Goal: Book appointment/travel/reservation

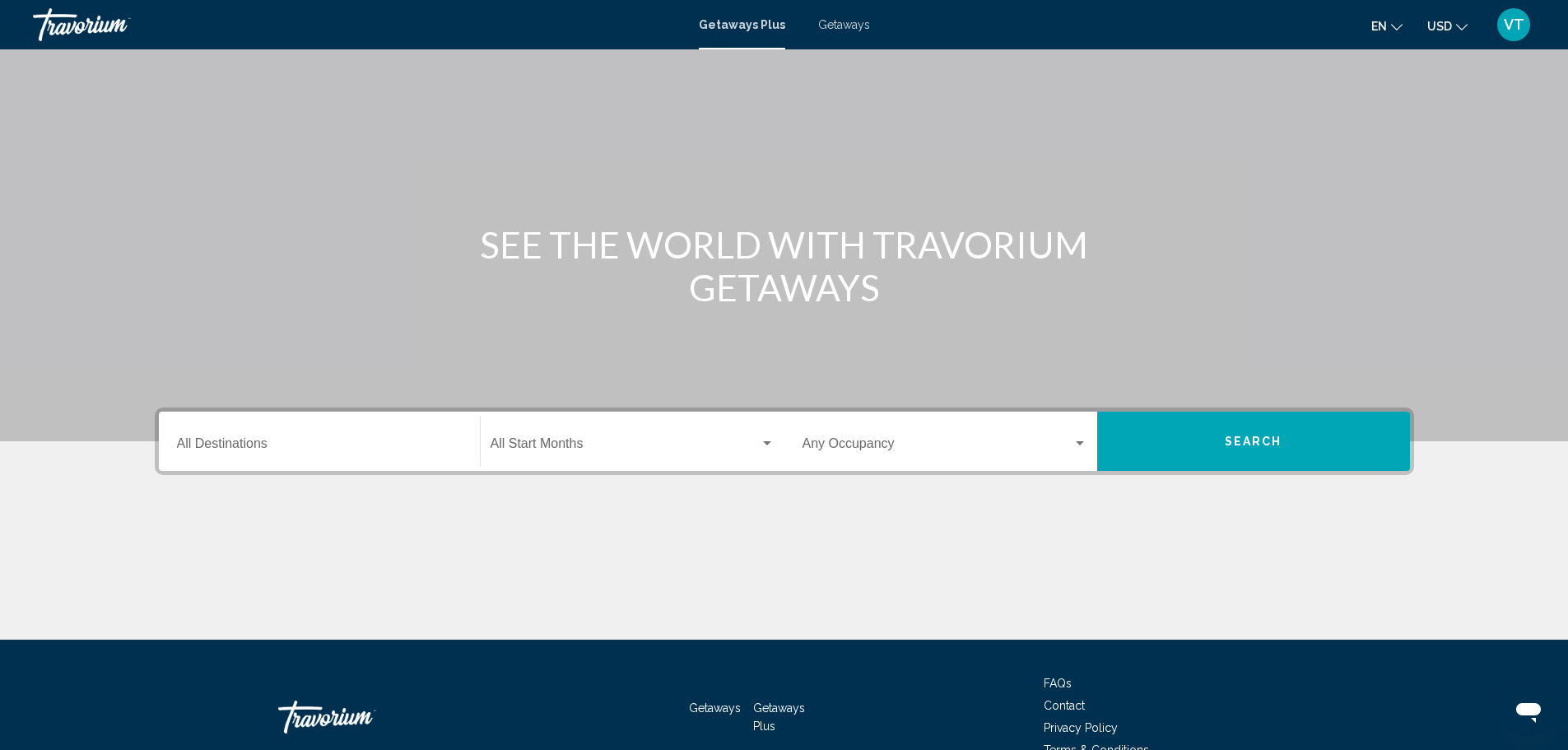
scroll to position [144, 0]
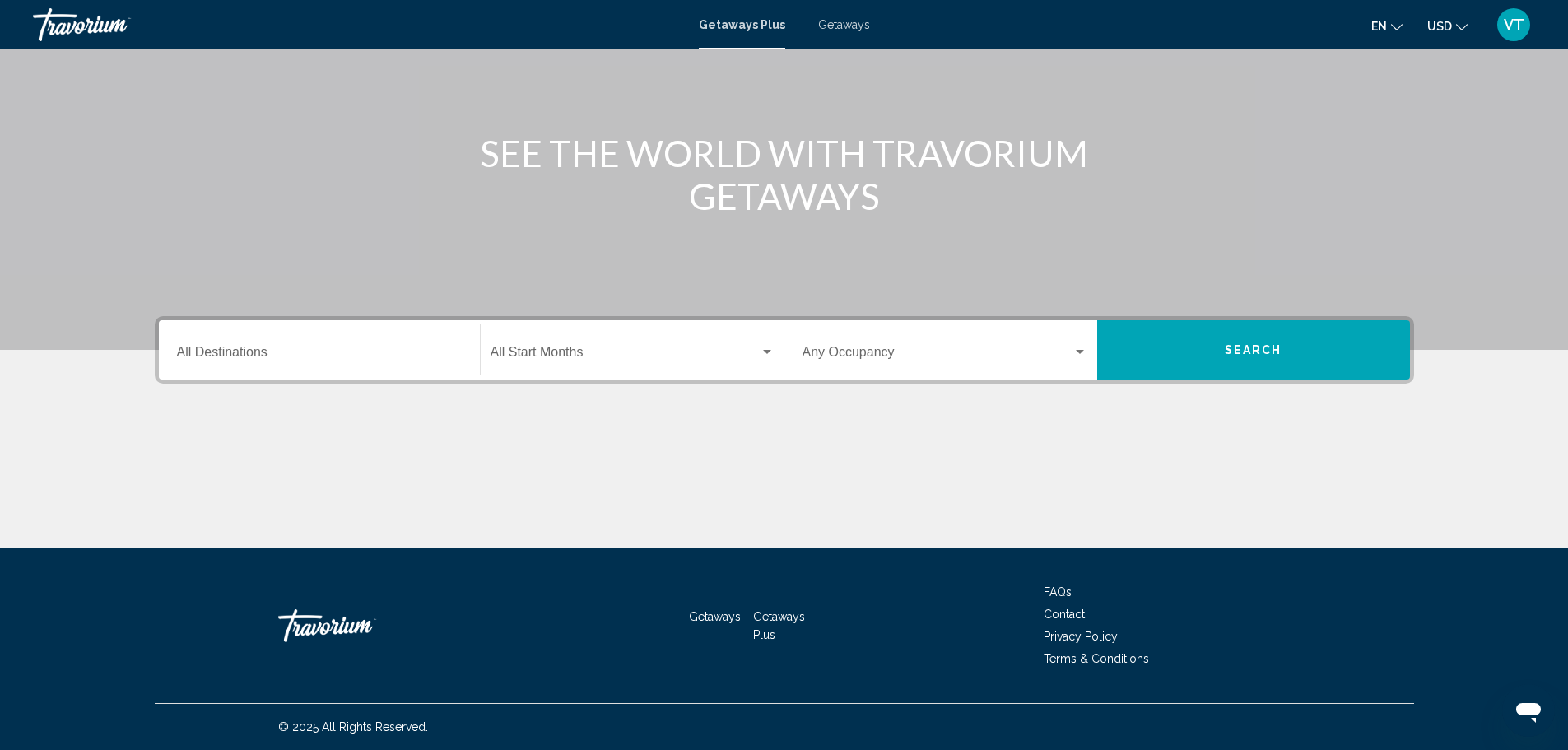
click at [338, 351] on input "Destination All Destinations" at bounding box center [318, 355] width 284 height 15
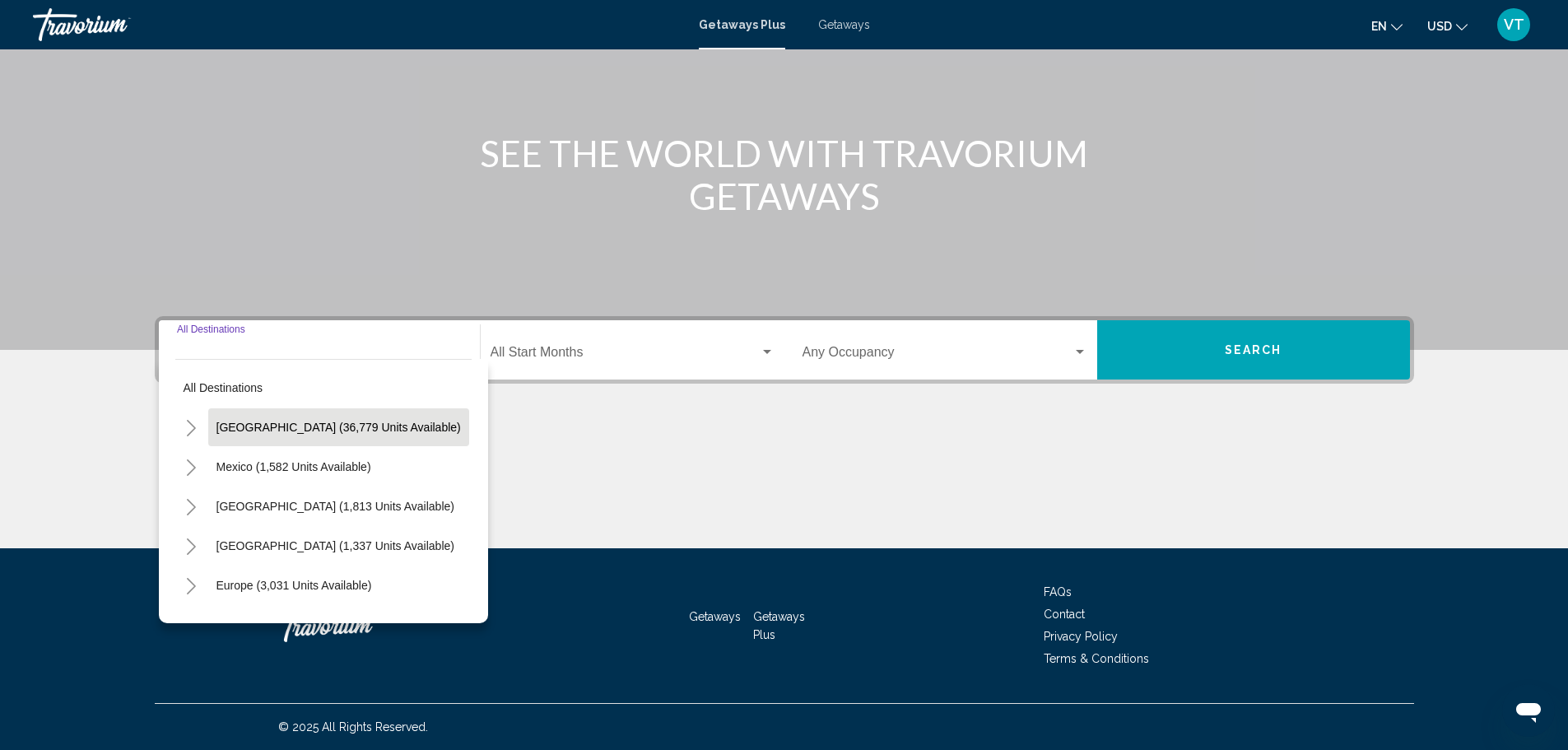
click at [372, 425] on span "[GEOGRAPHIC_DATA] (36,779 units available)" at bounding box center [339, 427] width 245 height 13
type input "**********"
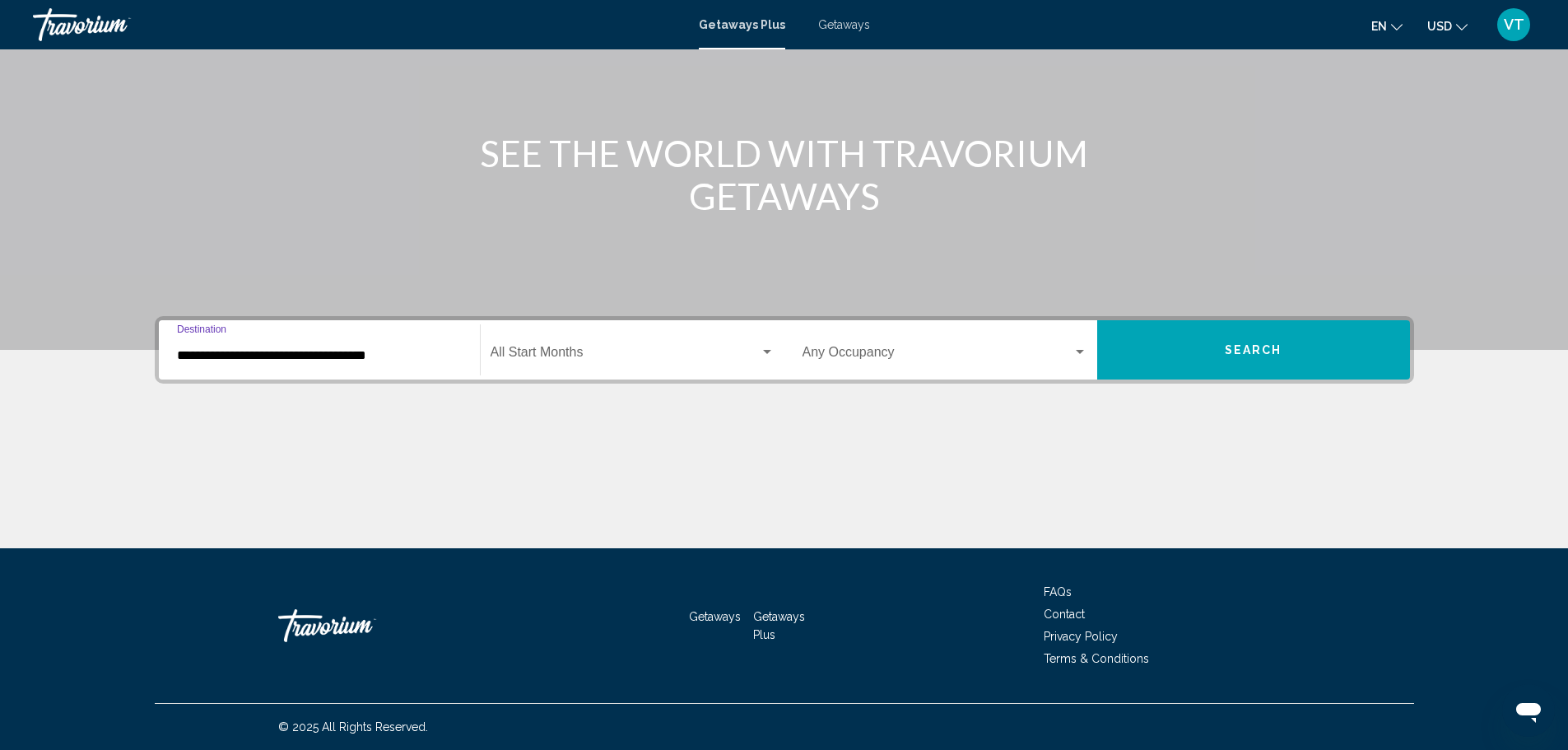
click at [765, 354] on div "Search widget" at bounding box center [767, 352] width 15 height 13
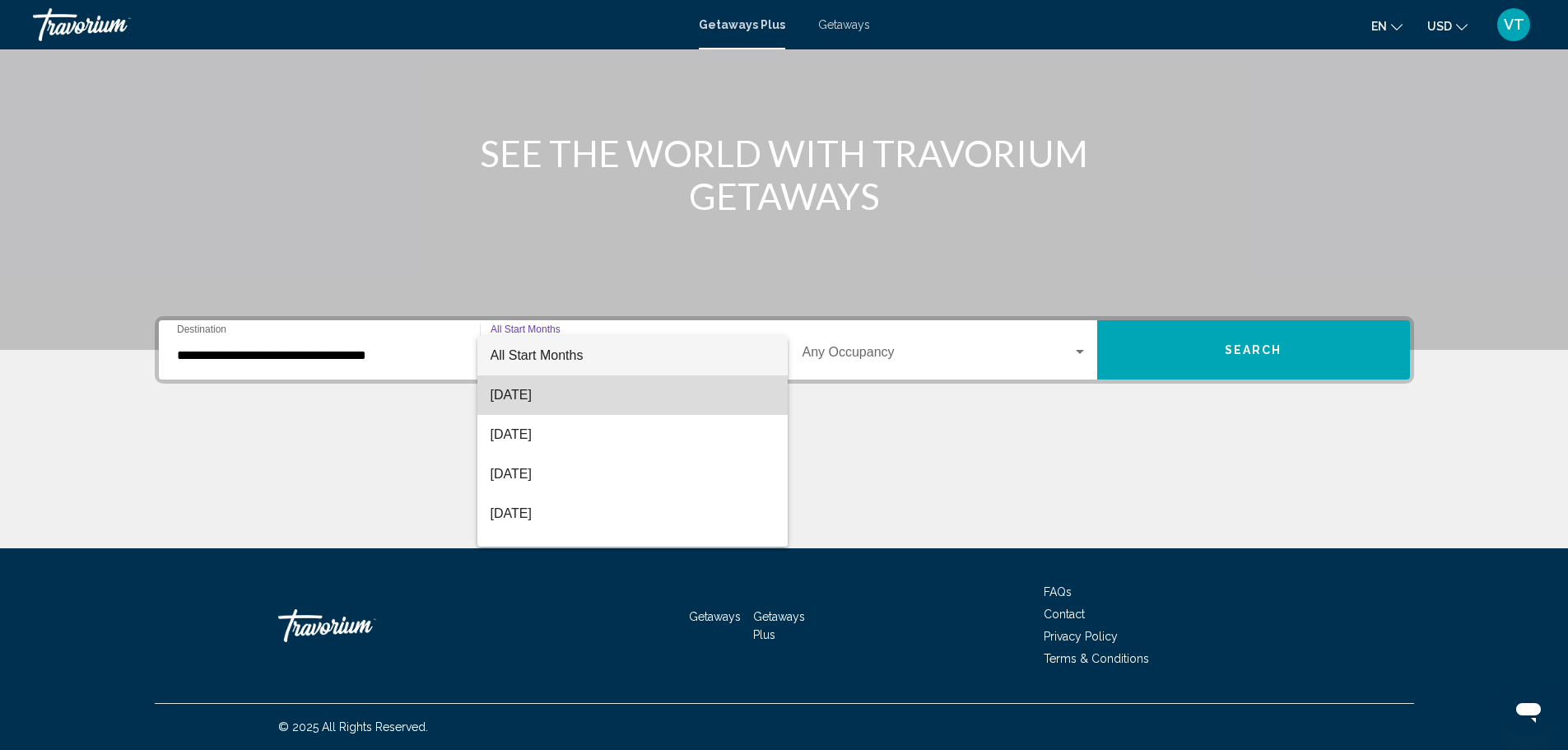
click at [649, 399] on span "[DATE]" at bounding box center [632, 395] width 284 height 40
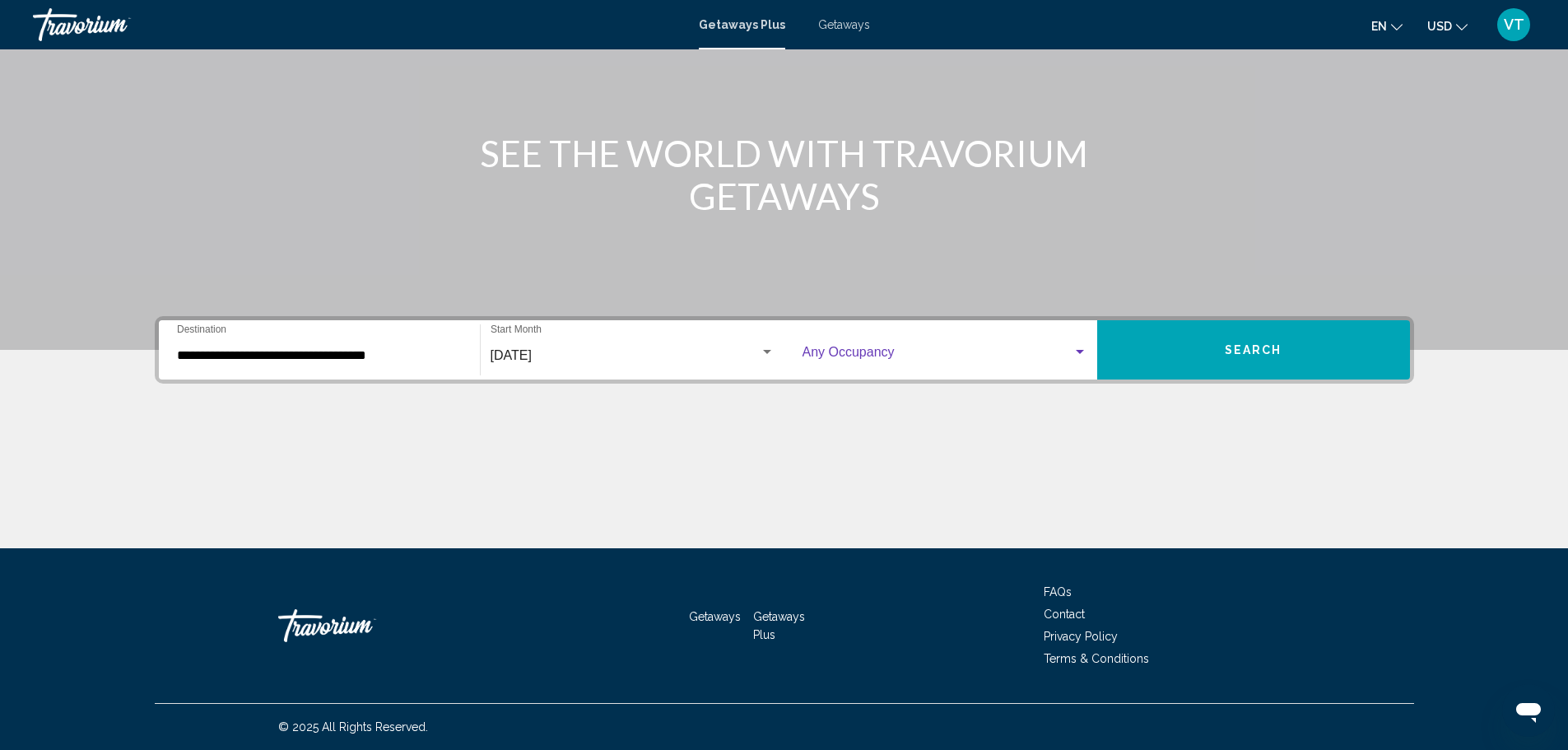
click at [1078, 354] on div "Search widget" at bounding box center [1079, 352] width 15 height 13
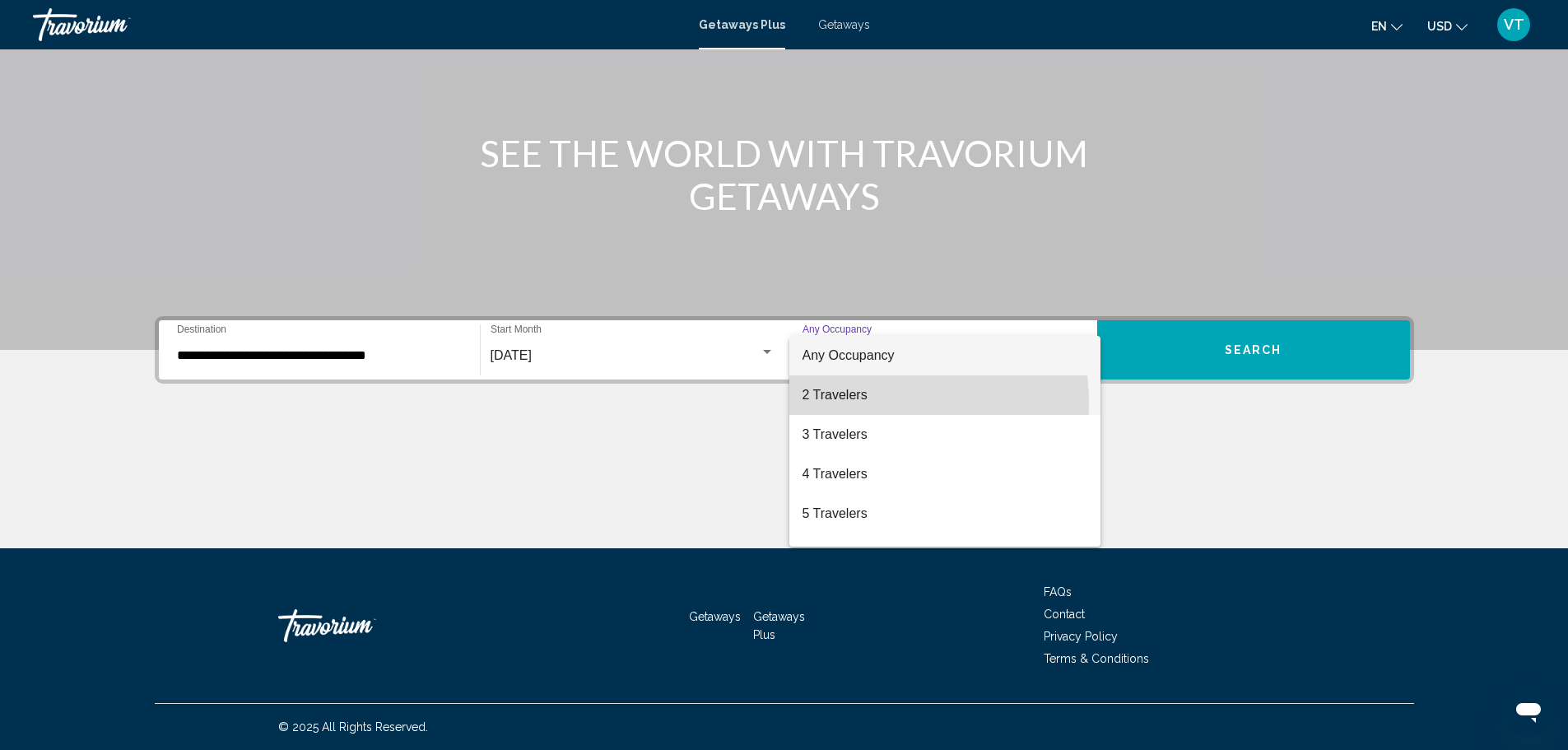
click at [841, 403] on span "2 Travelers" at bounding box center [944, 395] width 284 height 40
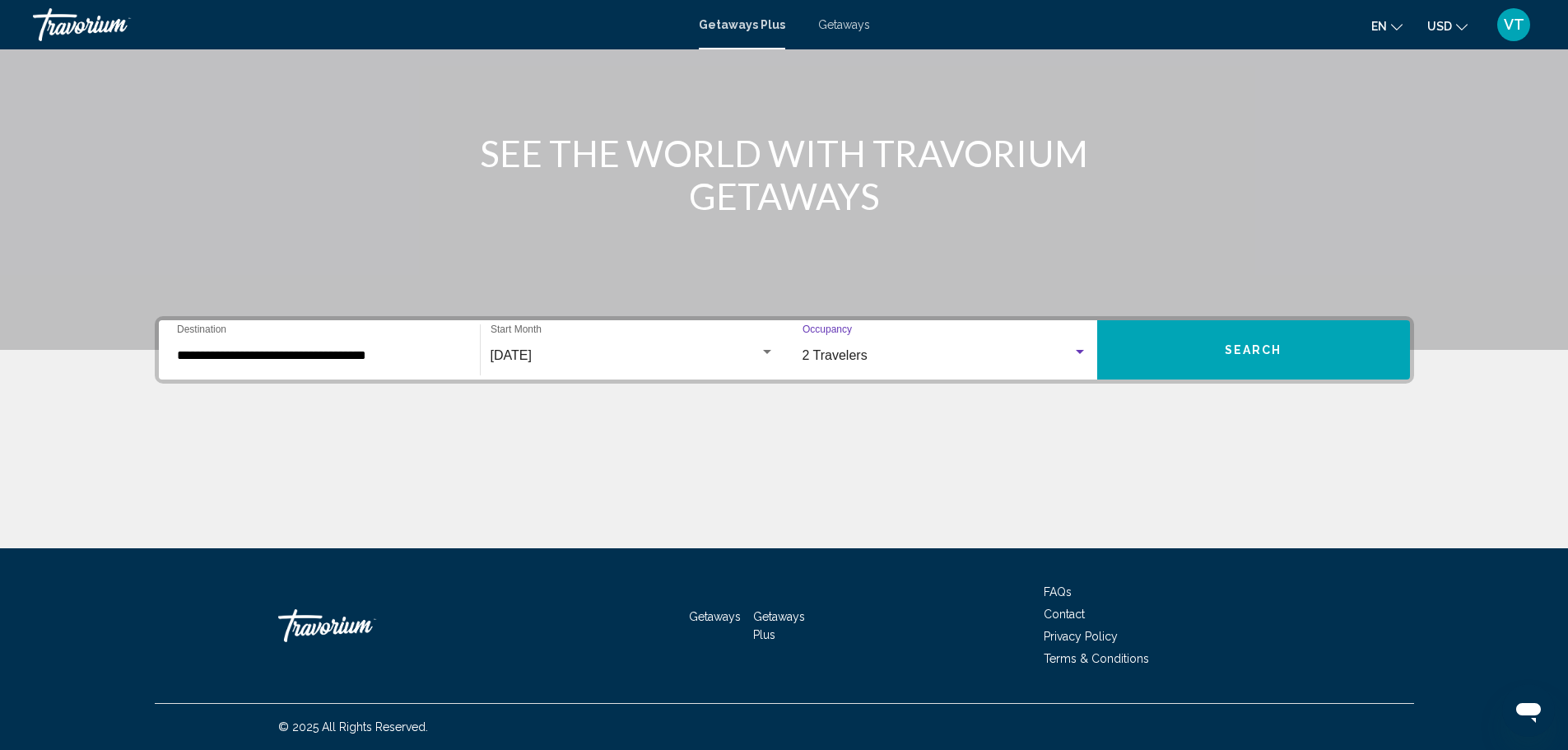
click at [1261, 344] on span "Search" at bounding box center [1253, 351] width 58 height 13
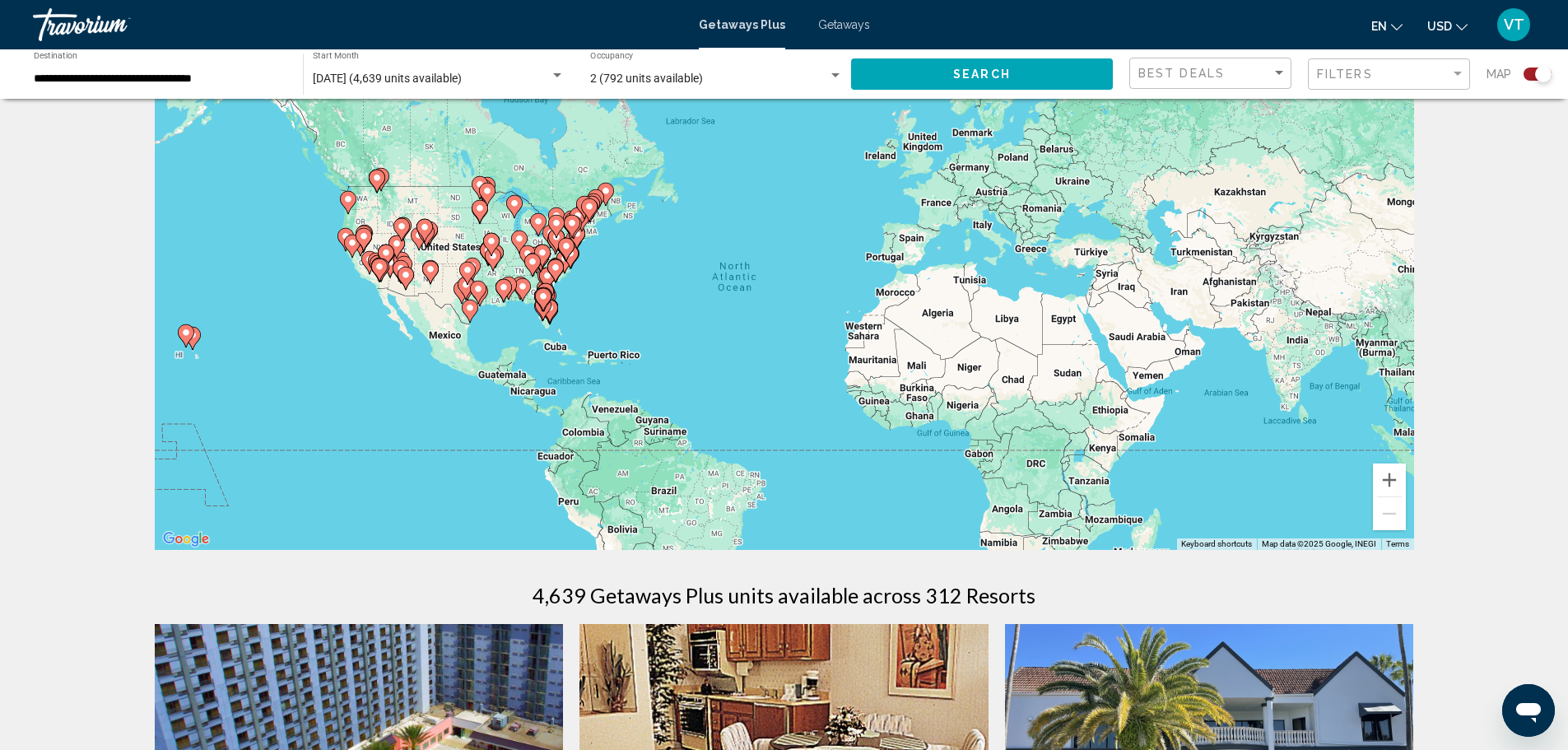
scroll to position [82, 0]
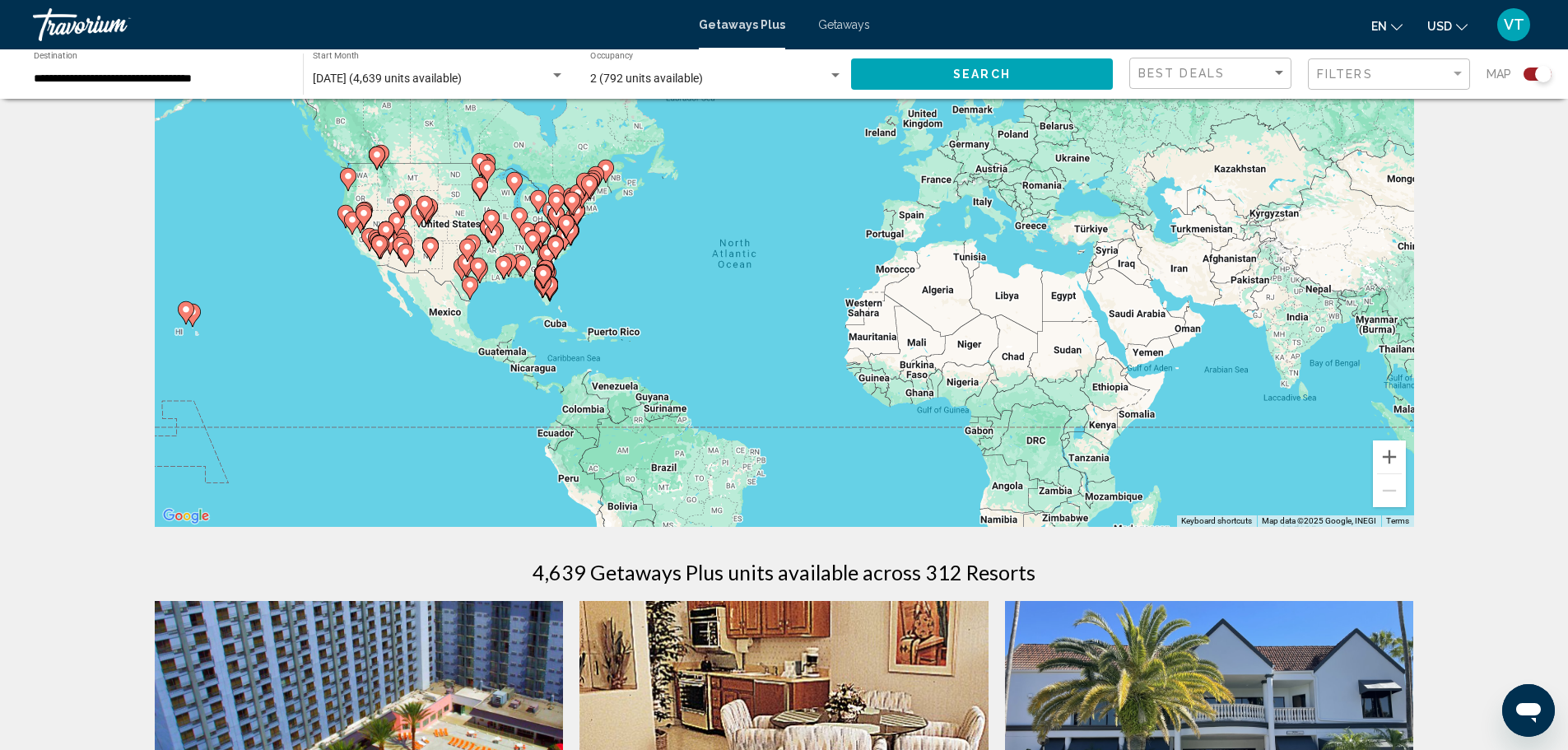
click at [539, 276] on g "Main content" at bounding box center [543, 276] width 17 height 23
click at [539, 276] on image "Main content" at bounding box center [543, 273] width 10 height 10
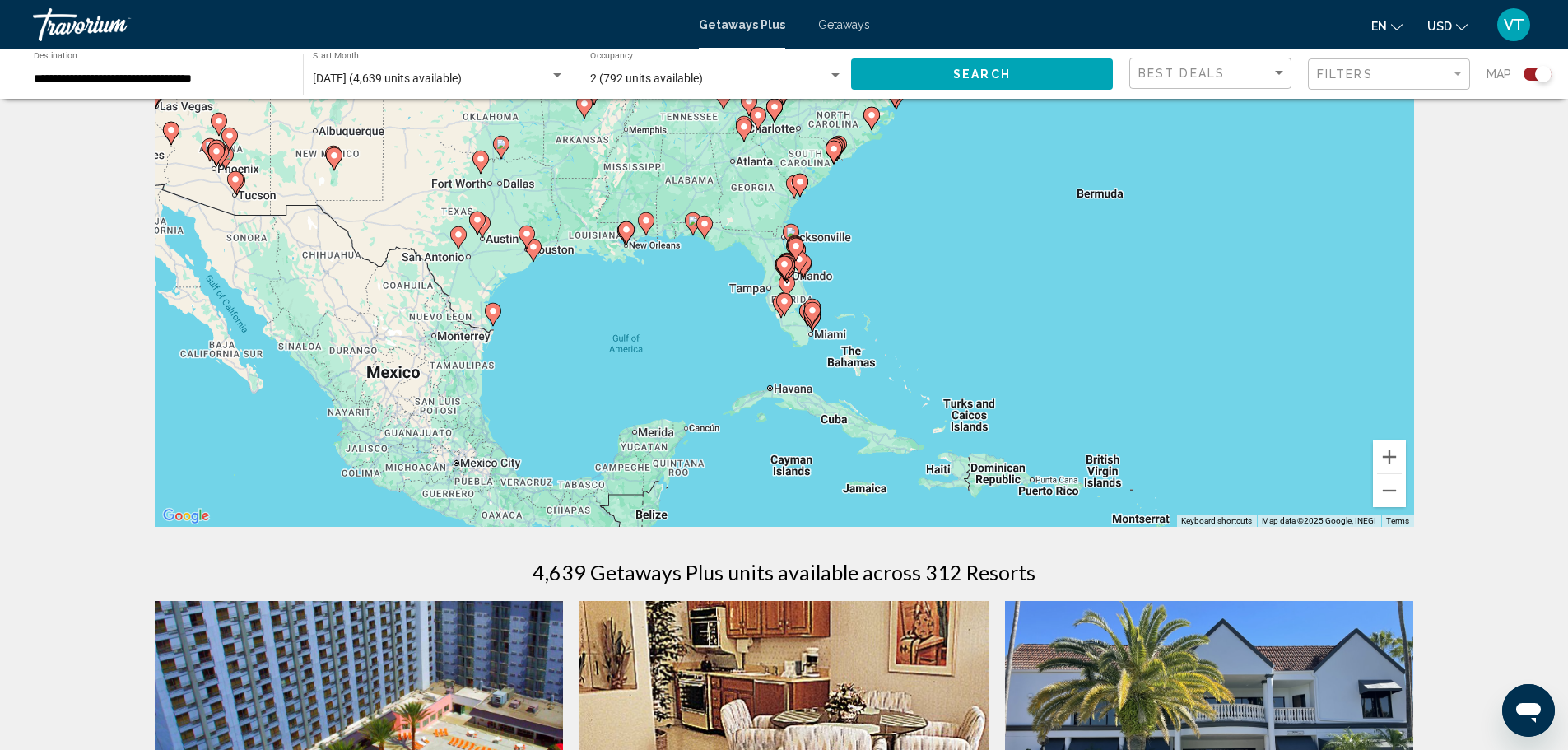
click at [698, 235] on gmp-advanced-marker "Main content" at bounding box center [705, 226] width 17 height 25
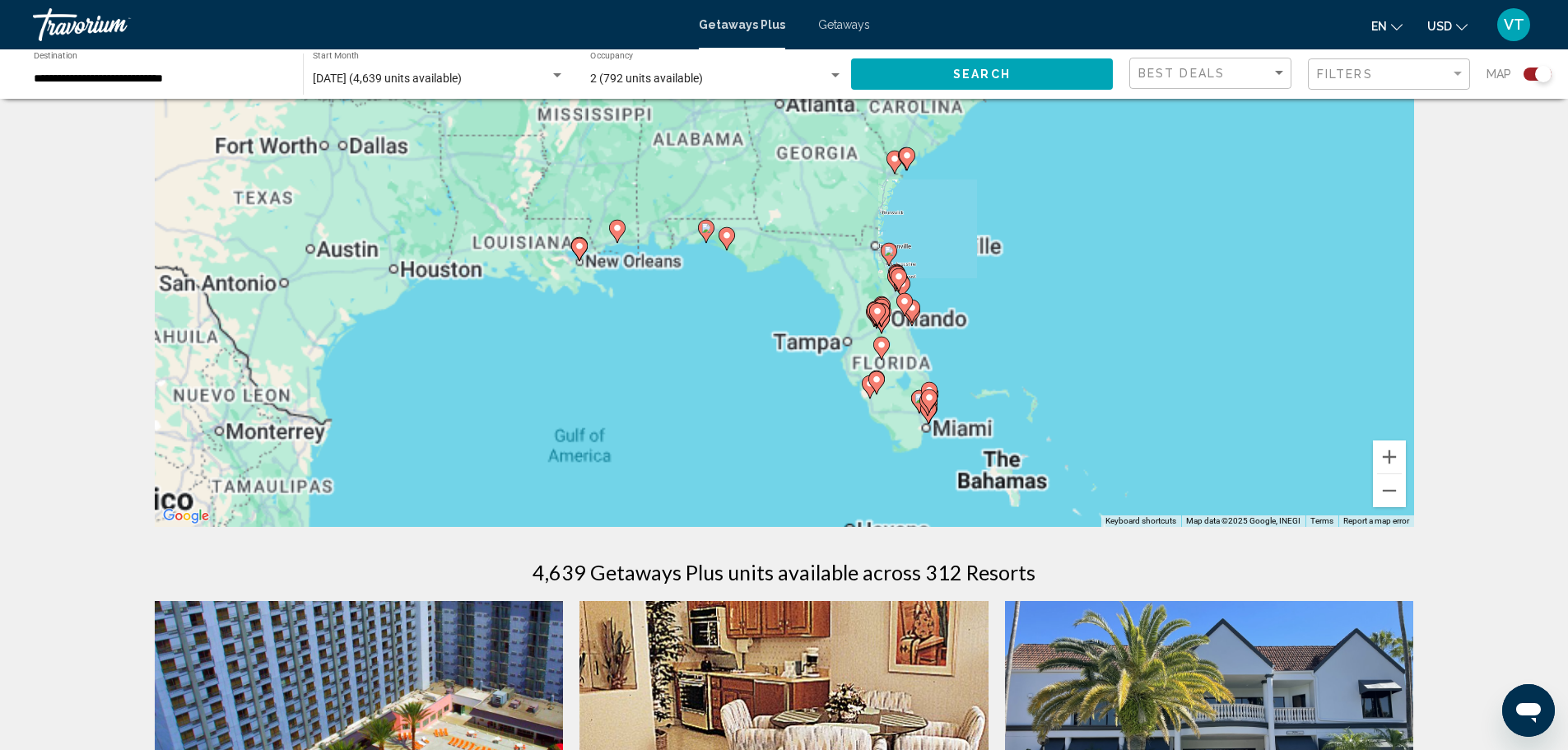
click at [698, 235] on div "To activate drag with keyboard, press Alt + Enter. Once in keyboard drag state,…" at bounding box center [784, 280] width 1259 height 494
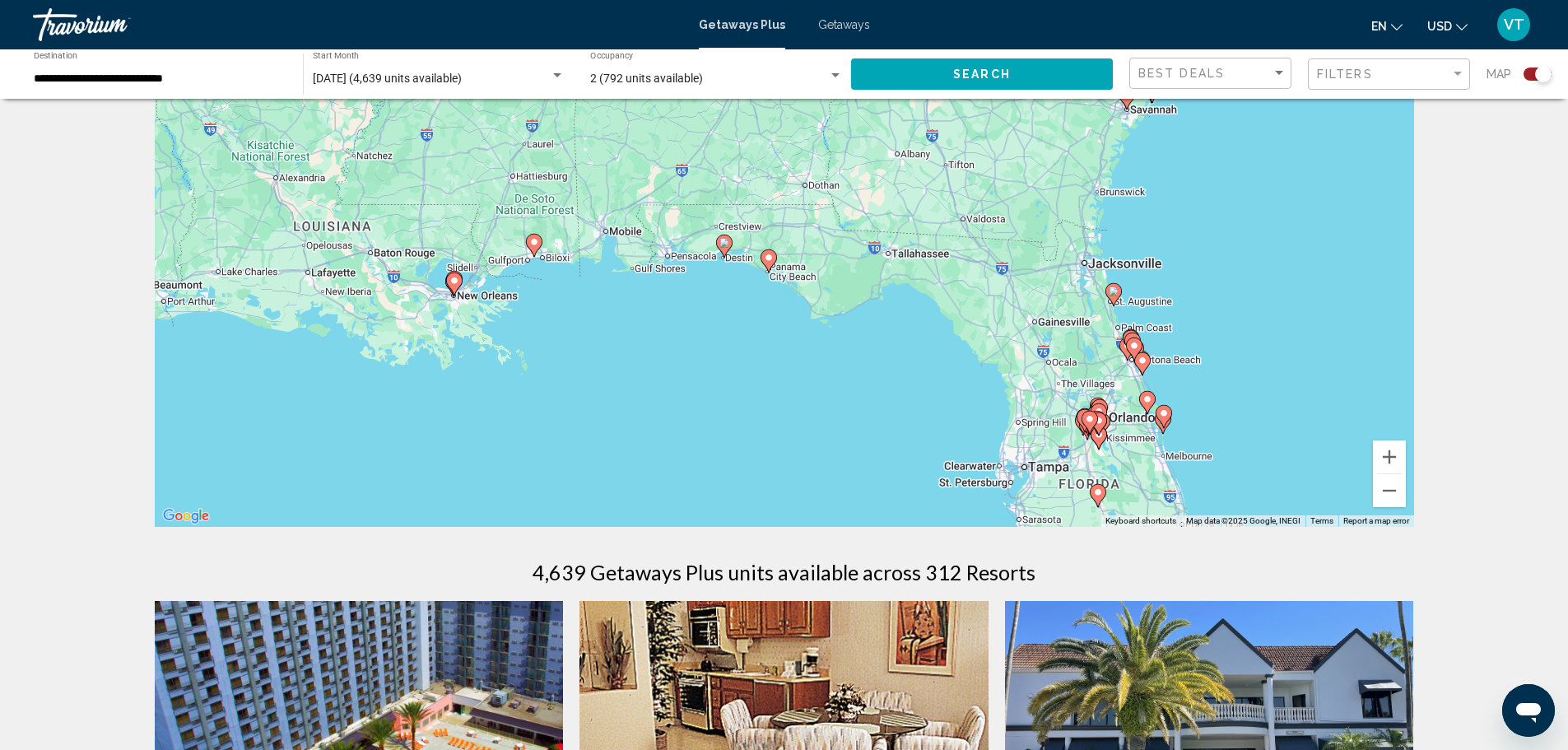
click at [766, 257] on image "Main content" at bounding box center [768, 258] width 10 height 10
type input "**********"
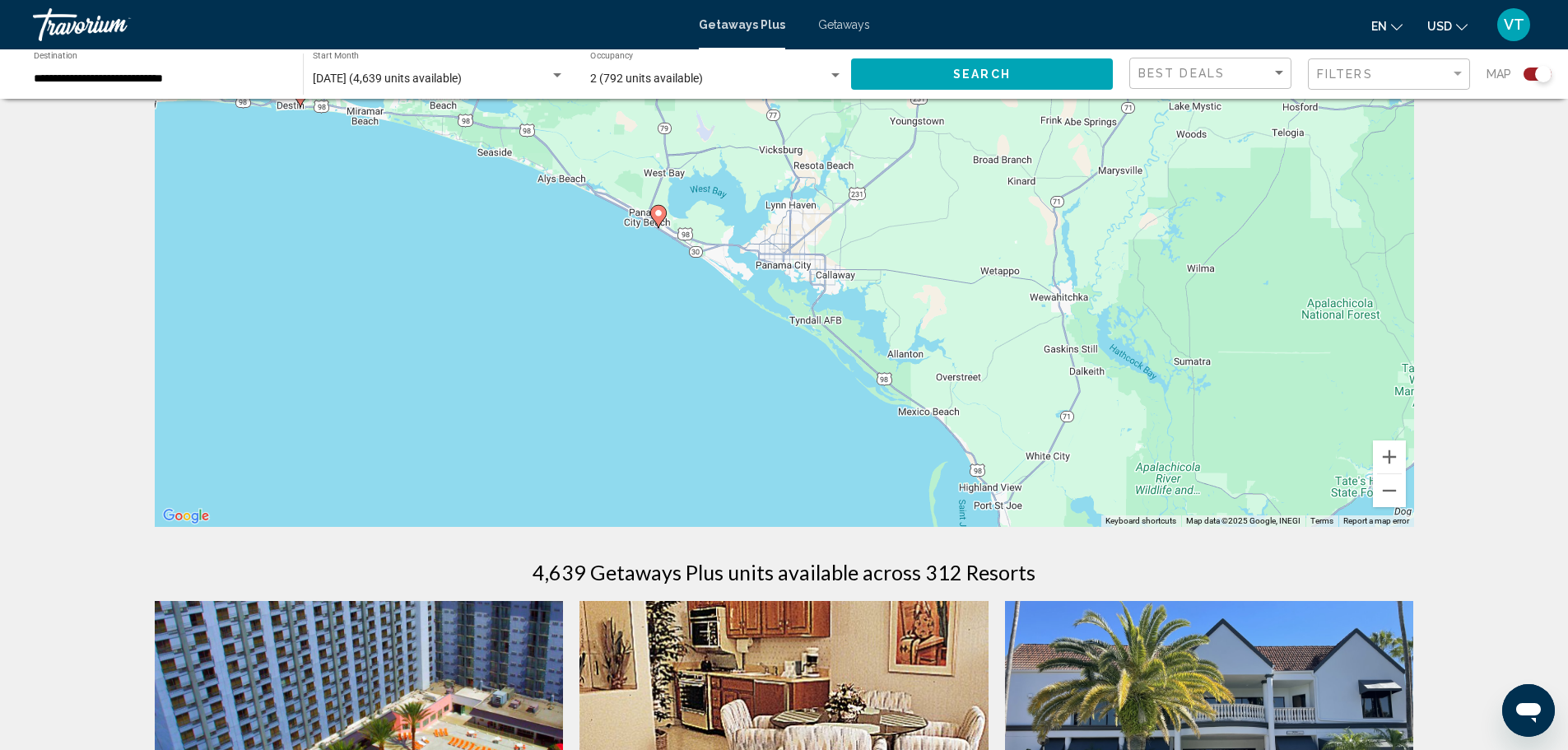
click at [659, 216] on image "Main content" at bounding box center [658, 213] width 10 height 10
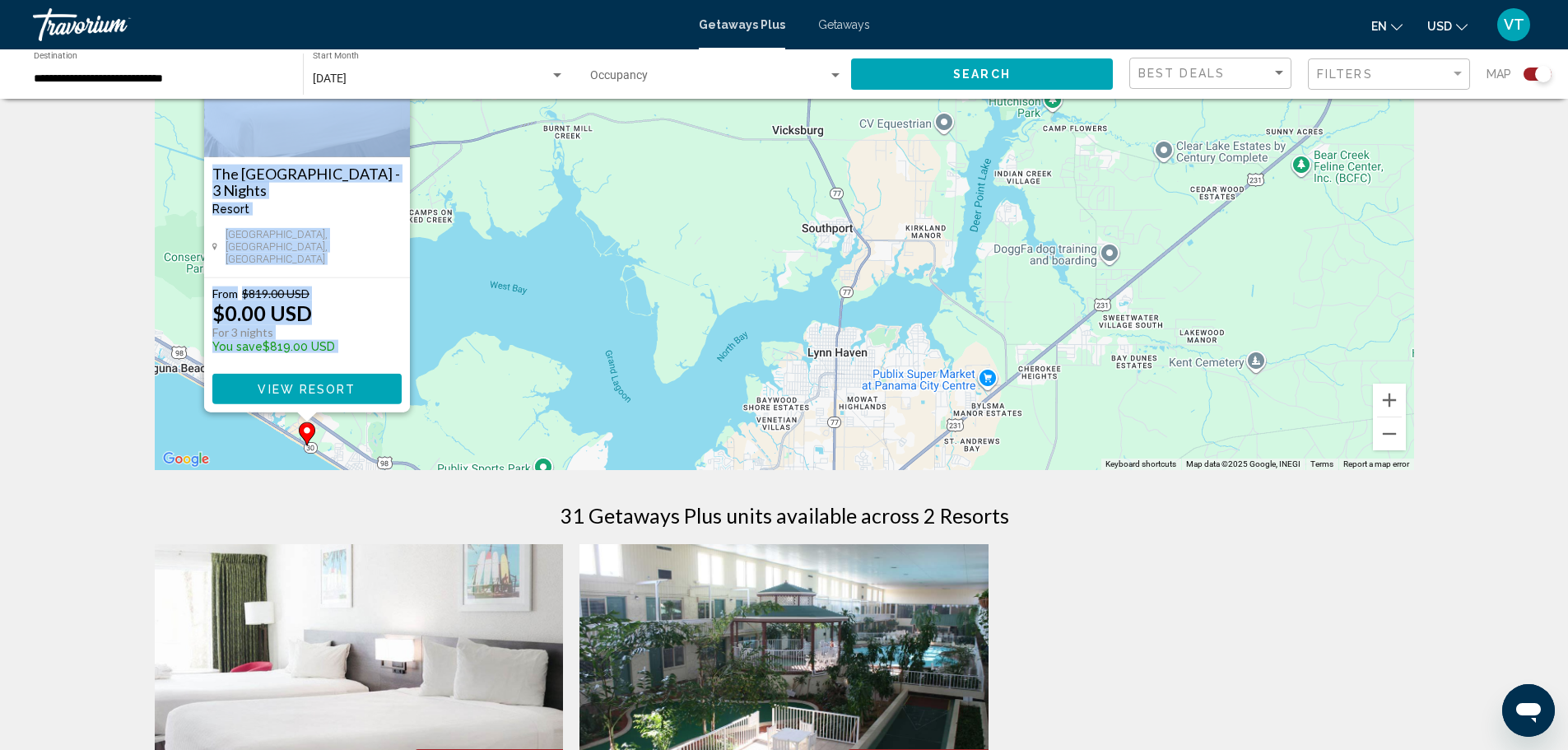
scroll to position [165, 0]
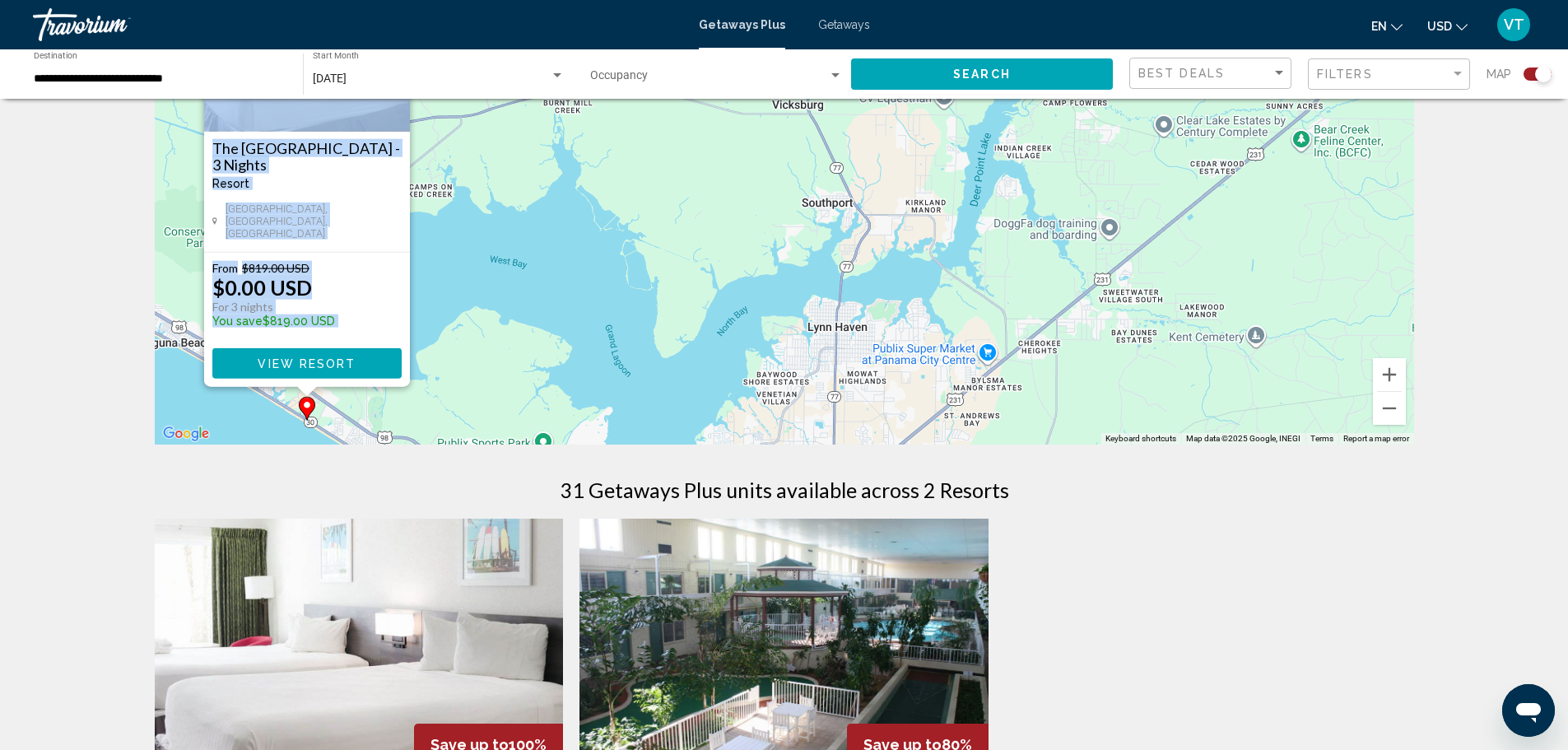
click at [395, 427] on div "To activate drag with keyboard, press Alt + Enter. Once in keyboard drag state,…" at bounding box center [784, 197] width 1259 height 494
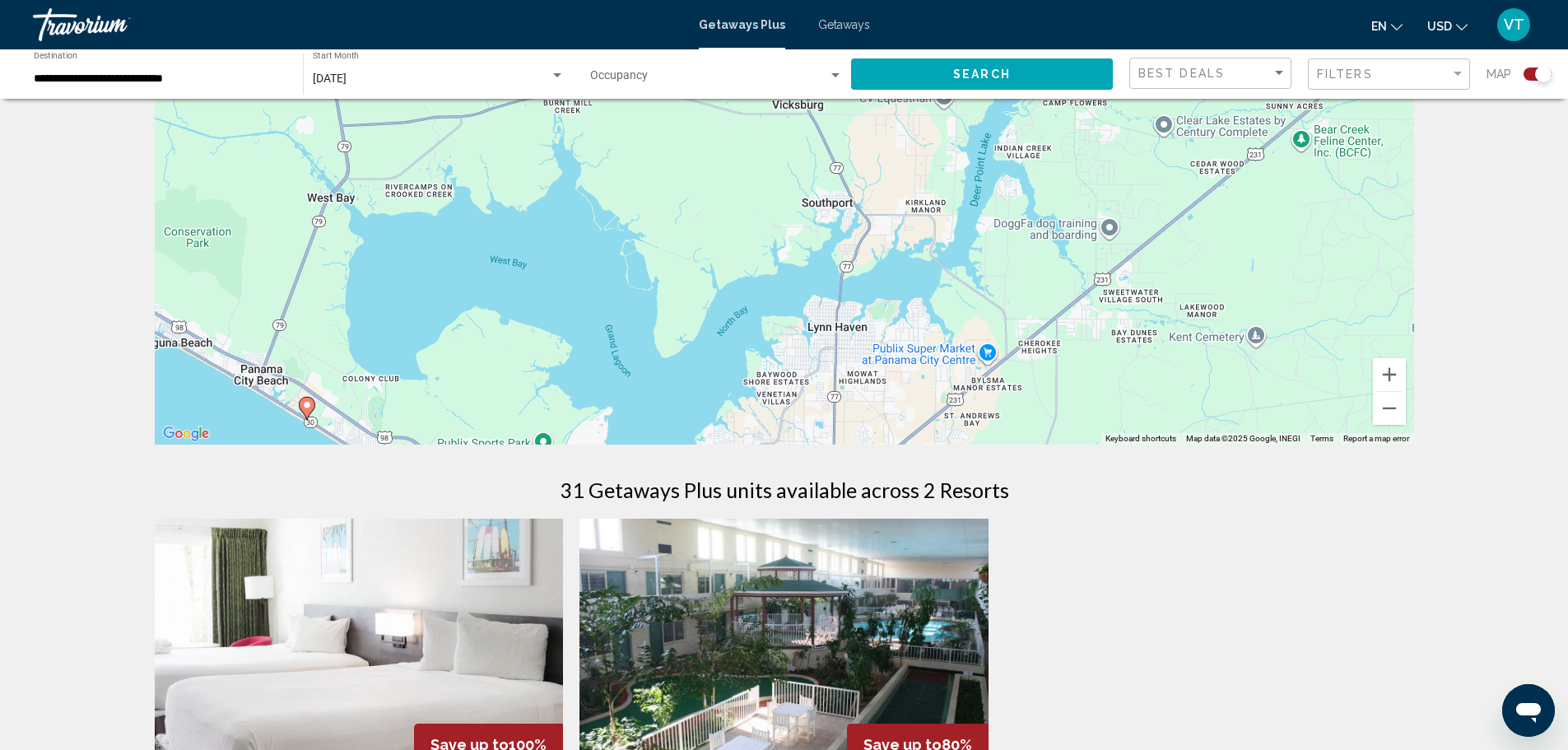
click at [305, 410] on icon "Main content" at bounding box center [306, 408] width 15 height 21
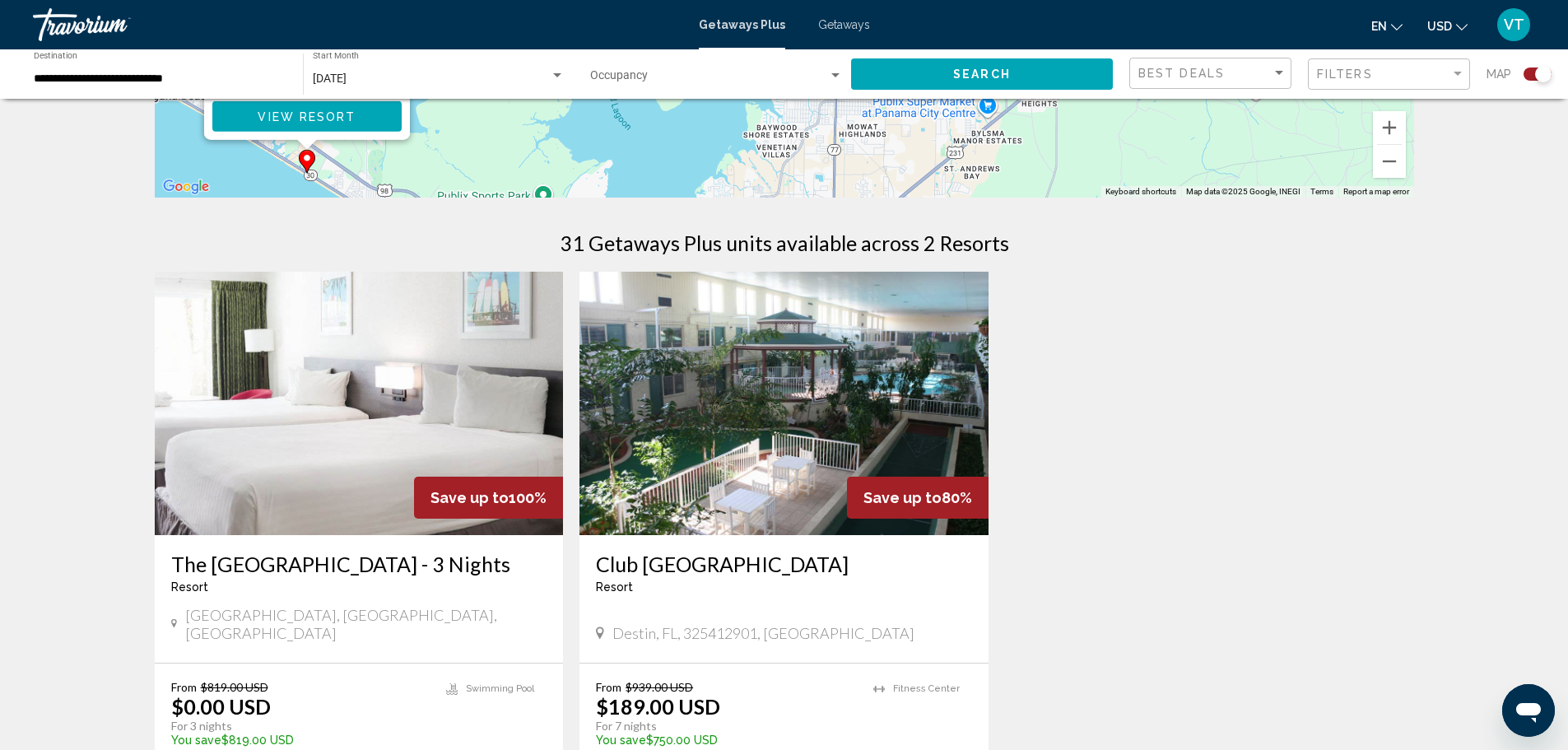
scroll to position [494, 0]
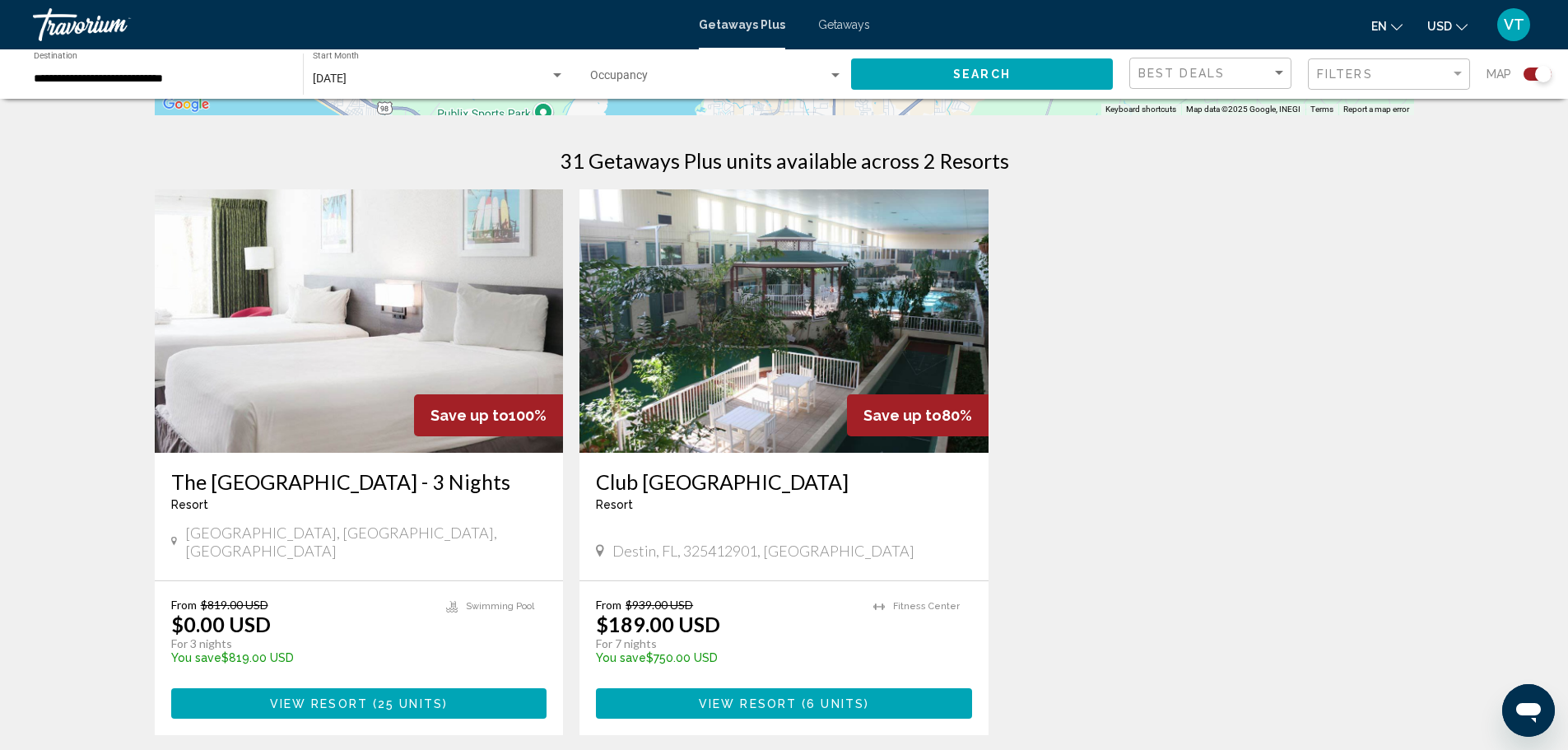
click at [424, 311] on img "Main content" at bounding box center [359, 321] width 409 height 263
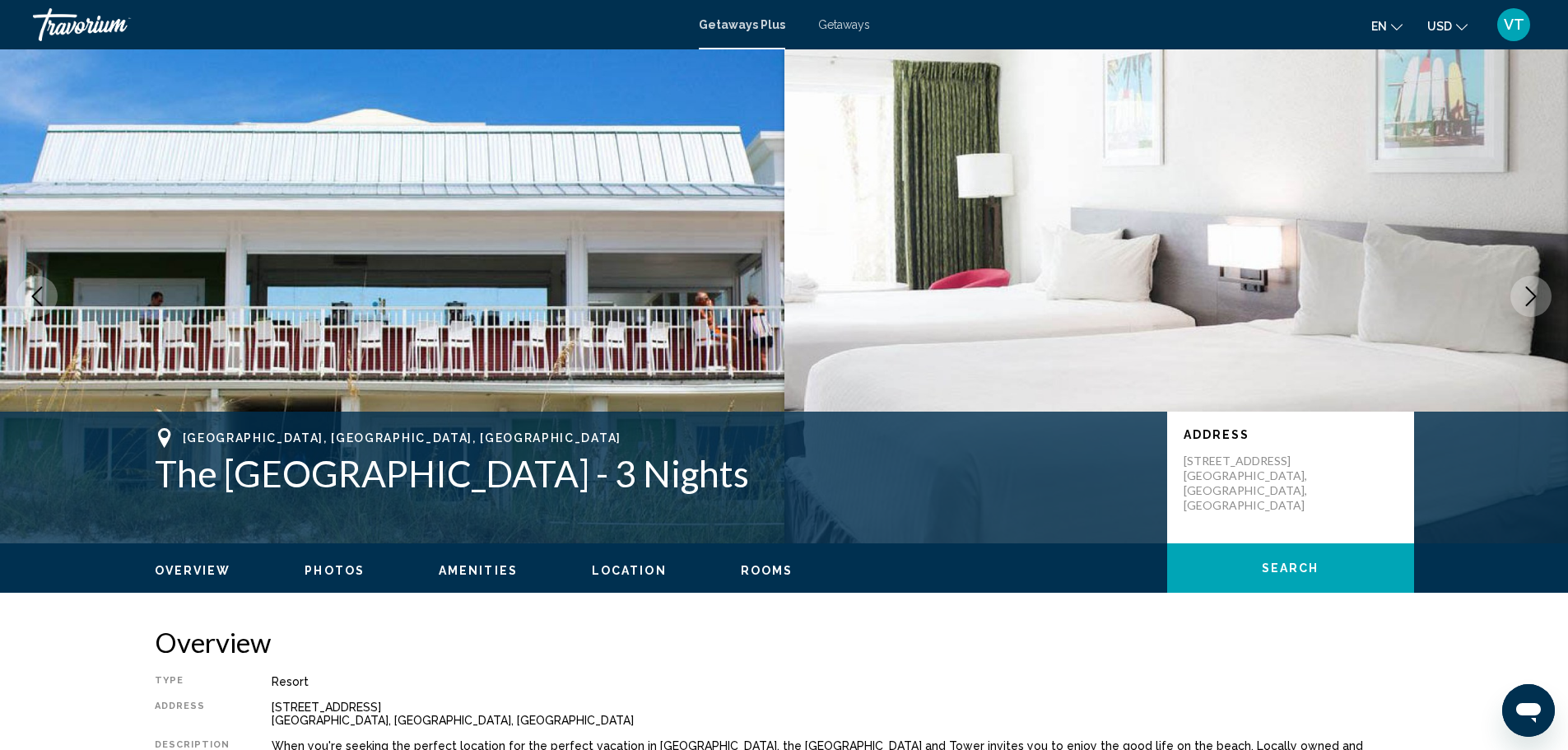
click at [1521, 292] on icon "Next image" at bounding box center [1530, 295] width 19 height 19
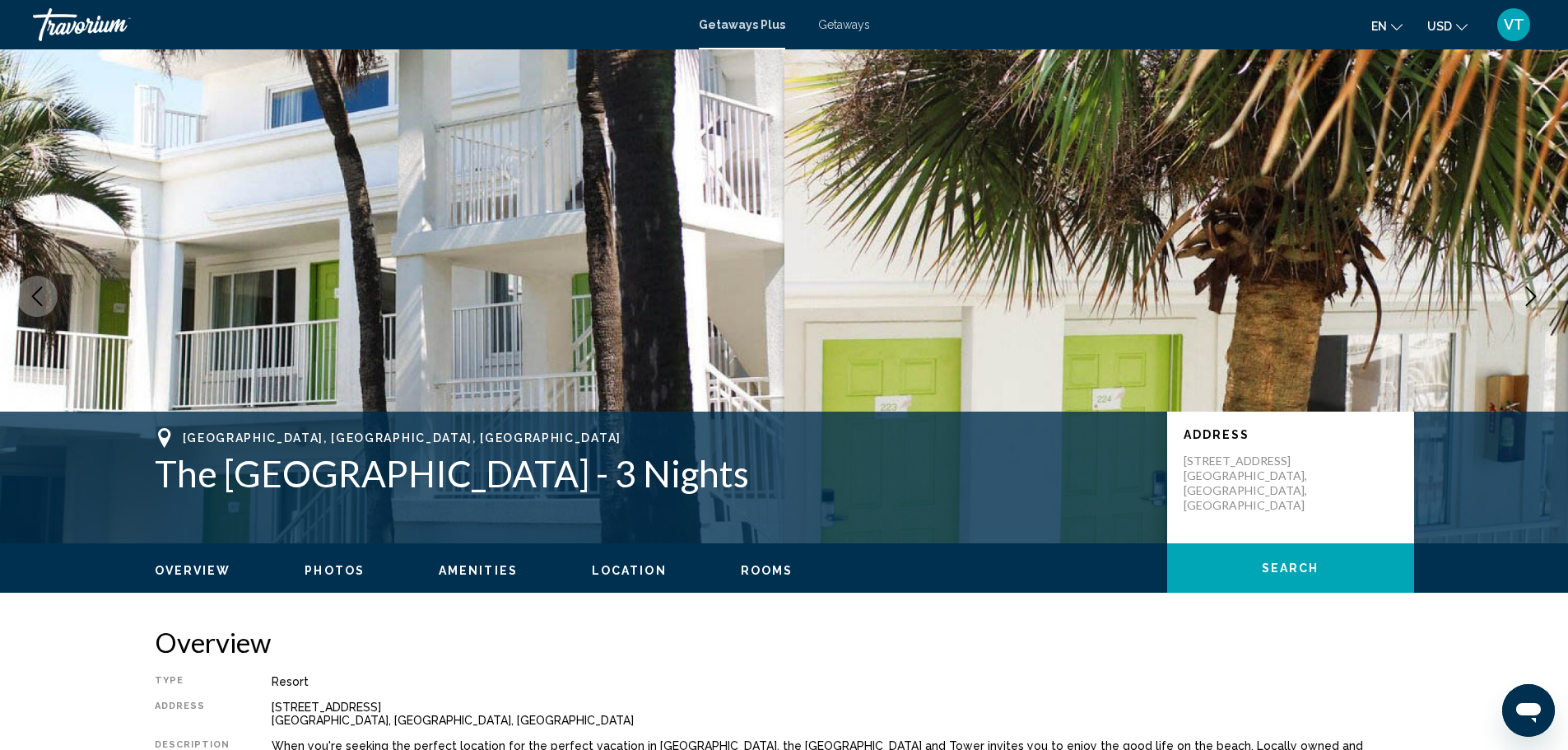
click at [1521, 292] on icon "Next image" at bounding box center [1530, 295] width 19 height 19
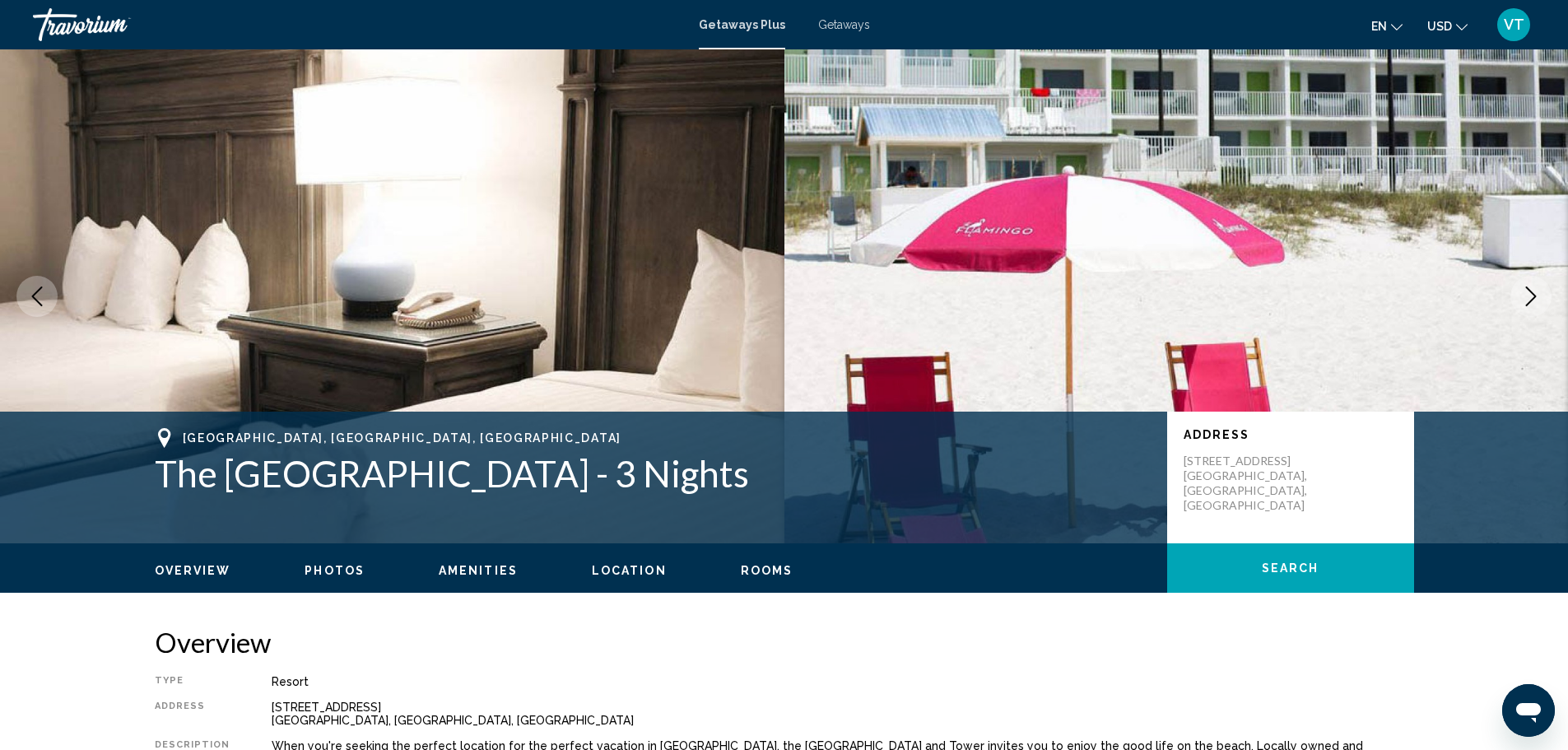
click at [1521, 292] on icon "Next image" at bounding box center [1530, 295] width 19 height 19
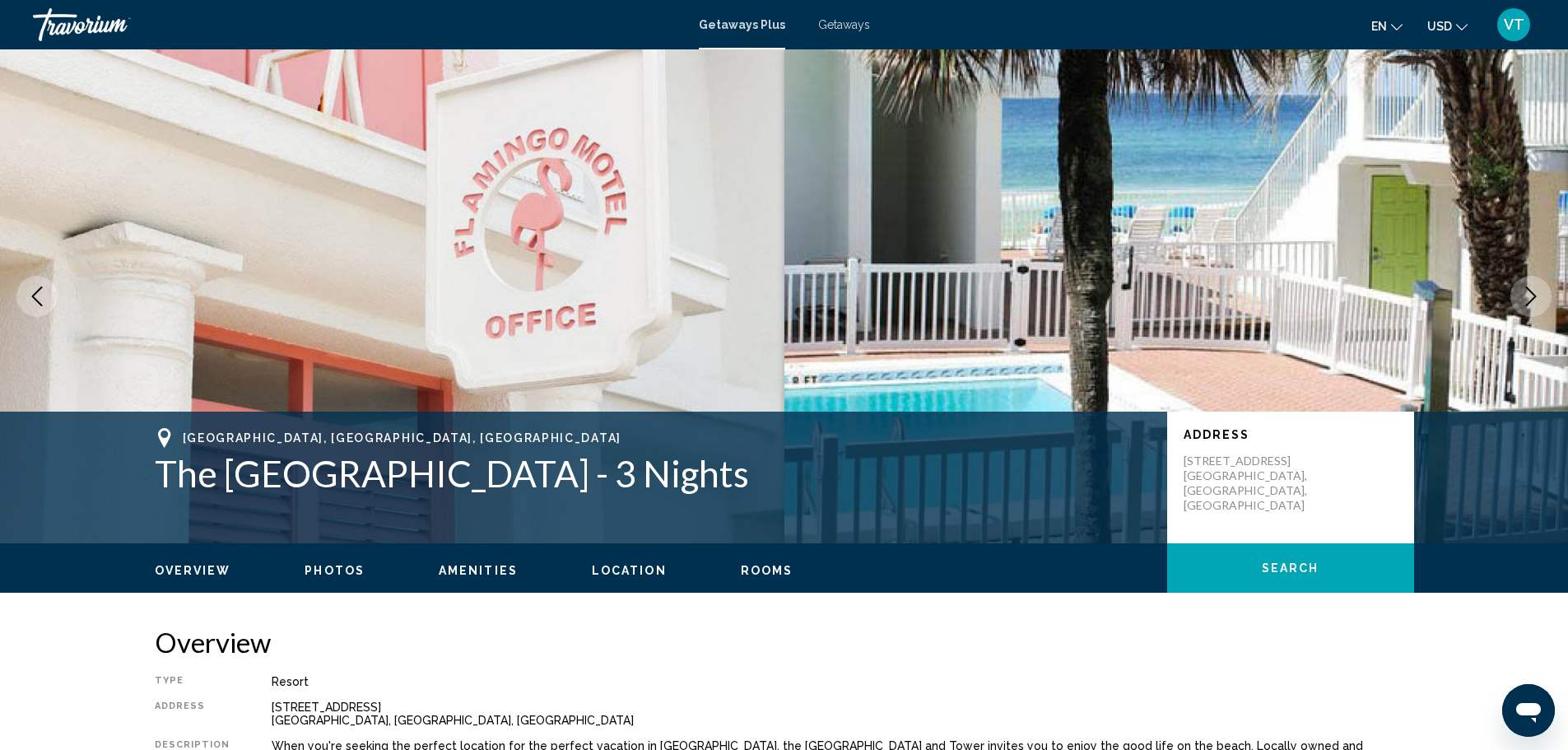
click at [1521, 292] on icon "Next image" at bounding box center [1530, 295] width 19 height 19
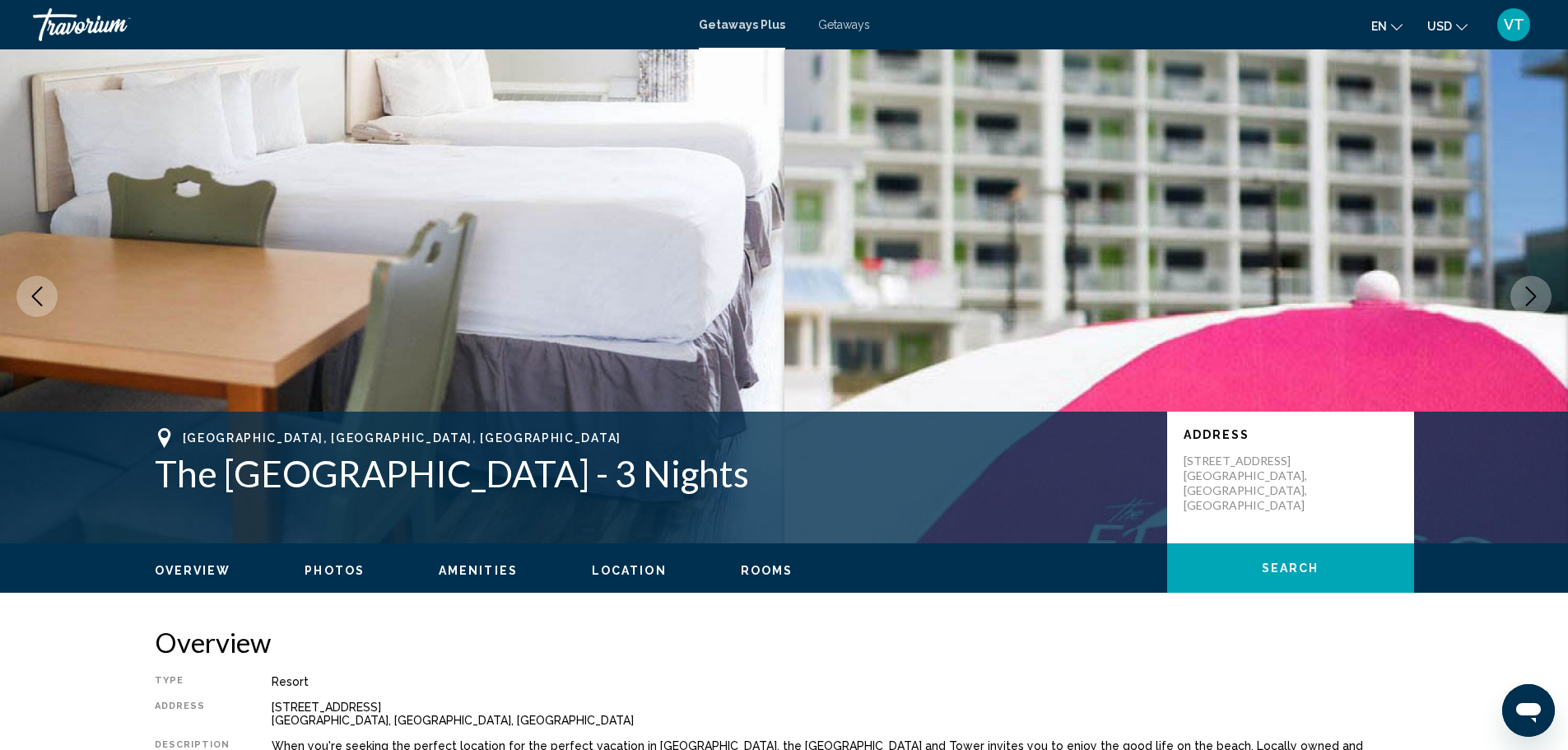
click at [1521, 292] on icon "Next image" at bounding box center [1530, 295] width 19 height 19
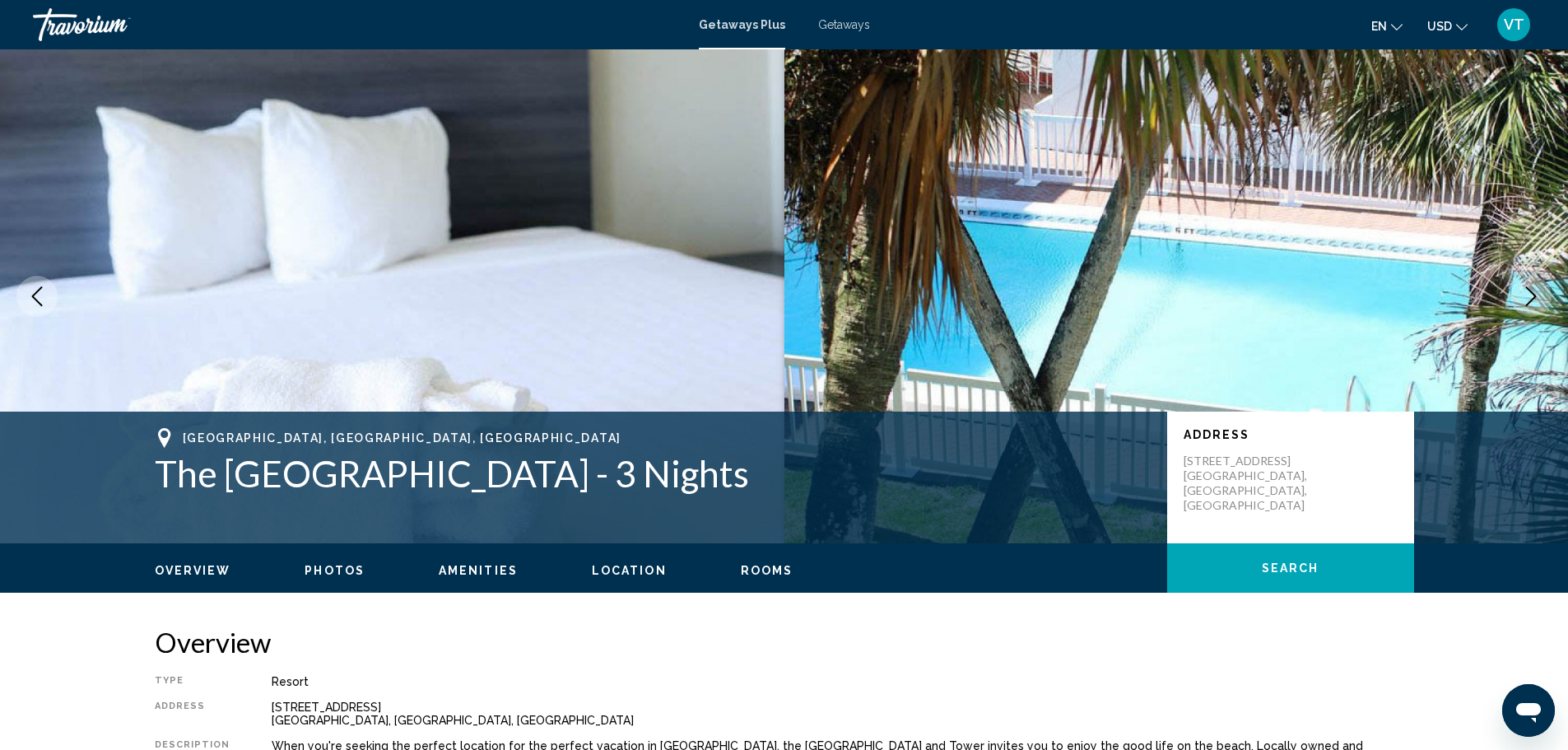
click at [1521, 292] on icon "Next image" at bounding box center [1530, 295] width 19 height 19
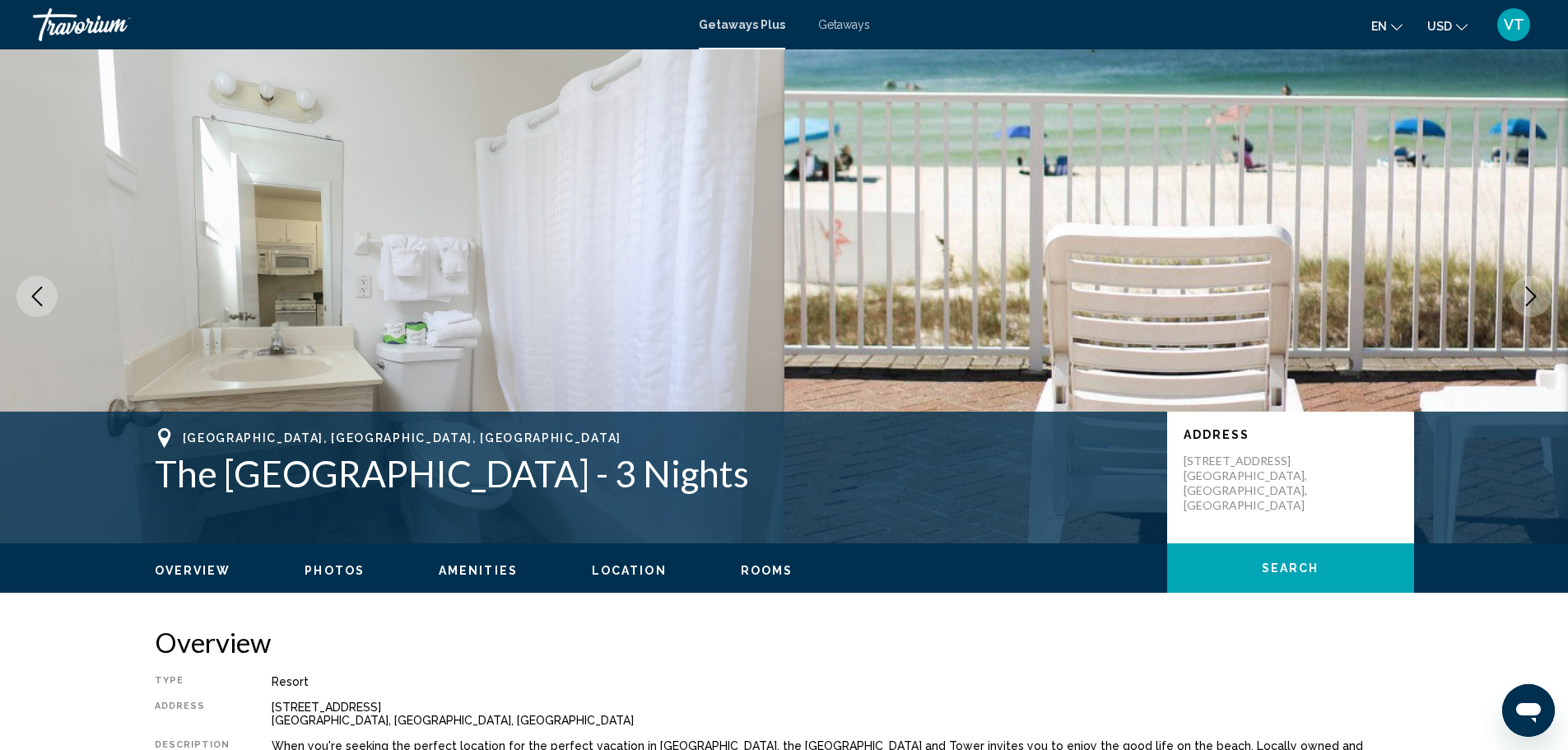
click at [1521, 292] on icon "Next image" at bounding box center [1530, 295] width 19 height 19
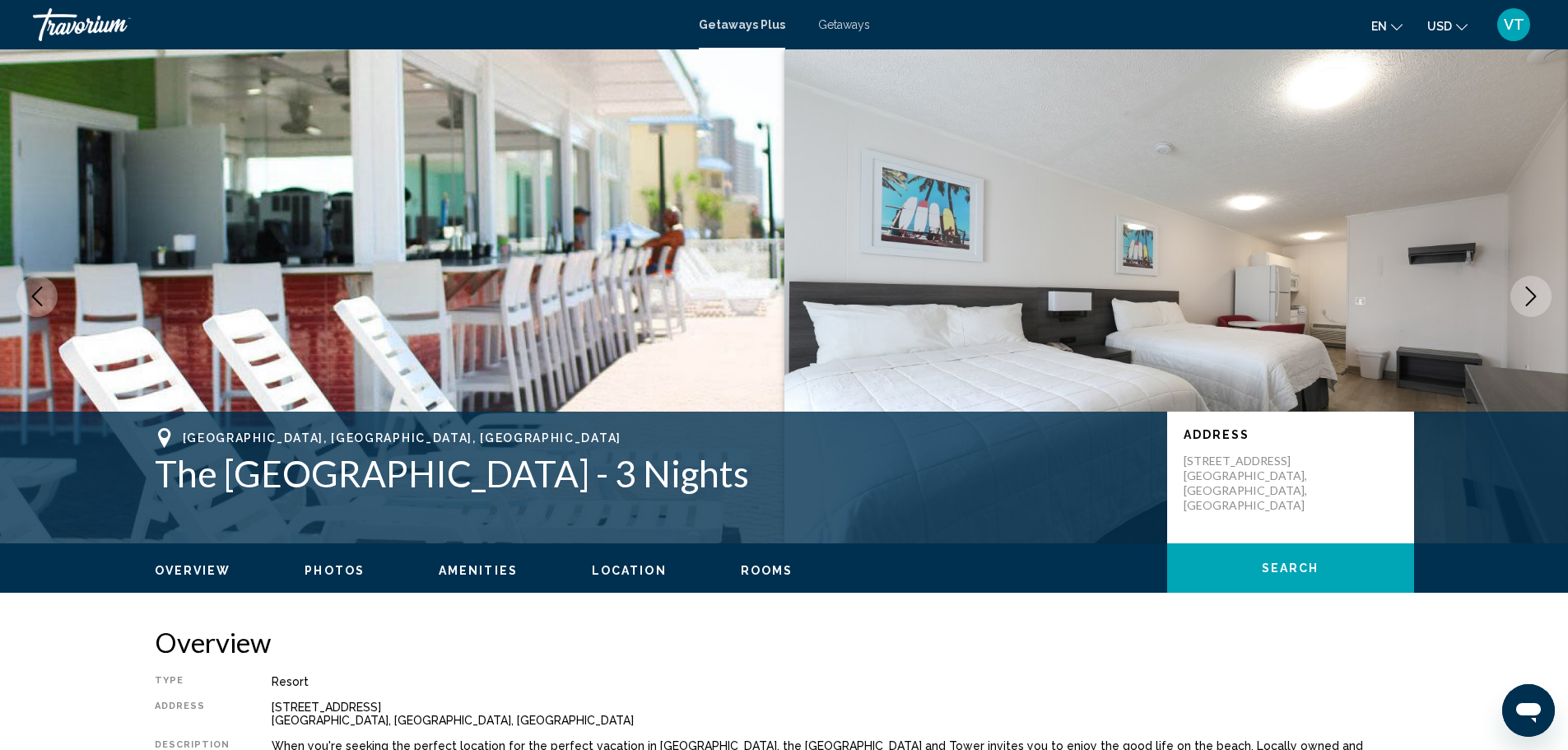
click at [1521, 292] on icon "Next image" at bounding box center [1530, 295] width 19 height 19
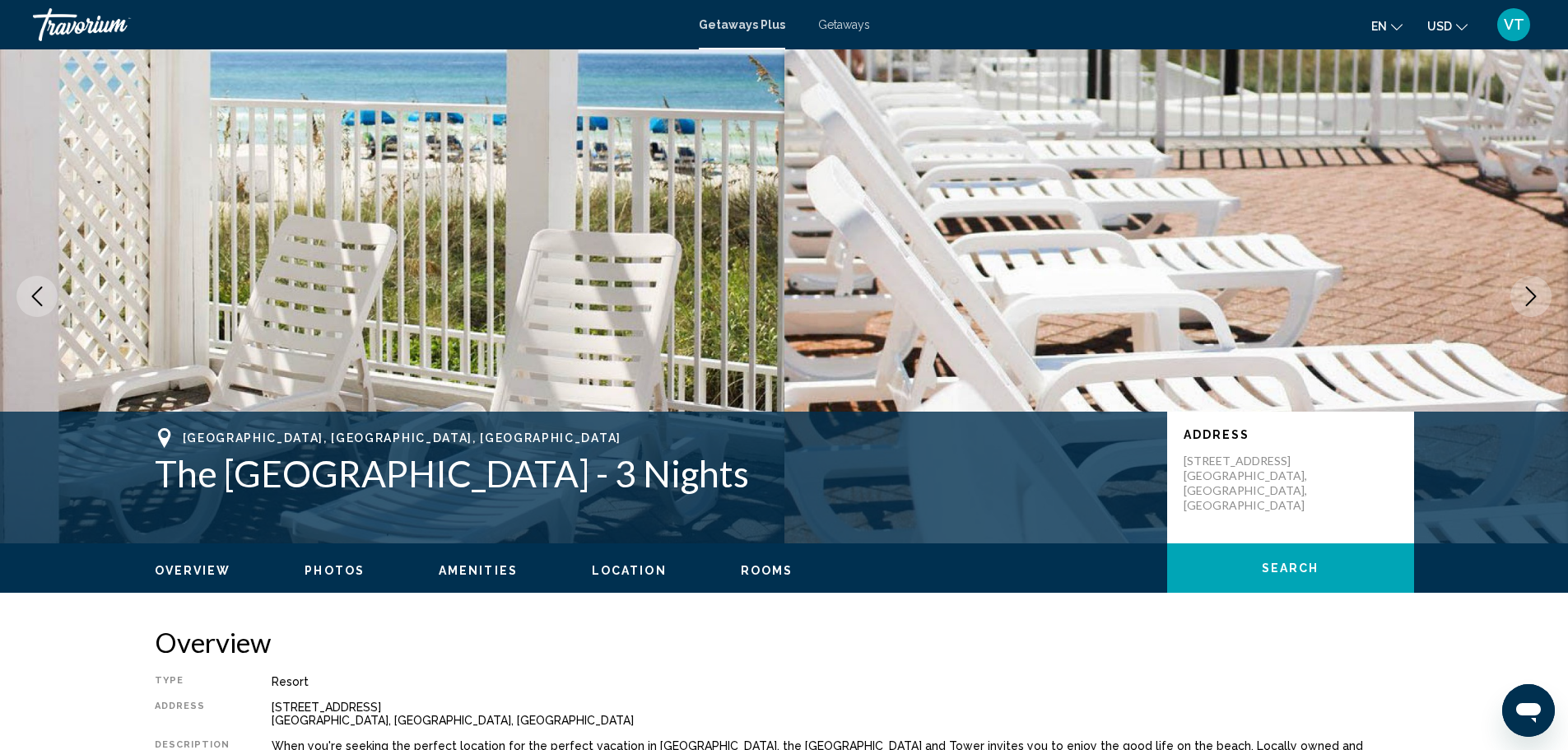
click at [1521, 292] on icon "Next image" at bounding box center [1530, 295] width 19 height 19
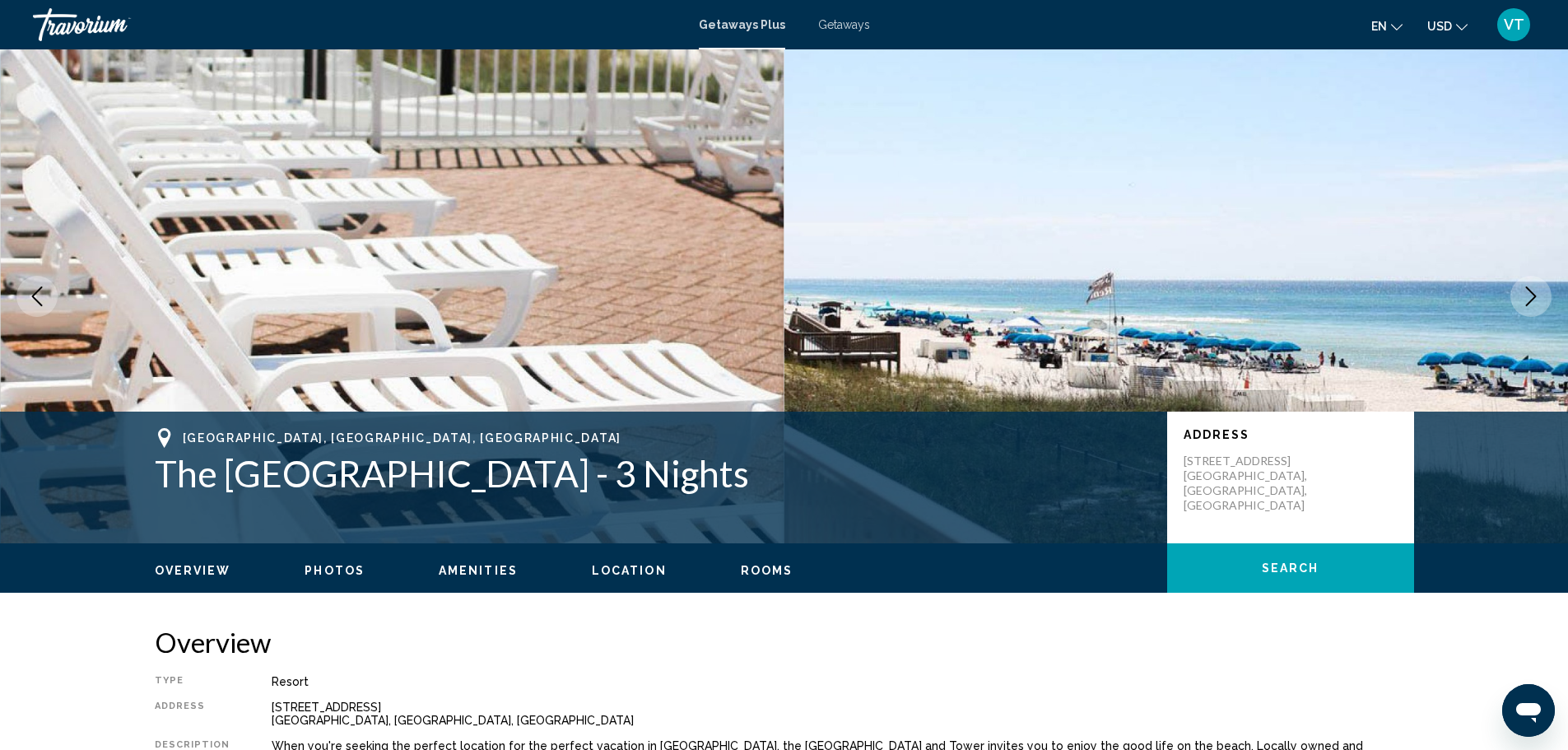
click at [1521, 292] on icon "Next image" at bounding box center [1530, 295] width 19 height 19
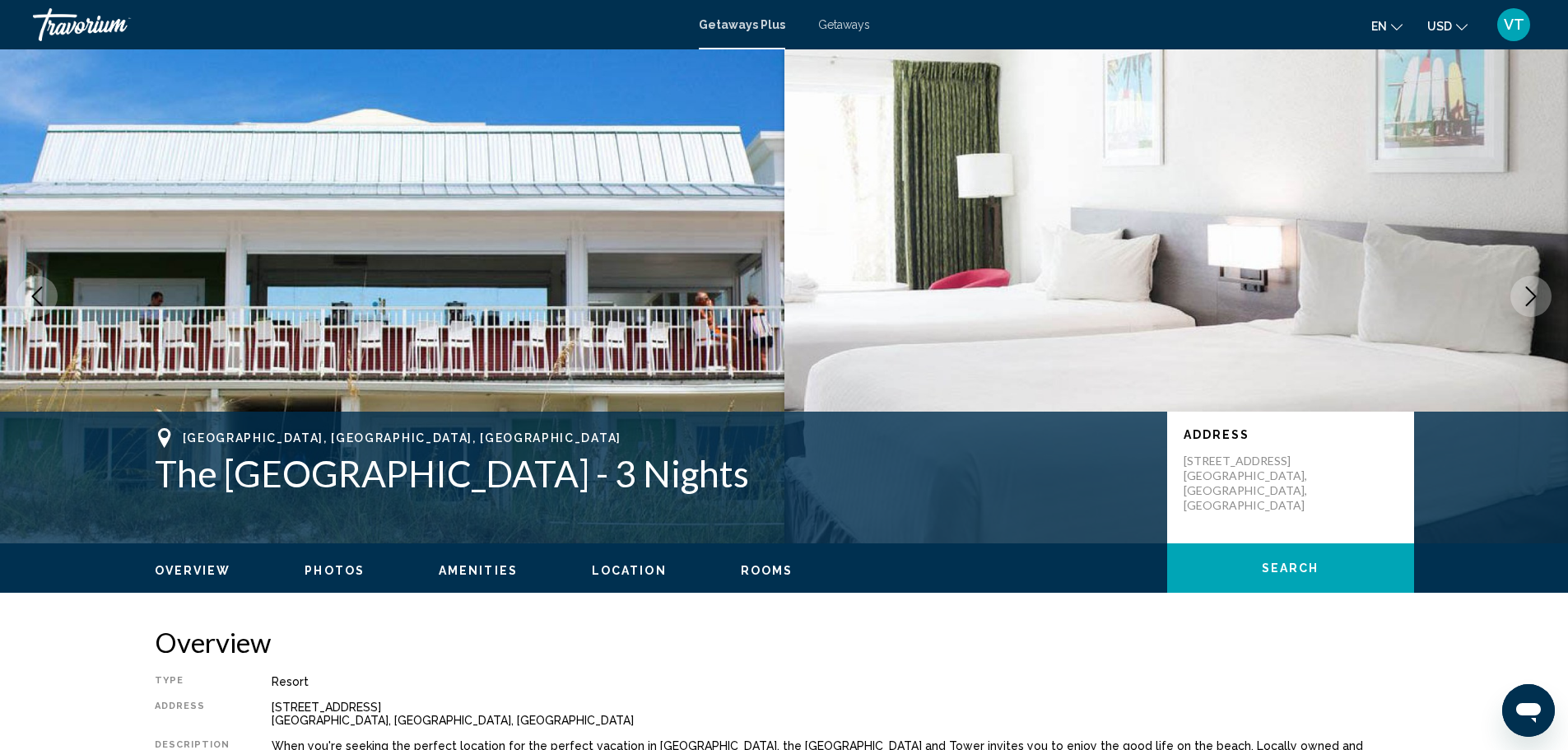
click at [1521, 292] on icon "Next image" at bounding box center [1530, 295] width 19 height 19
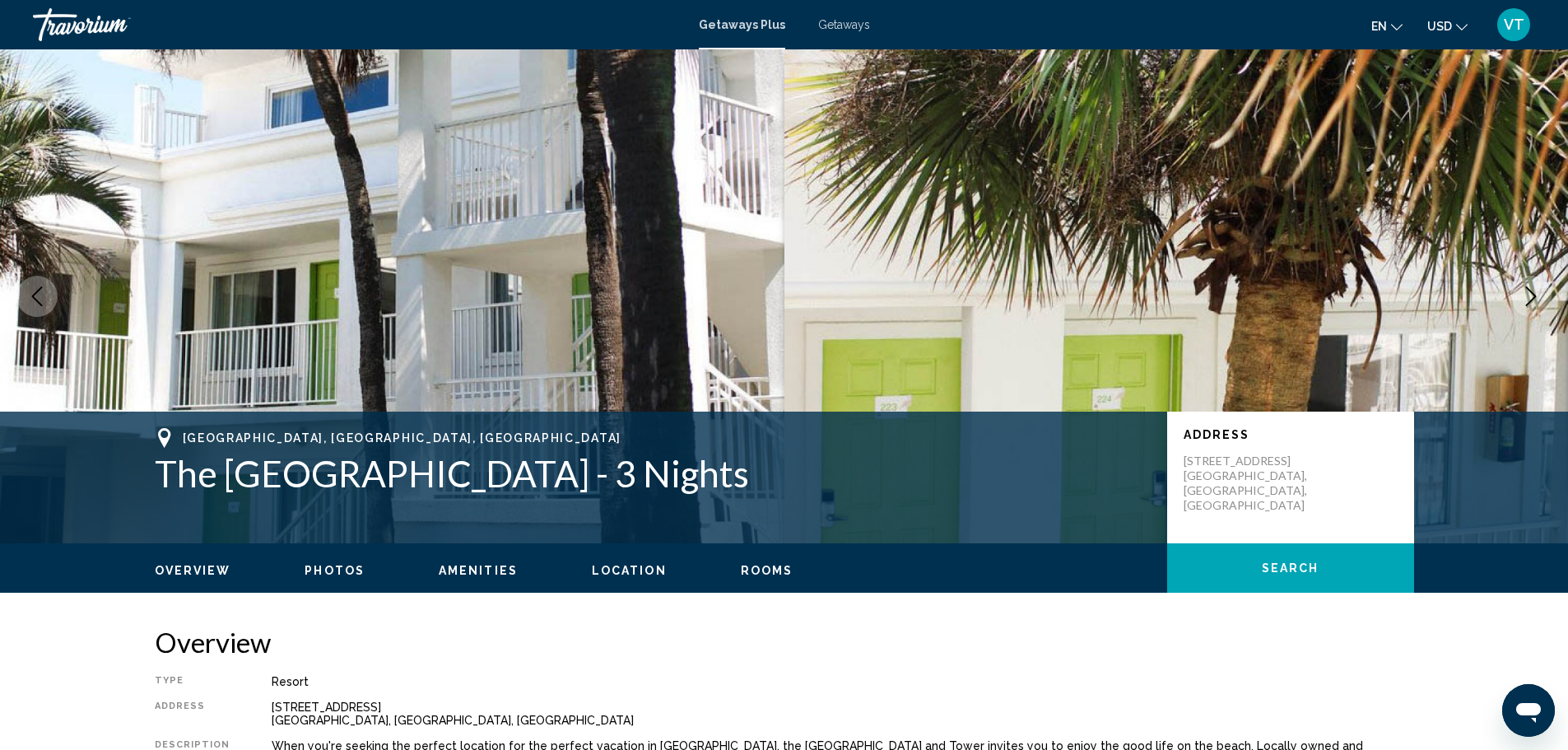
click at [1521, 292] on icon "Next image" at bounding box center [1530, 295] width 19 height 19
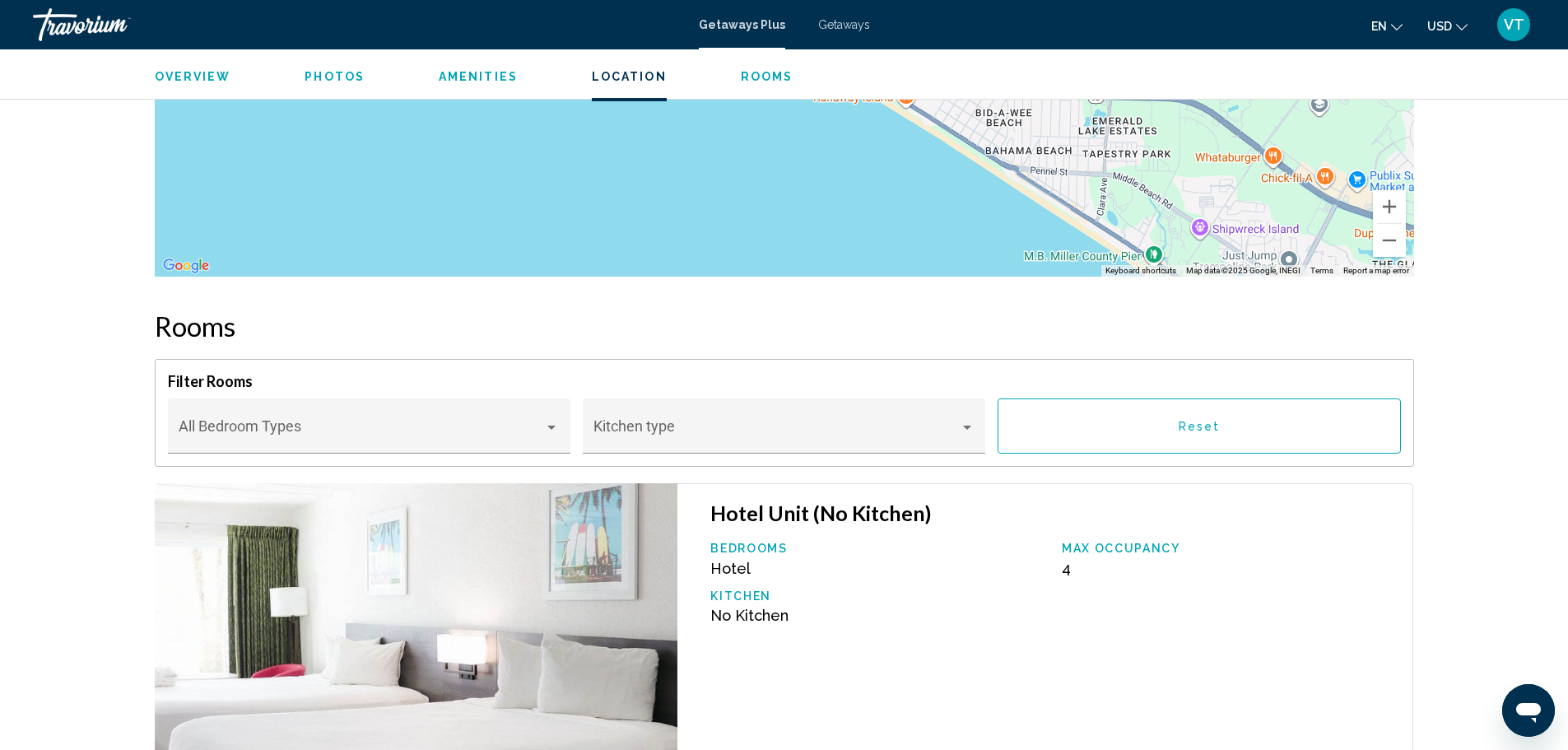
scroll to position [1975, 0]
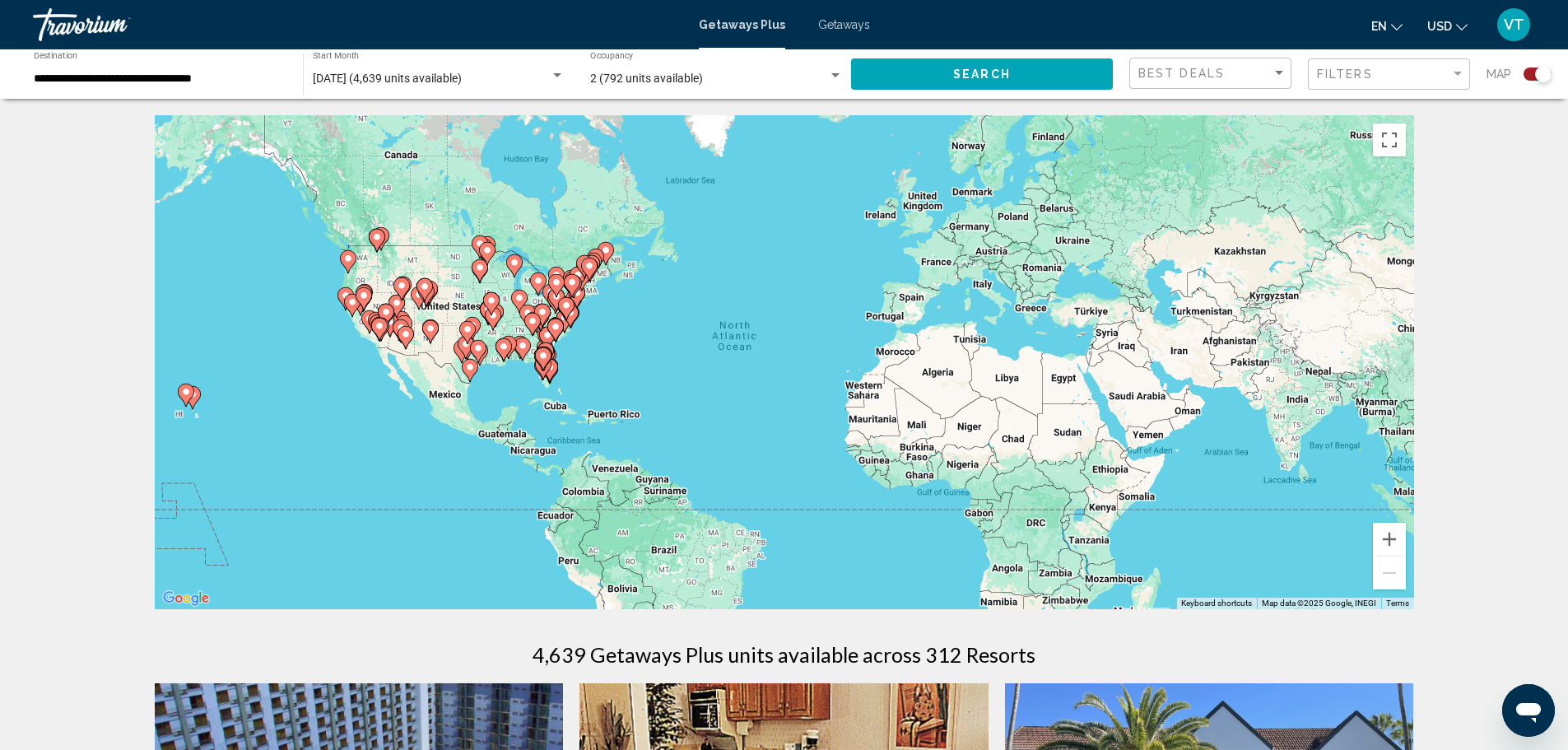
click at [545, 356] on image "Main content" at bounding box center [543, 355] width 10 height 10
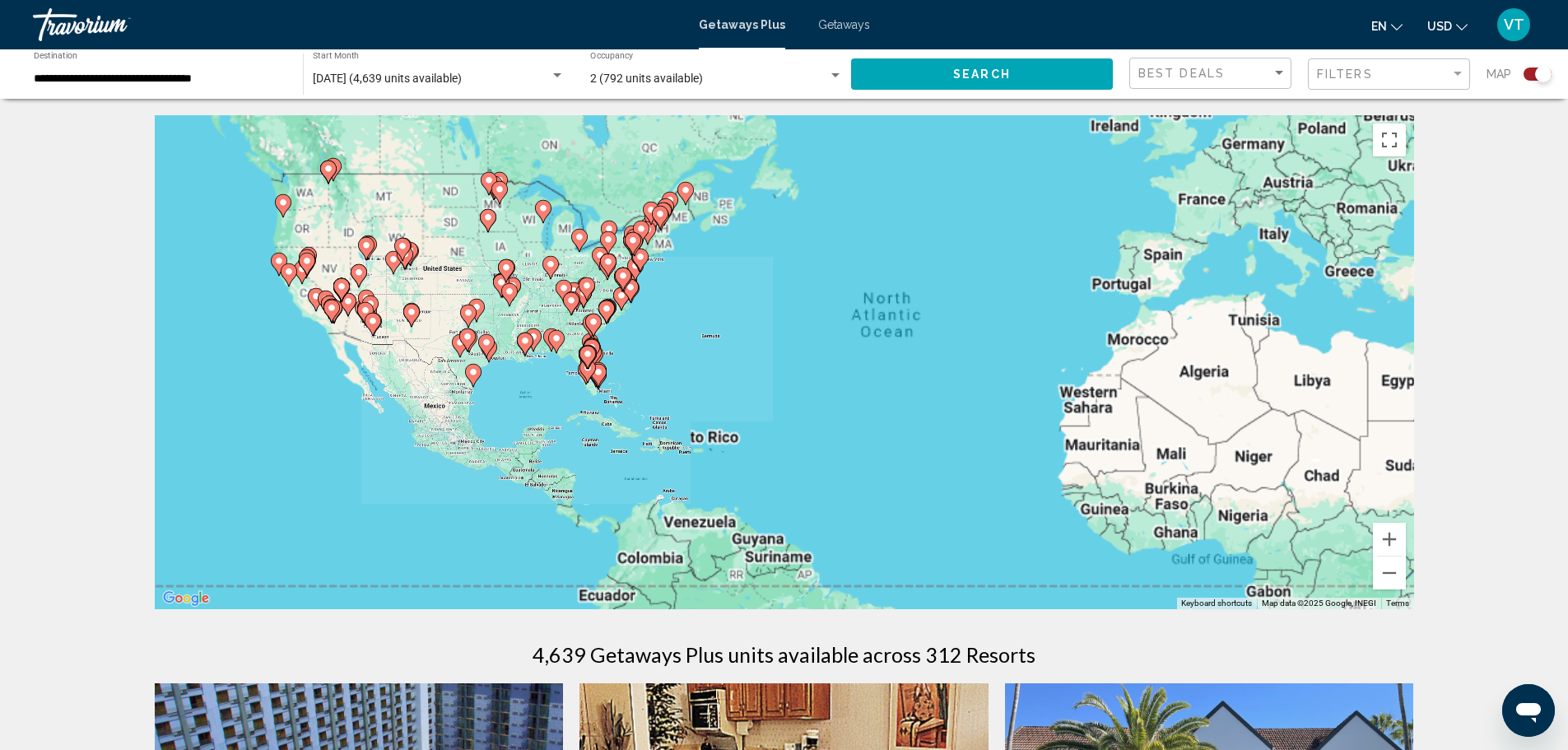
click at [545, 356] on div "To activate drag with keyboard, press Alt + Enter. Once in keyboard drag state,…" at bounding box center [784, 362] width 1259 height 494
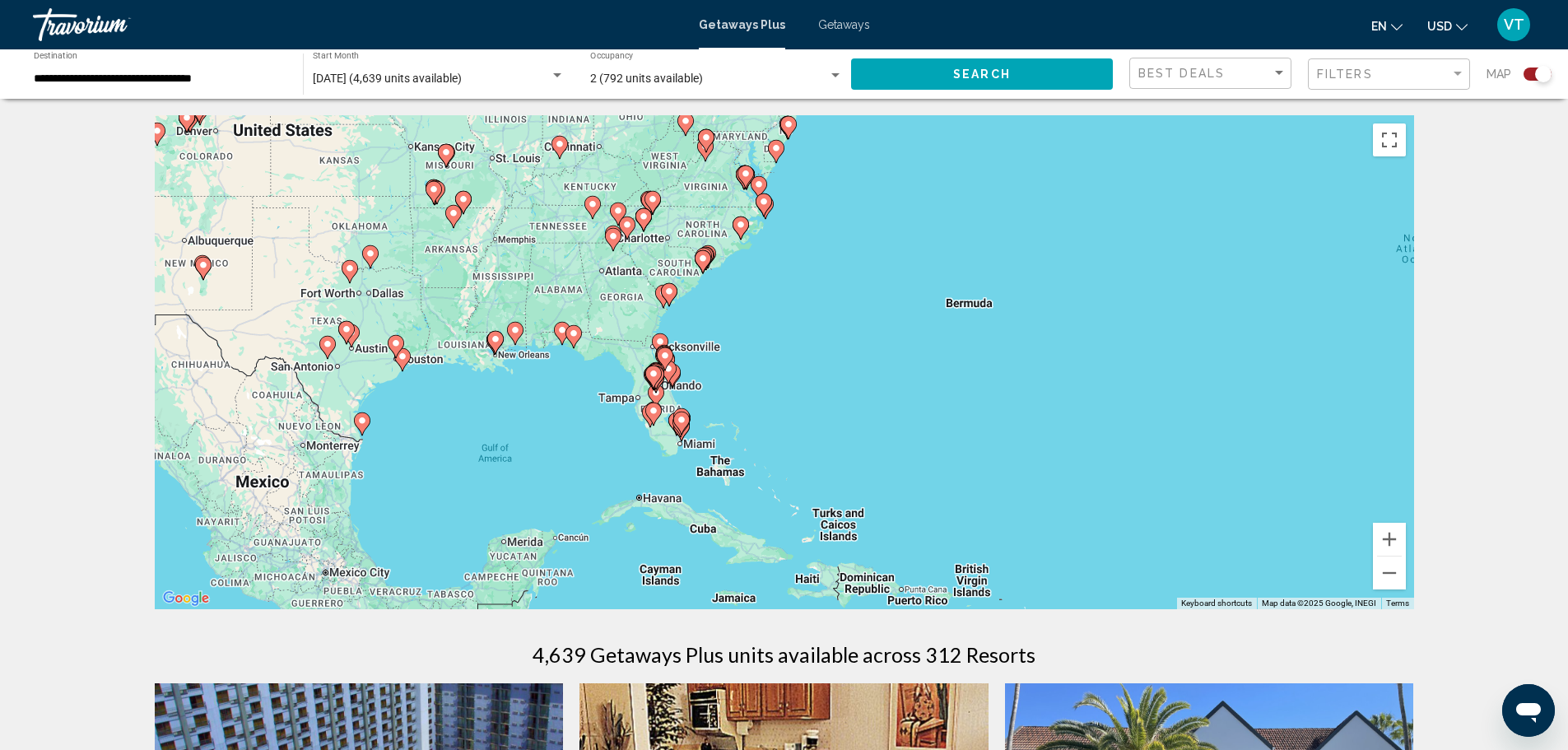
click at [573, 349] on div "To activate drag with keyboard, press Alt + Enter. Once in keyboard drag state,…" at bounding box center [784, 362] width 1259 height 494
click at [574, 349] on div "To activate drag with keyboard, press Alt + Enter. Once in keyboard drag state,…" at bounding box center [784, 362] width 1259 height 494
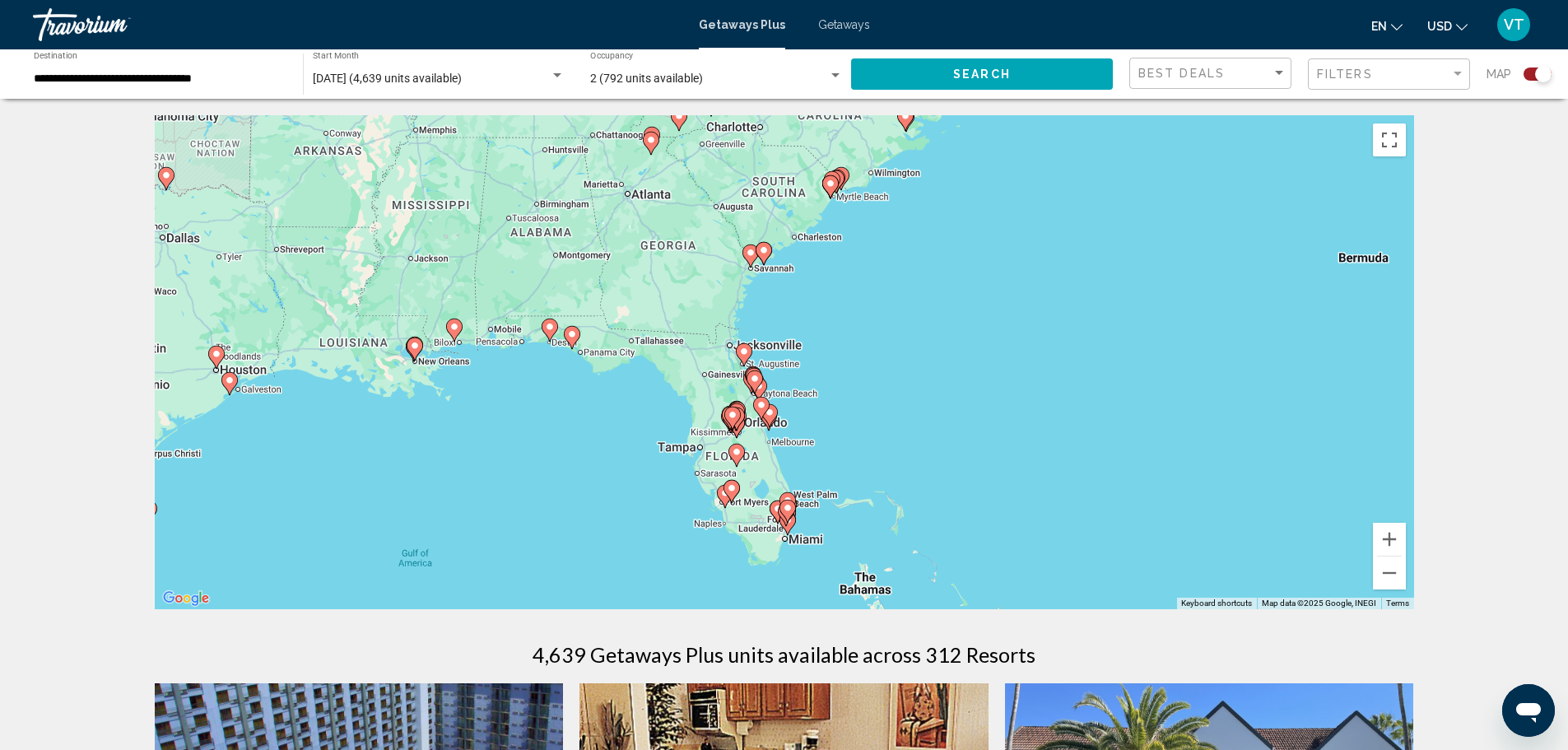
click at [565, 340] on gmp-advanced-marker "Main content" at bounding box center [572, 337] width 17 height 25
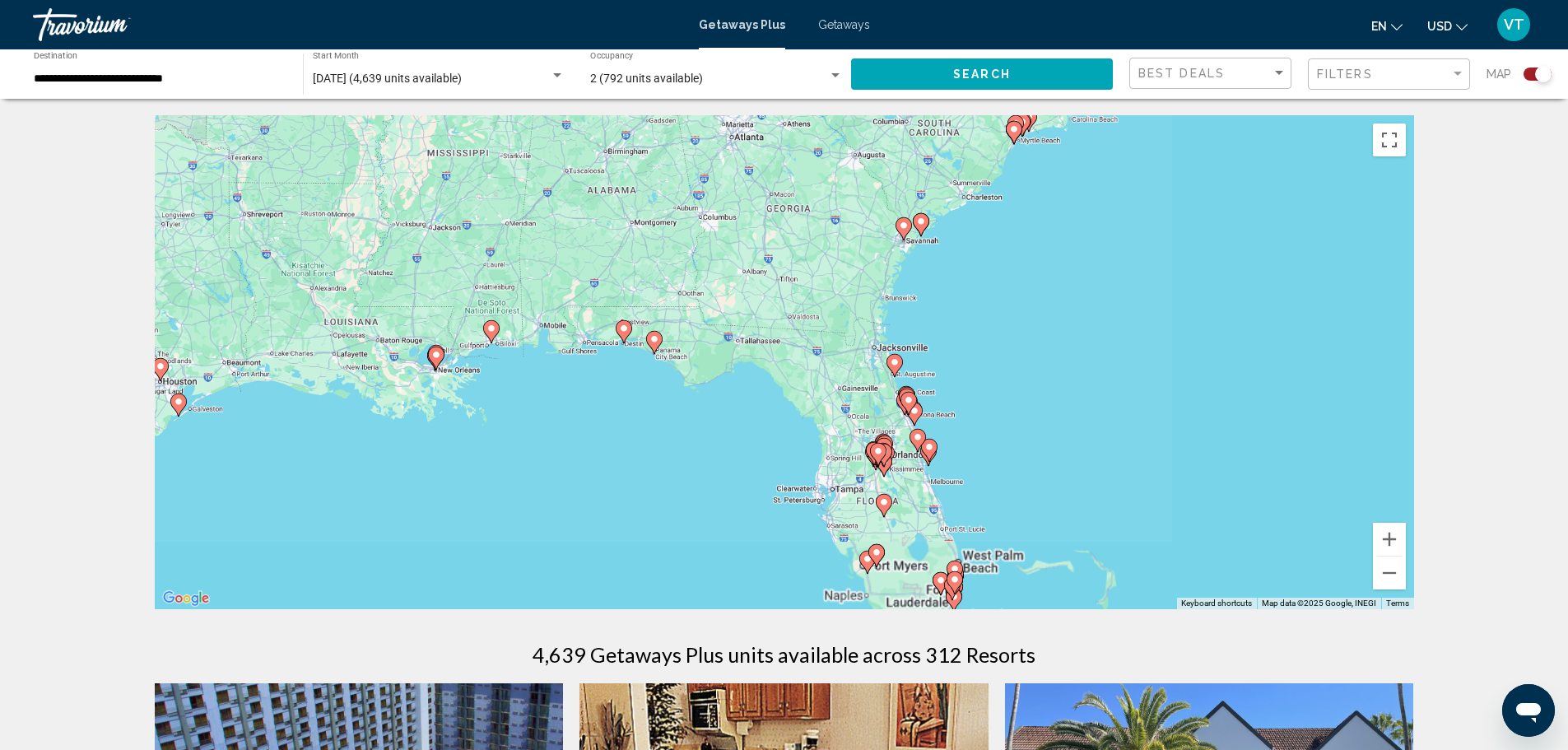
click at [565, 340] on div "To activate drag with keyboard, press Alt + Enter. Once in keyboard drag state,…" at bounding box center [784, 362] width 1259 height 494
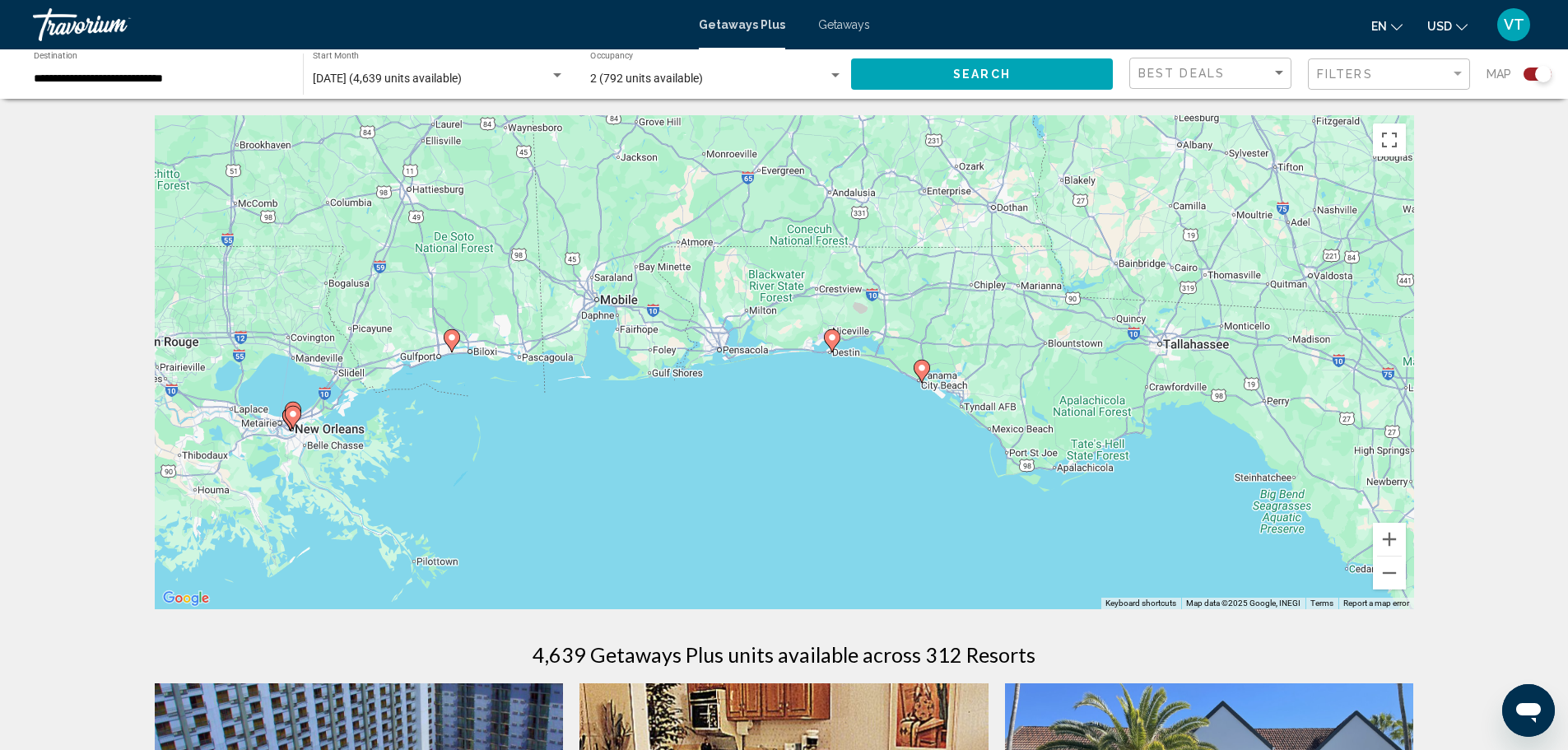
click at [829, 339] on image "Main content" at bounding box center [832, 337] width 10 height 10
type input "**********"
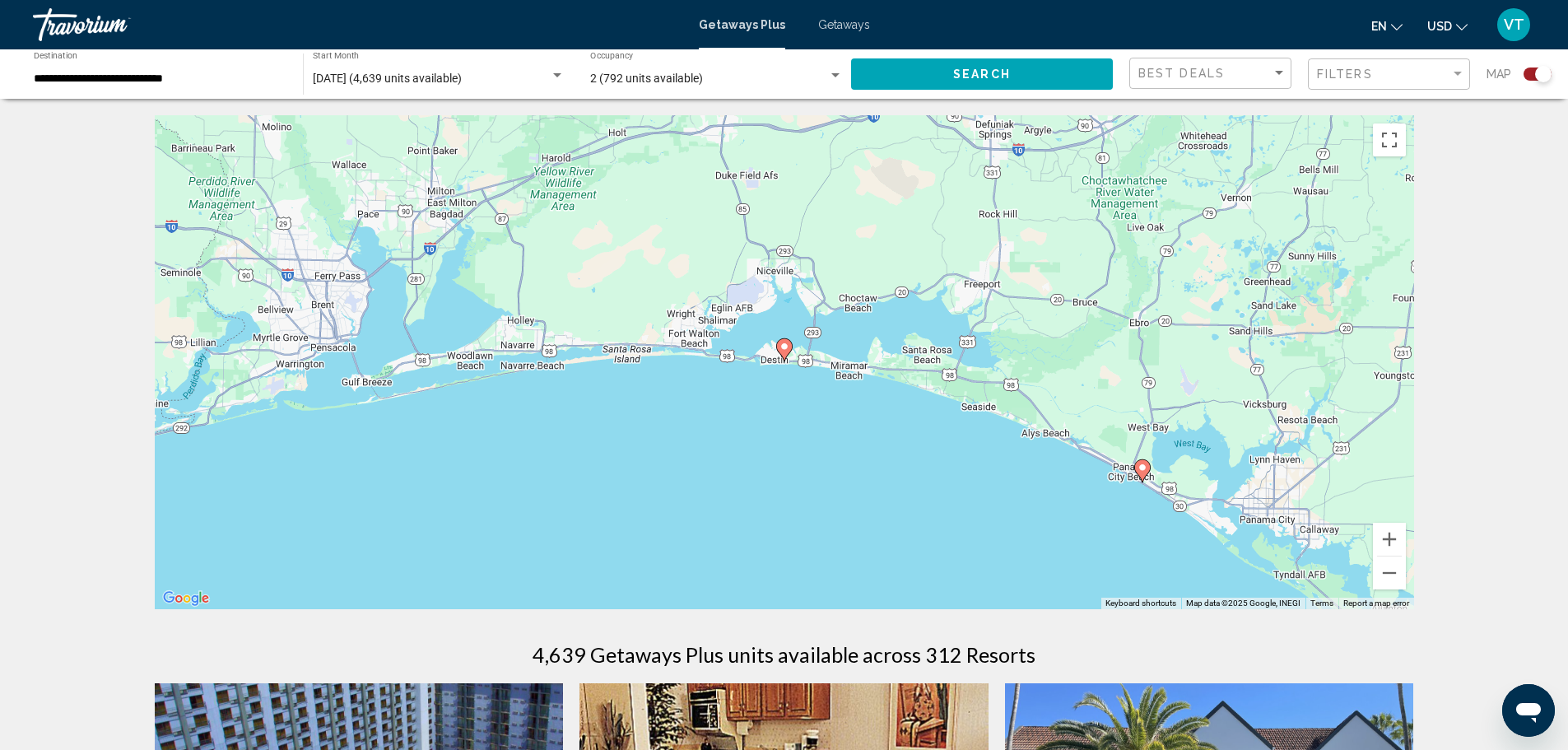
click at [784, 356] on icon "Main content" at bounding box center [783, 349] width 15 height 21
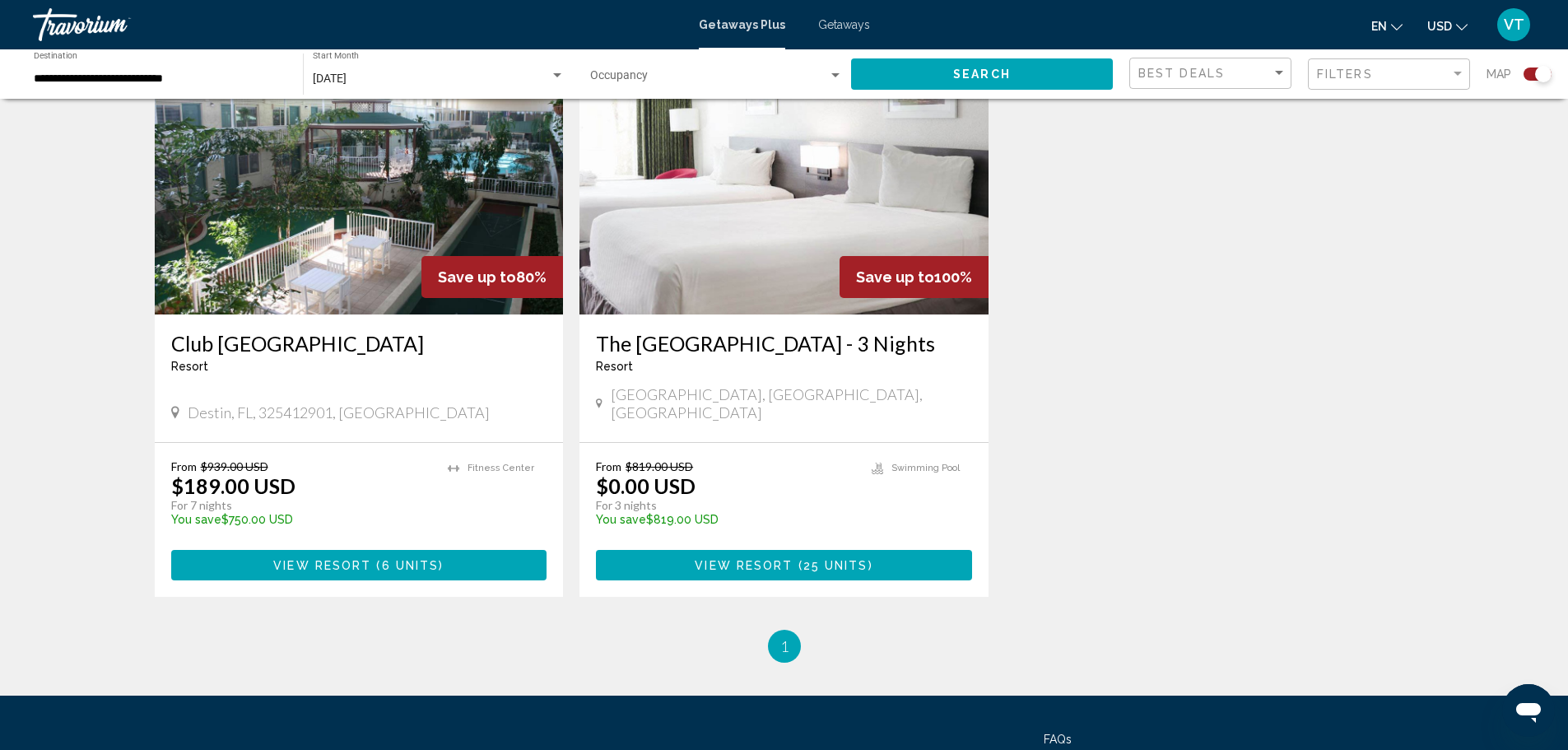
scroll to position [679, 0]
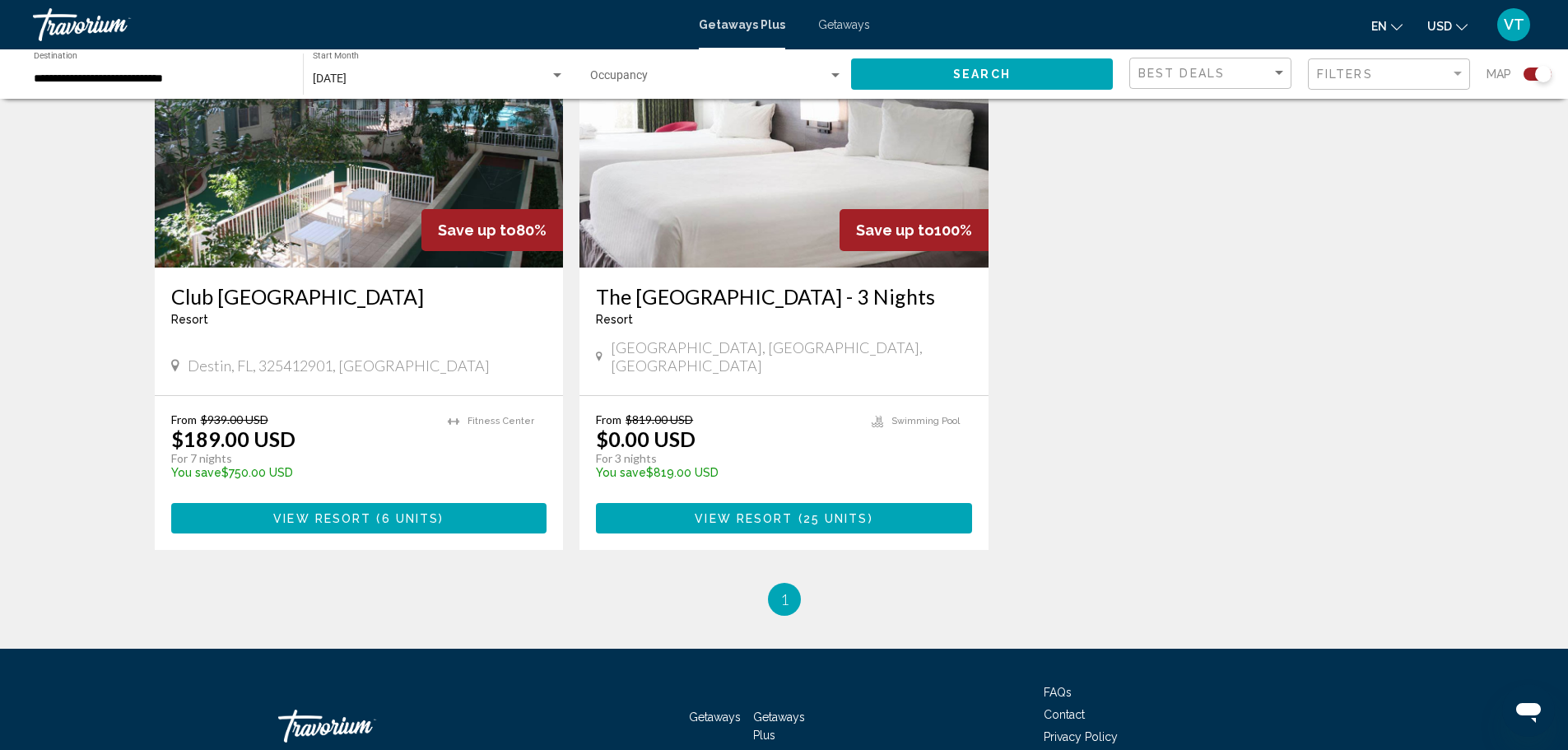
click at [365, 226] on img "Main content" at bounding box center [359, 135] width 409 height 263
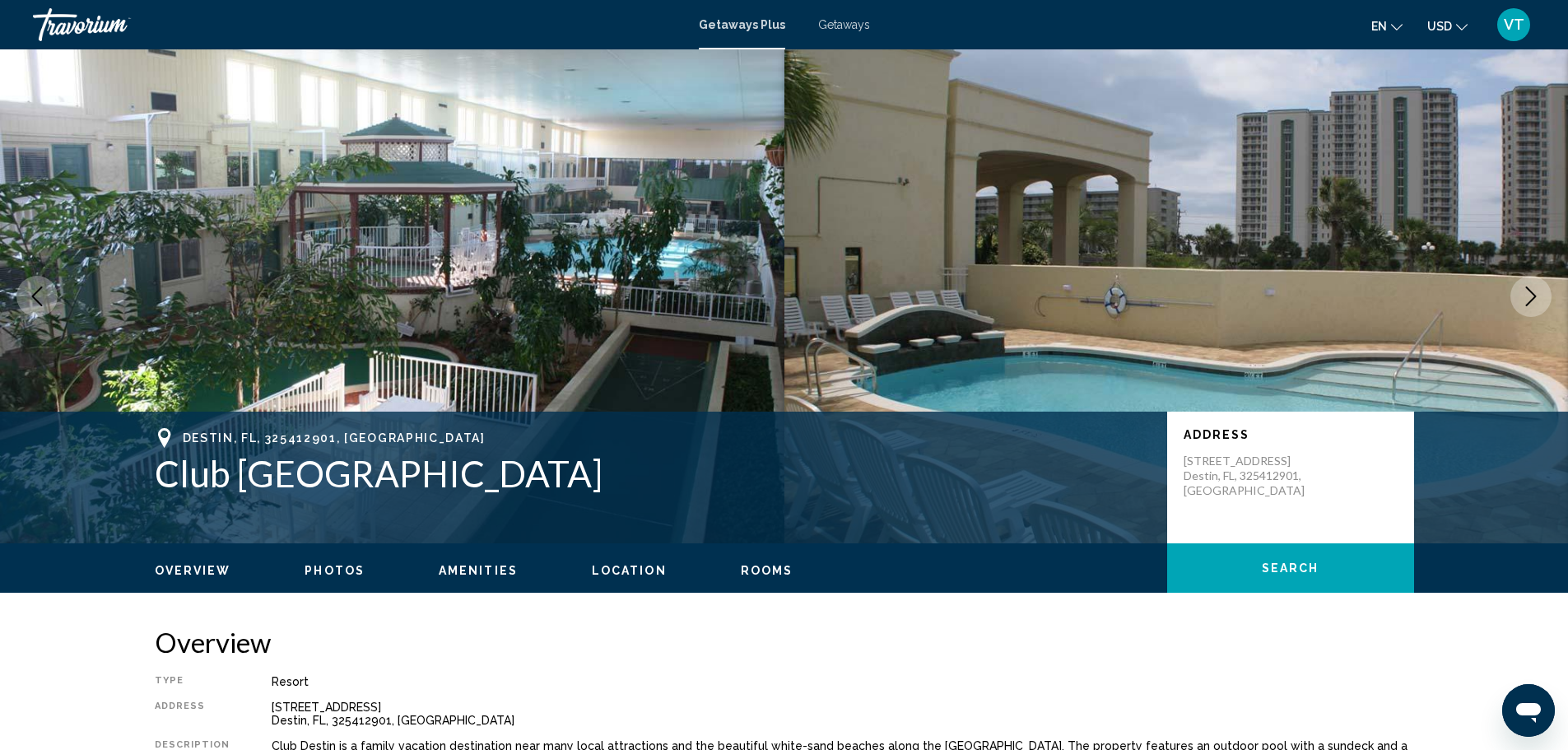
click at [1542, 290] on button "Next image" at bounding box center [1530, 296] width 41 height 41
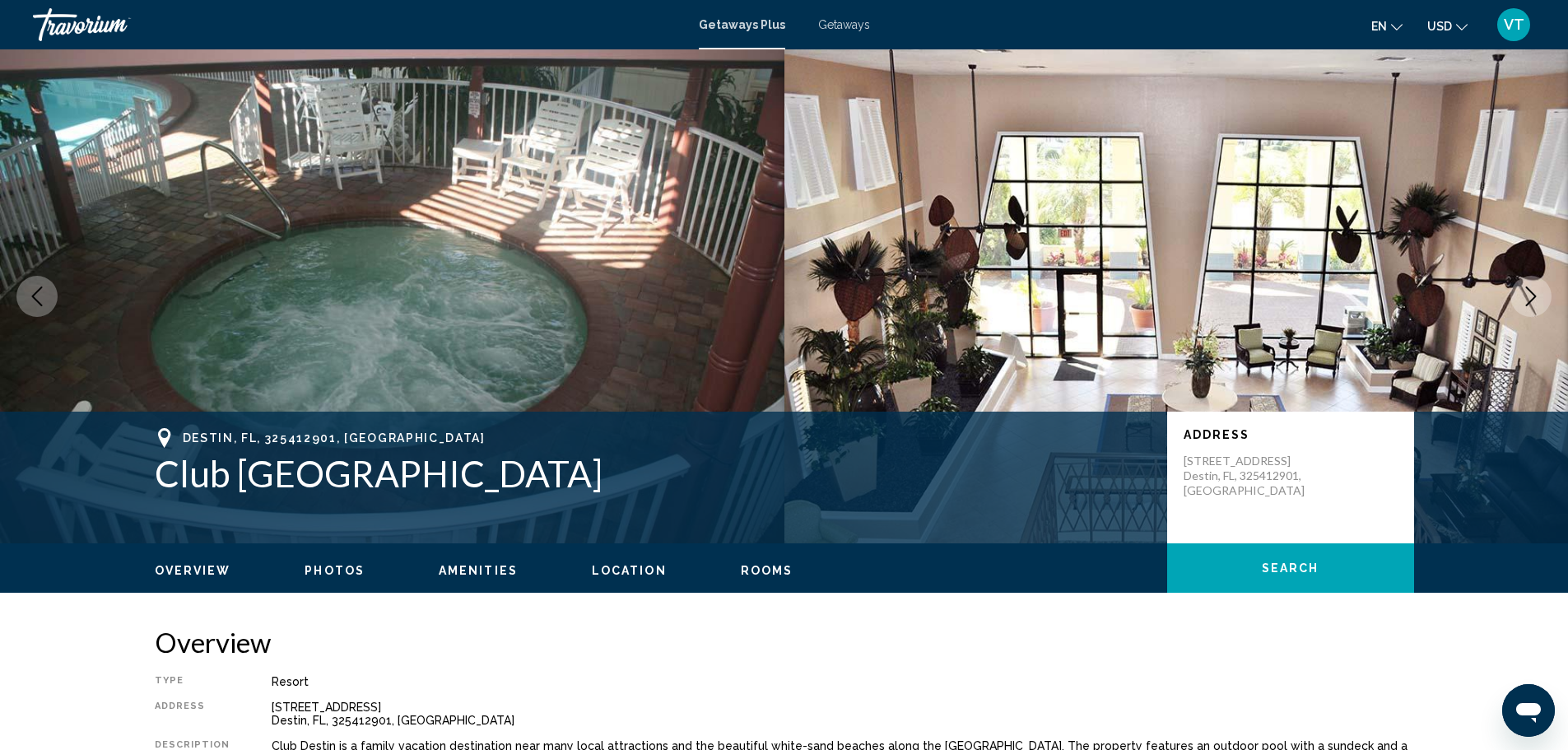
click at [1530, 292] on icon "Next image" at bounding box center [1531, 295] width 11 height 19
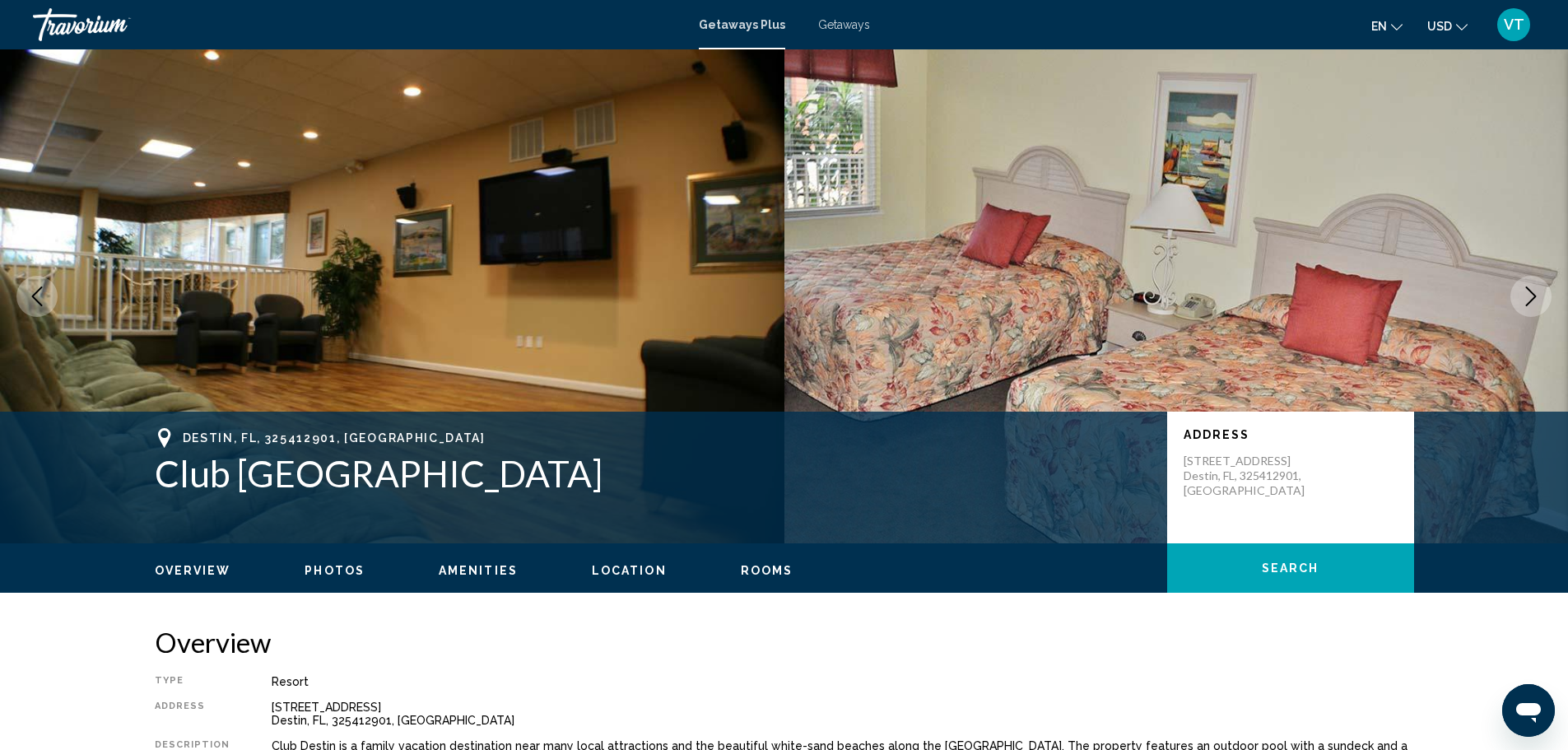
click at [1530, 292] on icon "Next image" at bounding box center [1531, 295] width 11 height 19
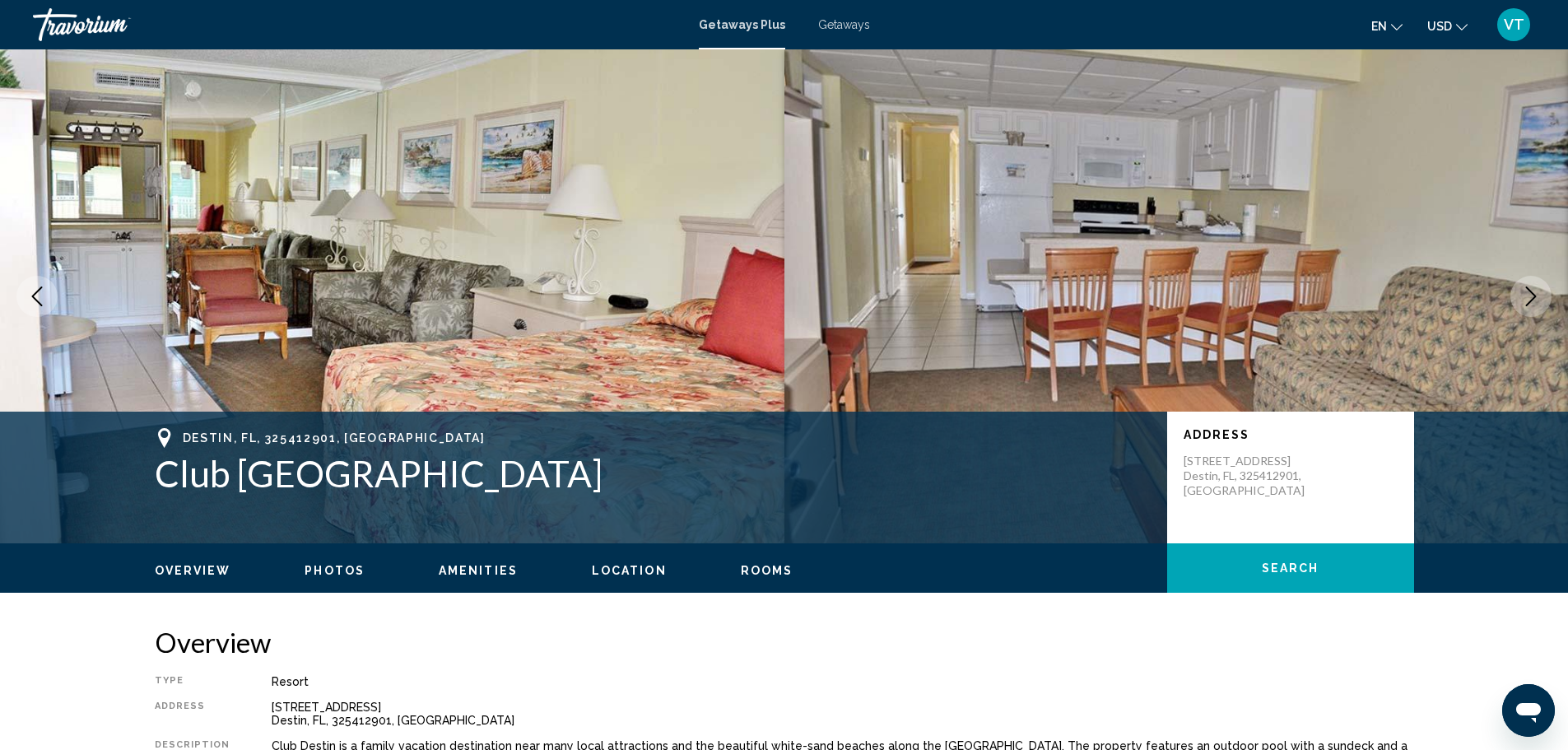
click at [1530, 292] on icon "Next image" at bounding box center [1531, 295] width 11 height 19
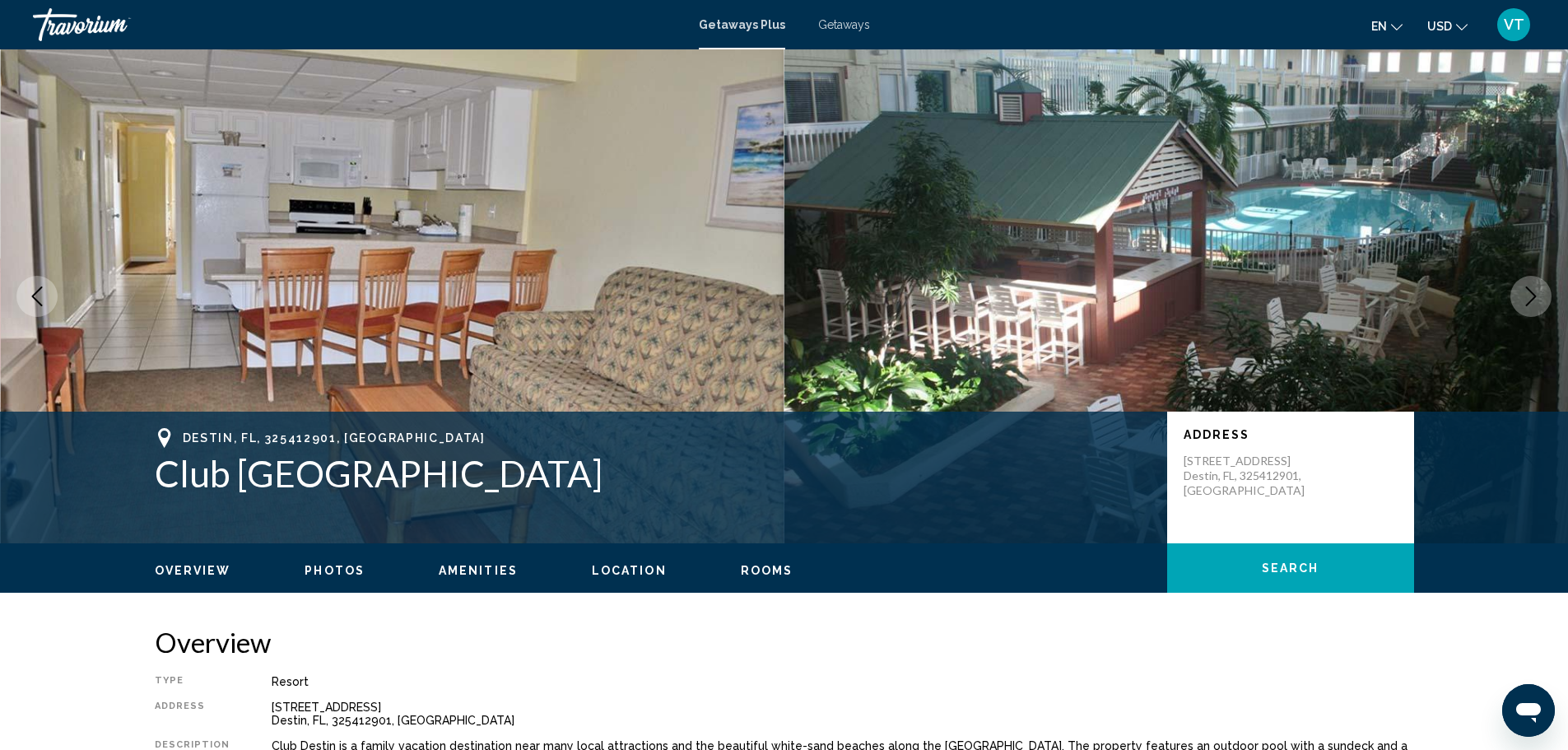
click at [1530, 292] on icon "Next image" at bounding box center [1531, 295] width 11 height 19
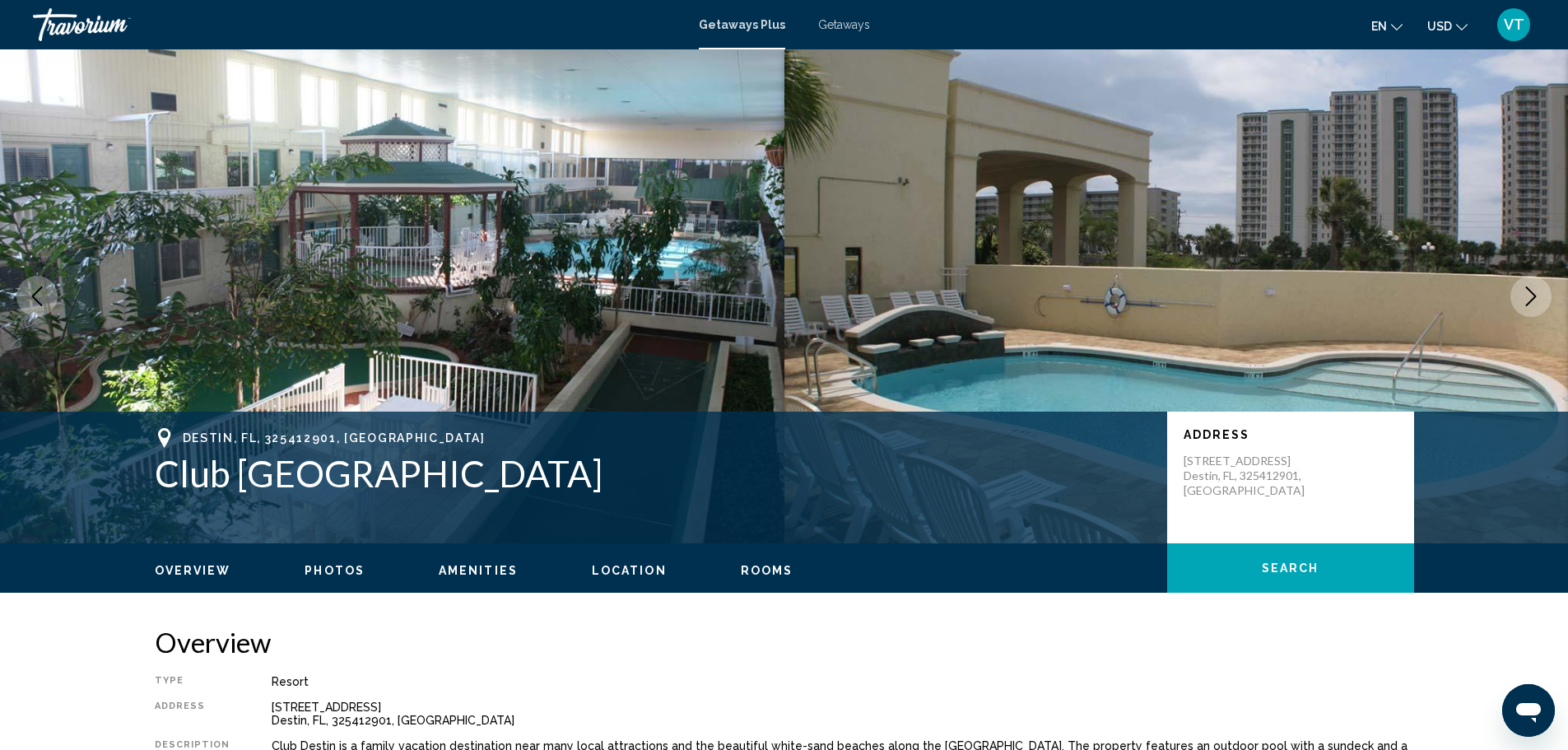
click at [1530, 292] on icon "Next image" at bounding box center [1531, 295] width 11 height 19
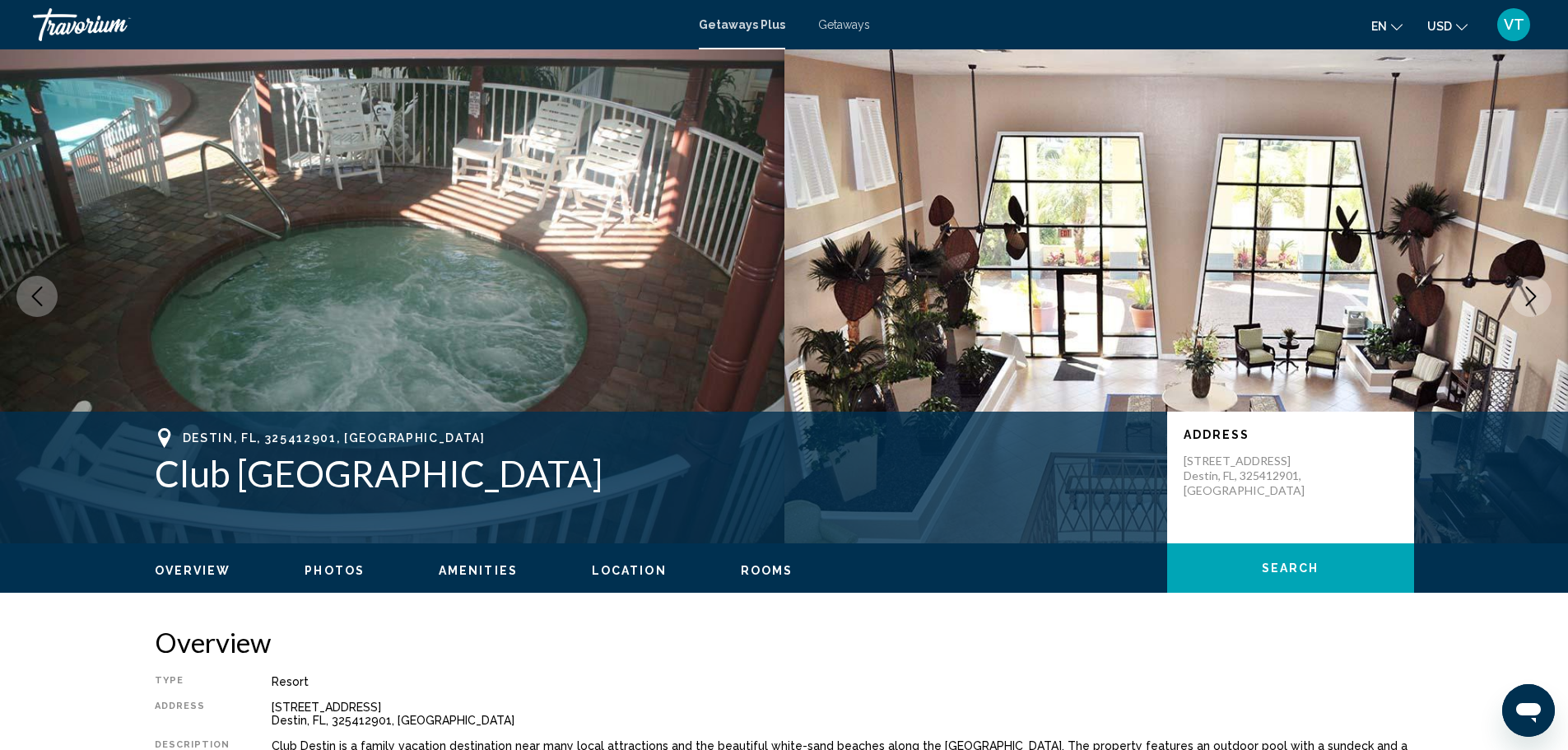
click at [1530, 292] on icon "Next image" at bounding box center [1531, 295] width 11 height 19
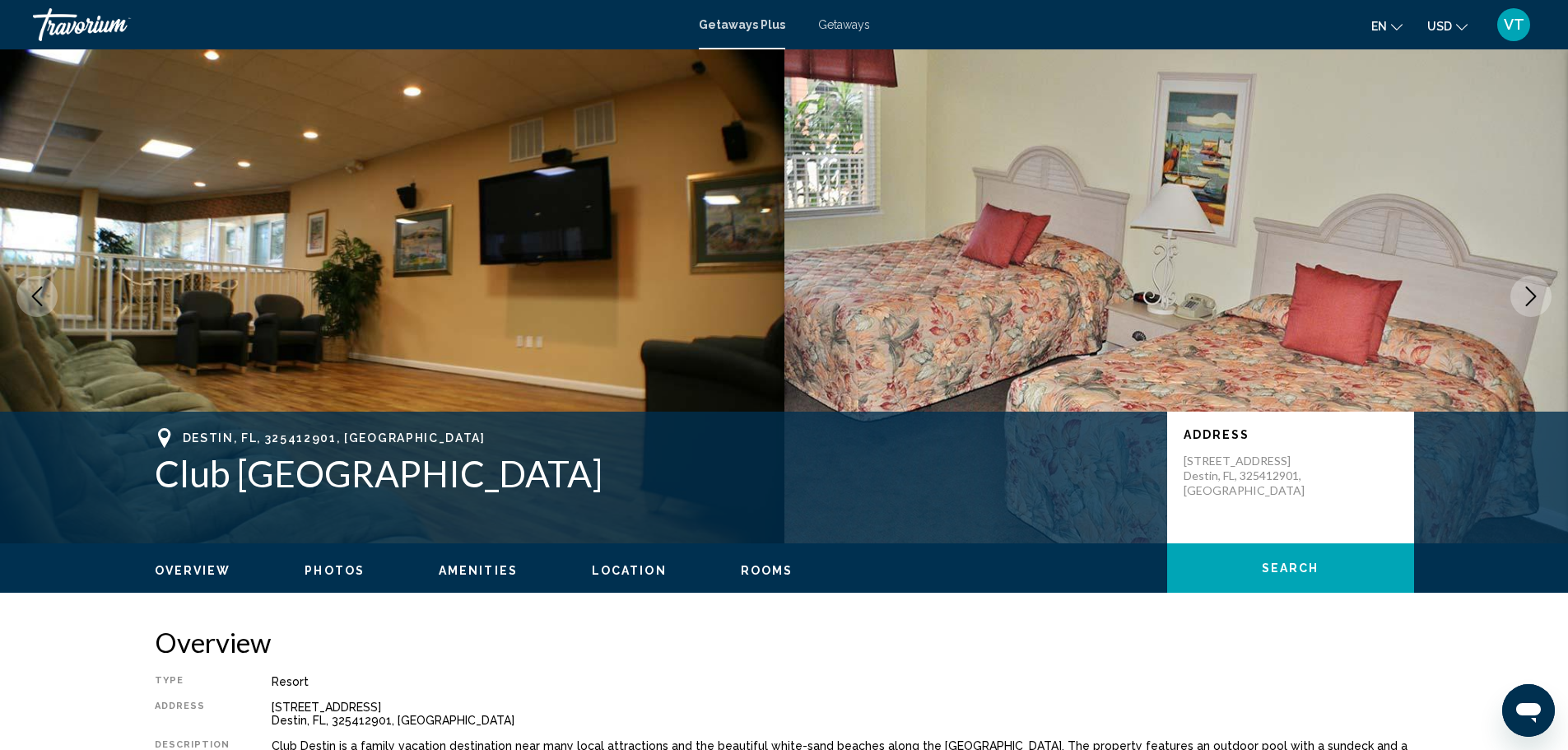
click at [1530, 292] on icon "Next image" at bounding box center [1531, 295] width 11 height 19
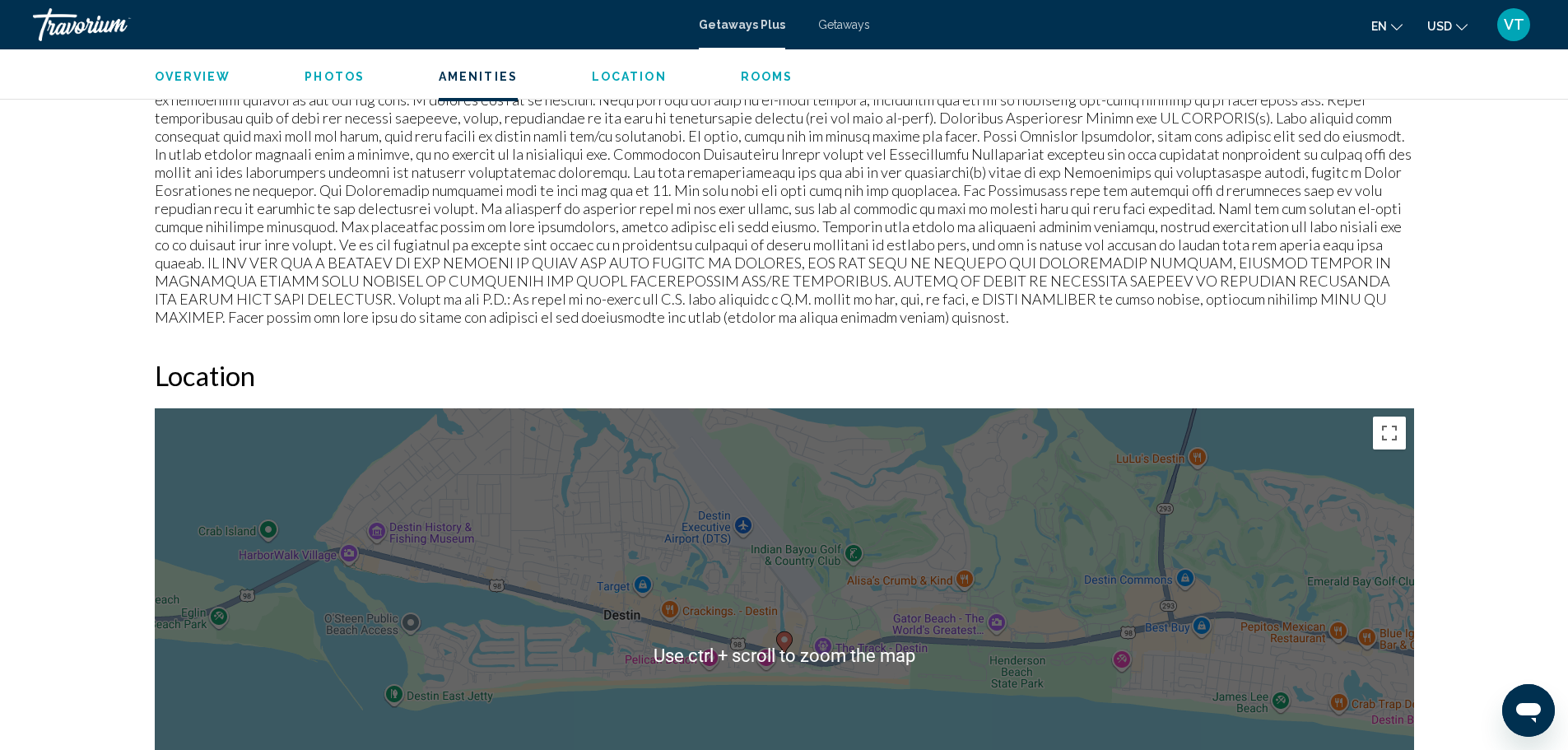
scroll to position [1645, 0]
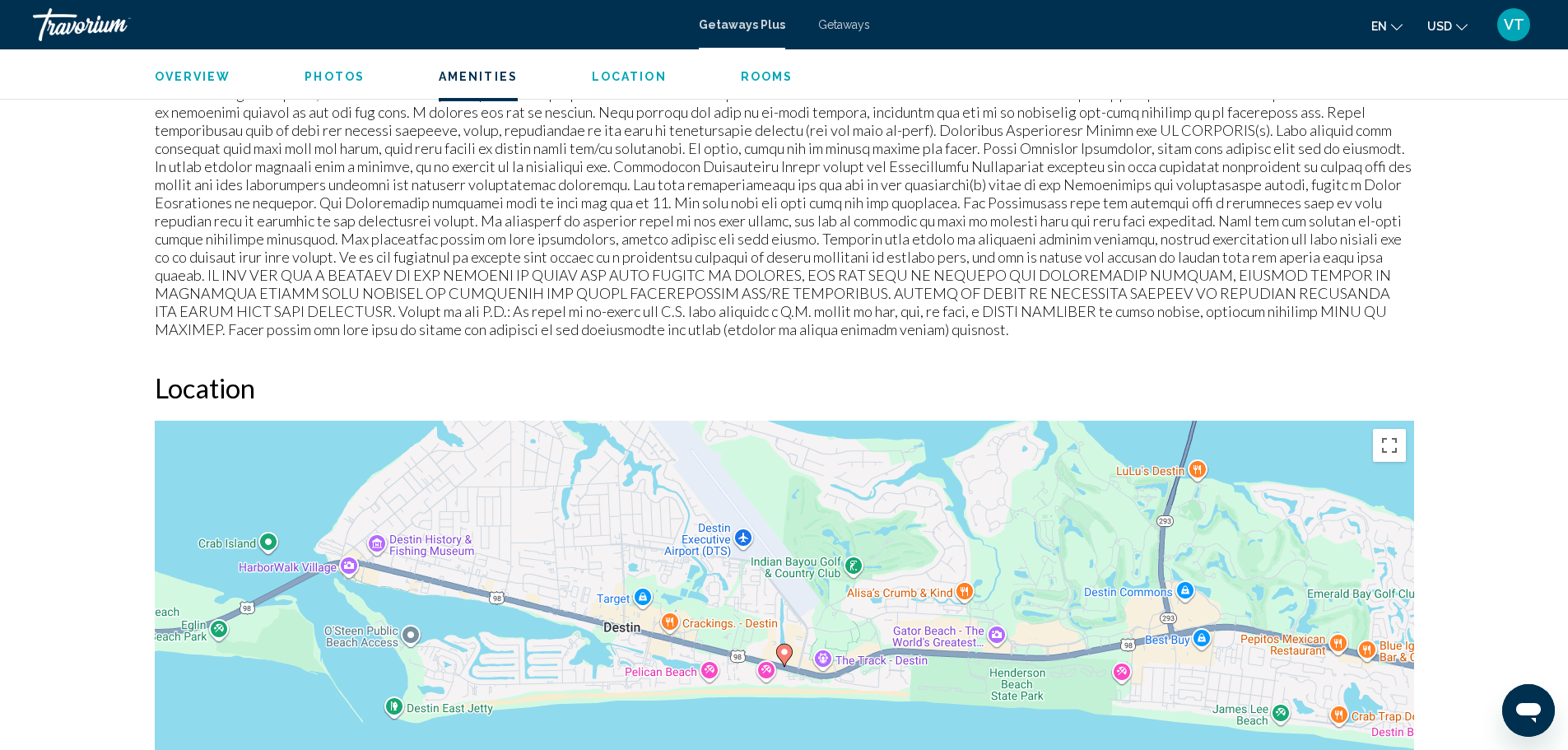
click at [782, 647] on image "Main content" at bounding box center [784, 652] width 10 height 10
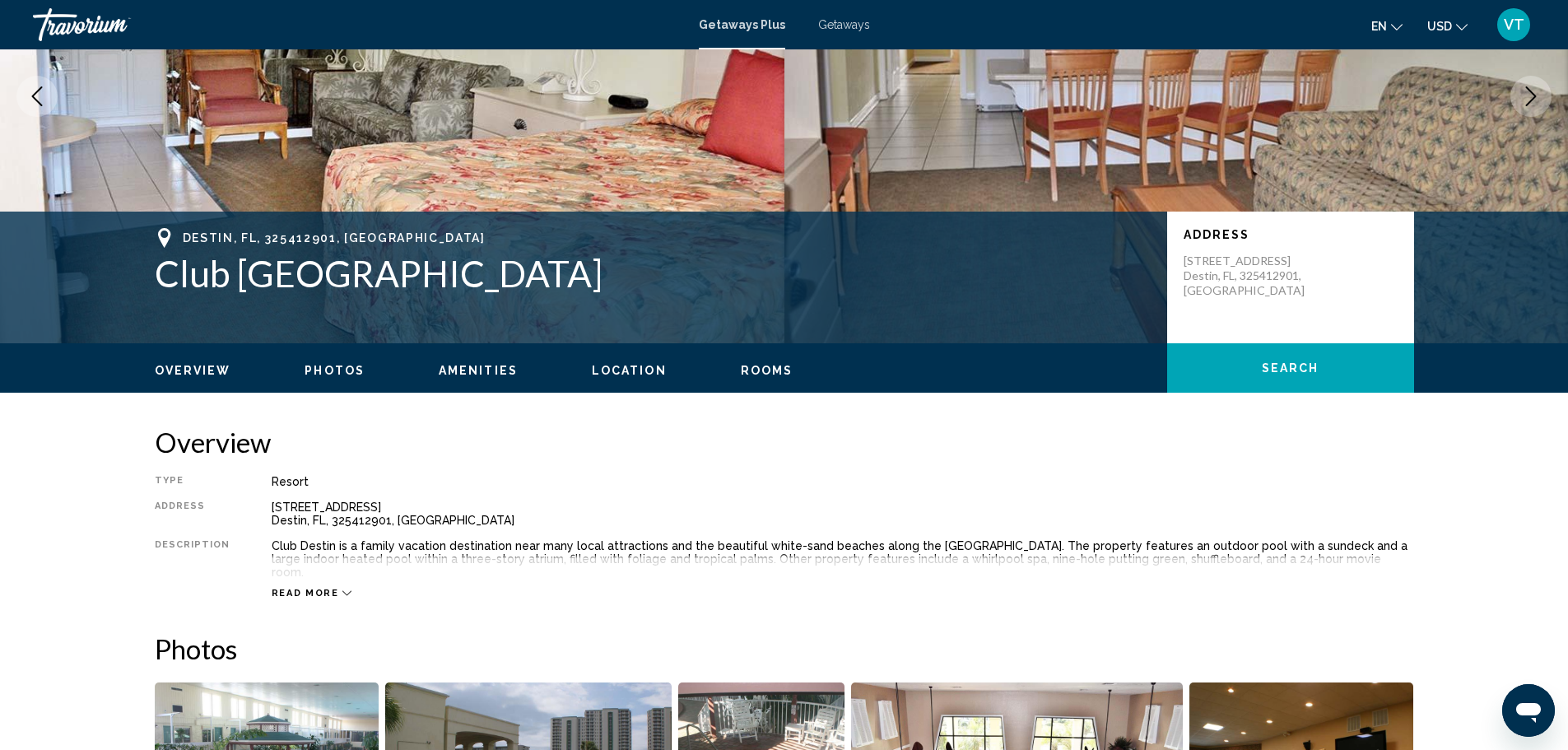
scroll to position [0, 0]
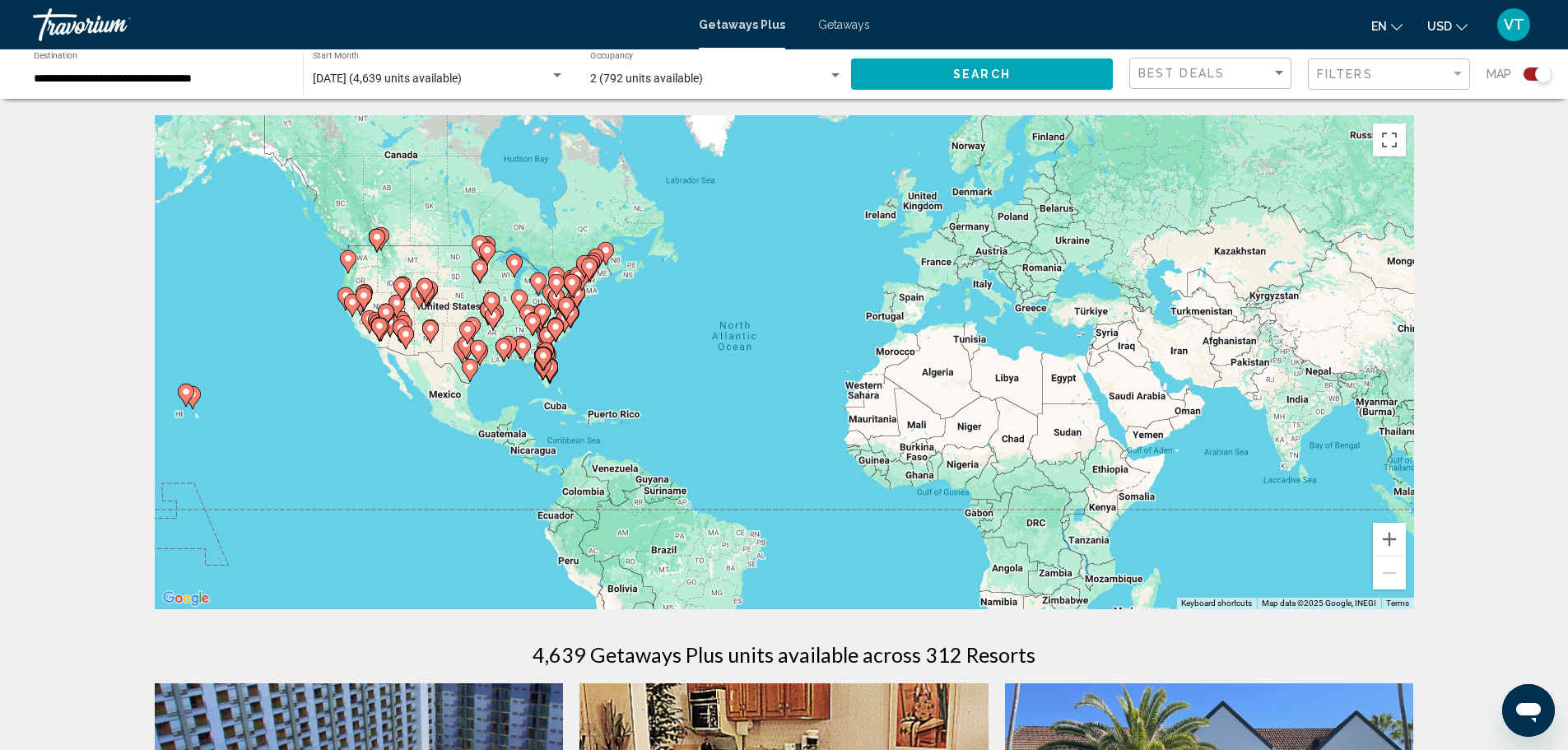
click at [784, 362] on div "Main content" at bounding box center [1413, 362] width 1259 height 0
click at [548, 339] on gmp-advanced-marker "Main content" at bounding box center [556, 329] width 17 height 25
click at [548, 339] on div "To activate drag with keyboard, press Alt + Enter. Once in keyboard drag state,…" at bounding box center [784, 362] width 1259 height 494
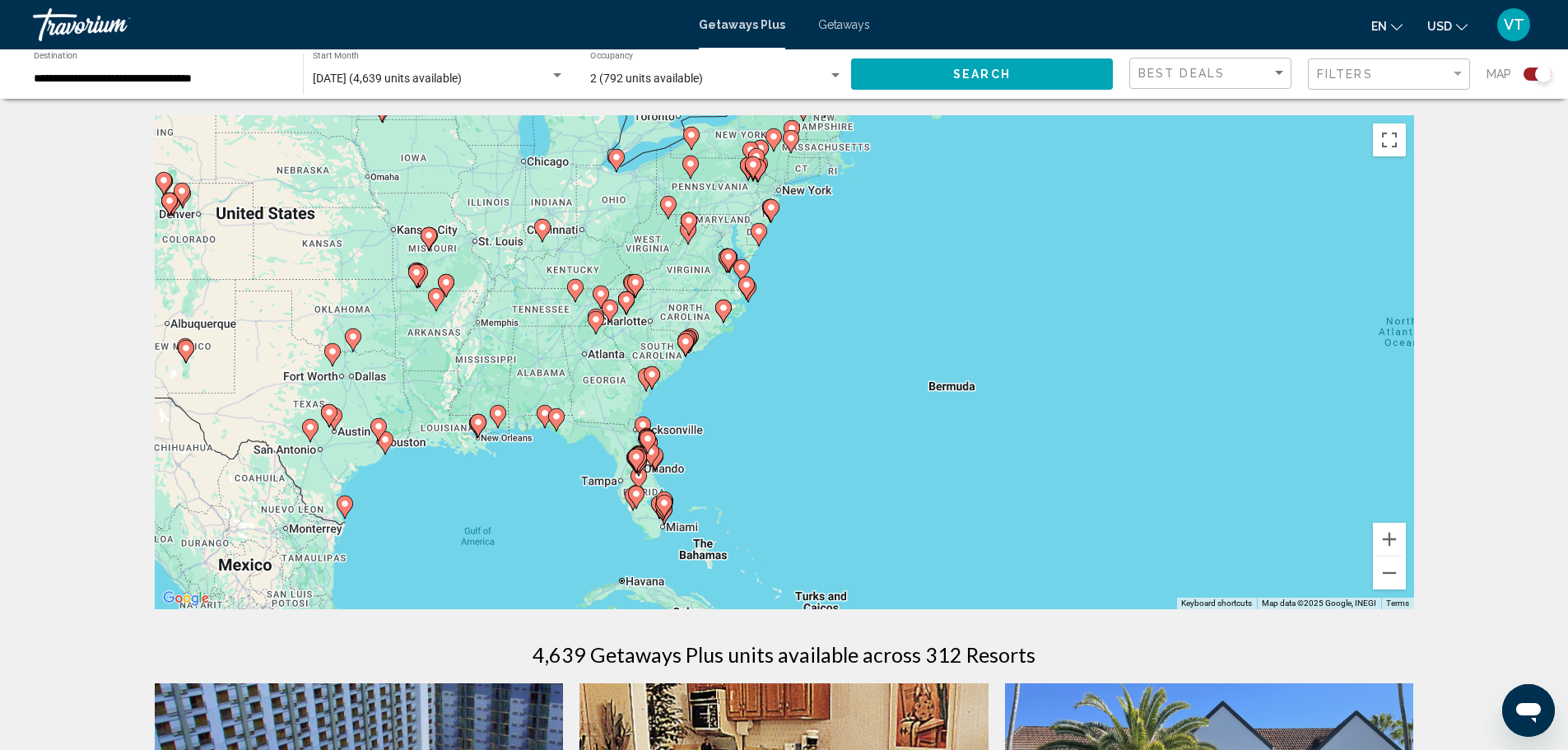
click at [617, 426] on div "To activate drag with keyboard, press Alt + Enter. Once in keyboard drag state,…" at bounding box center [784, 362] width 1259 height 494
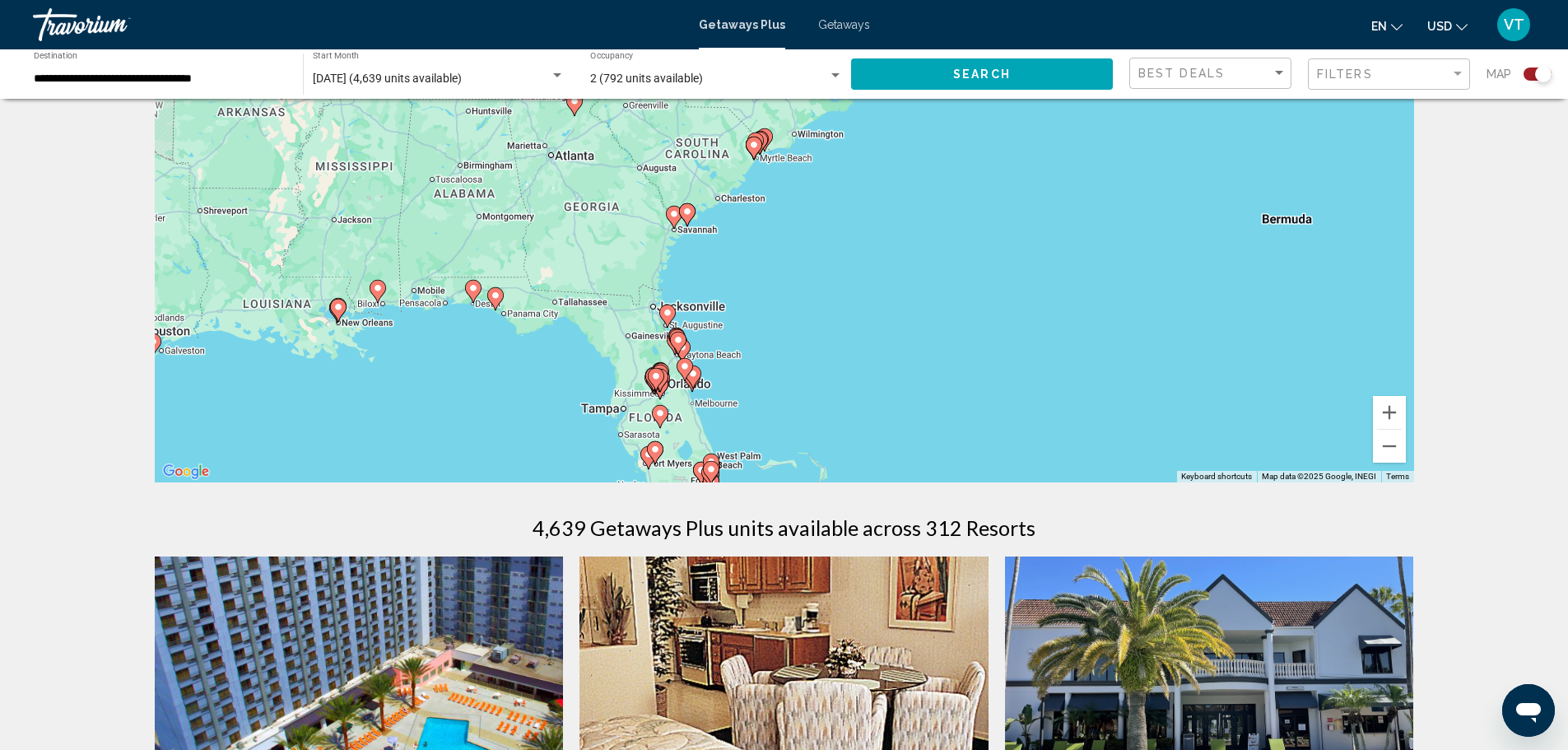
scroll to position [247, 0]
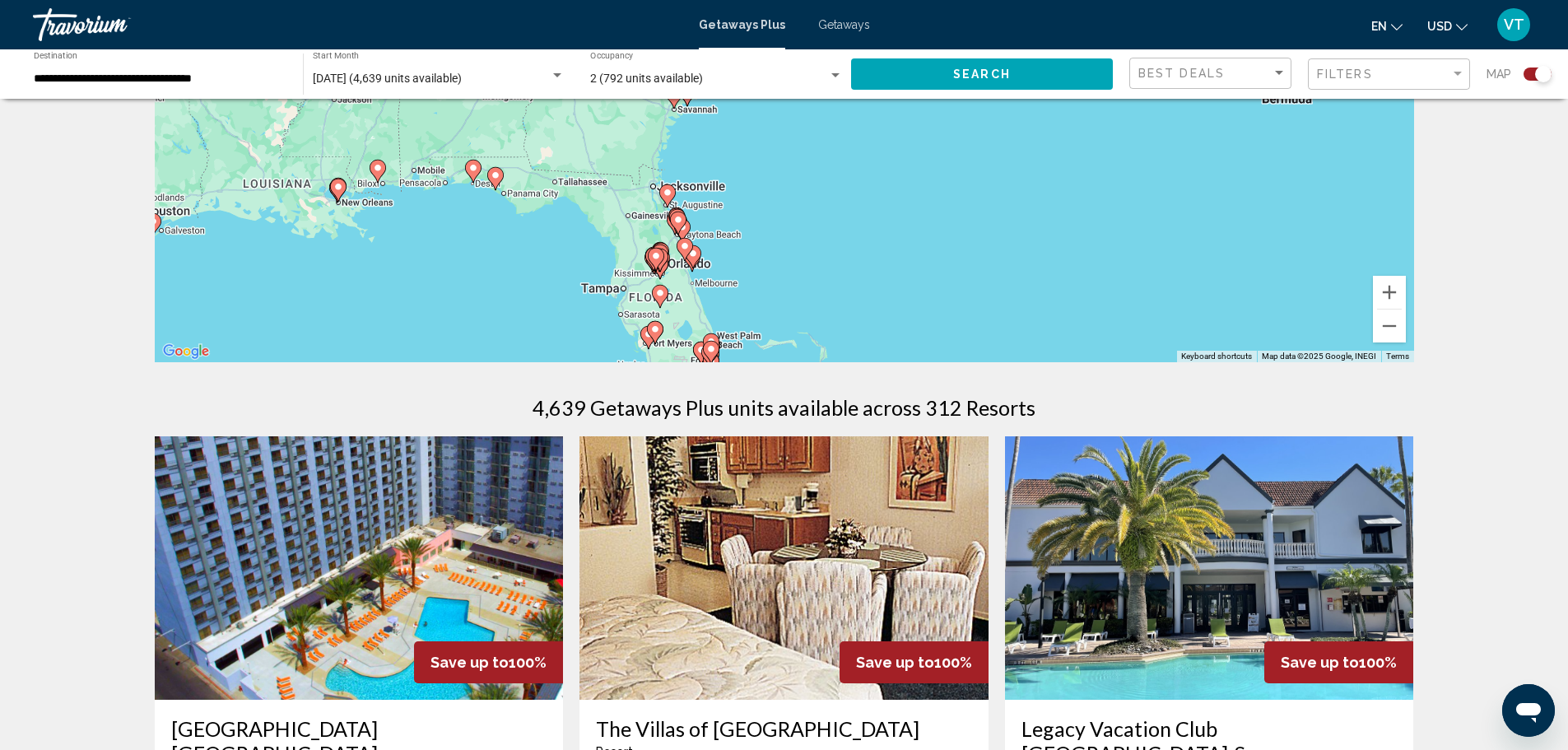
click at [644, 337] on image "Main content" at bounding box center [648, 334] width 10 height 10
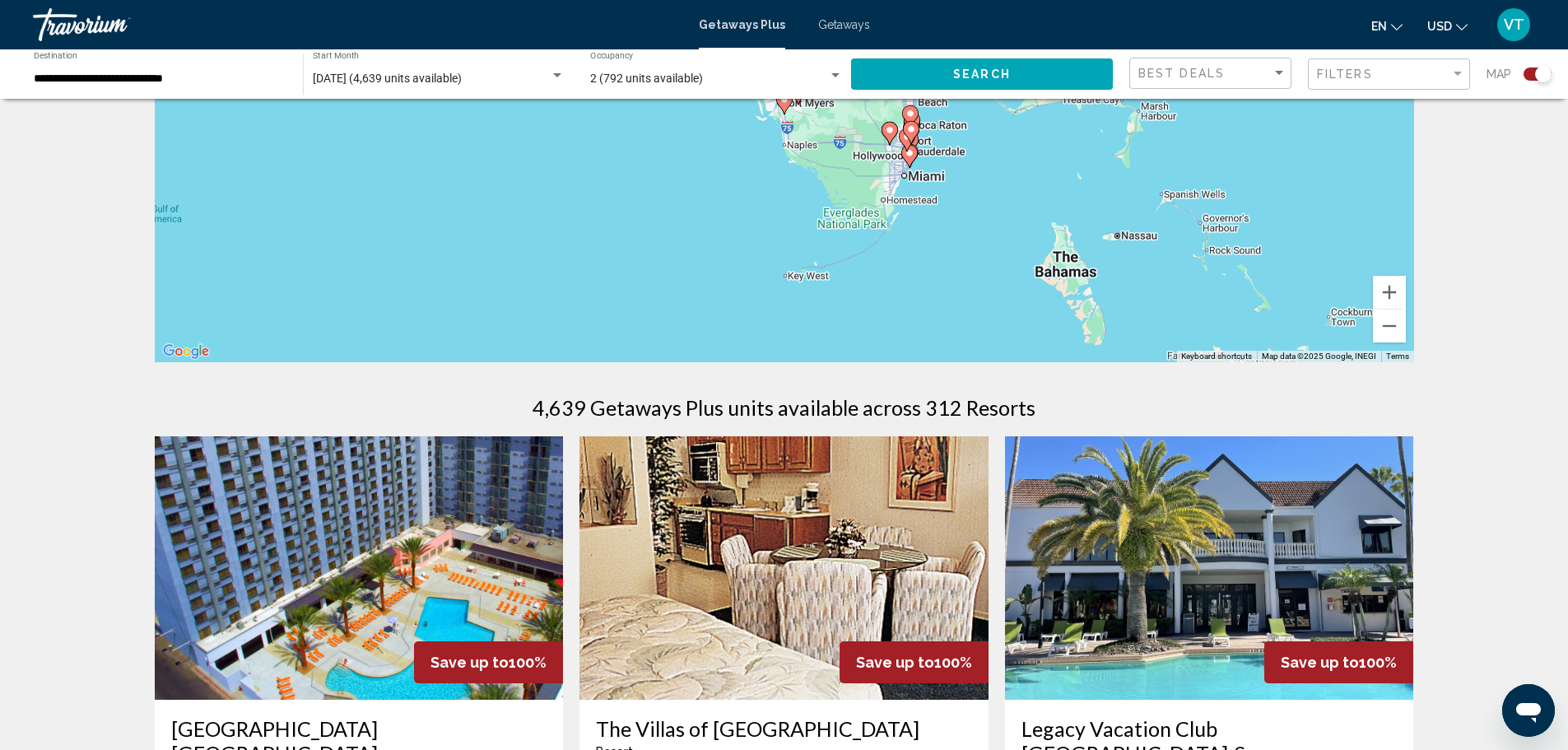
scroll to position [82, 0]
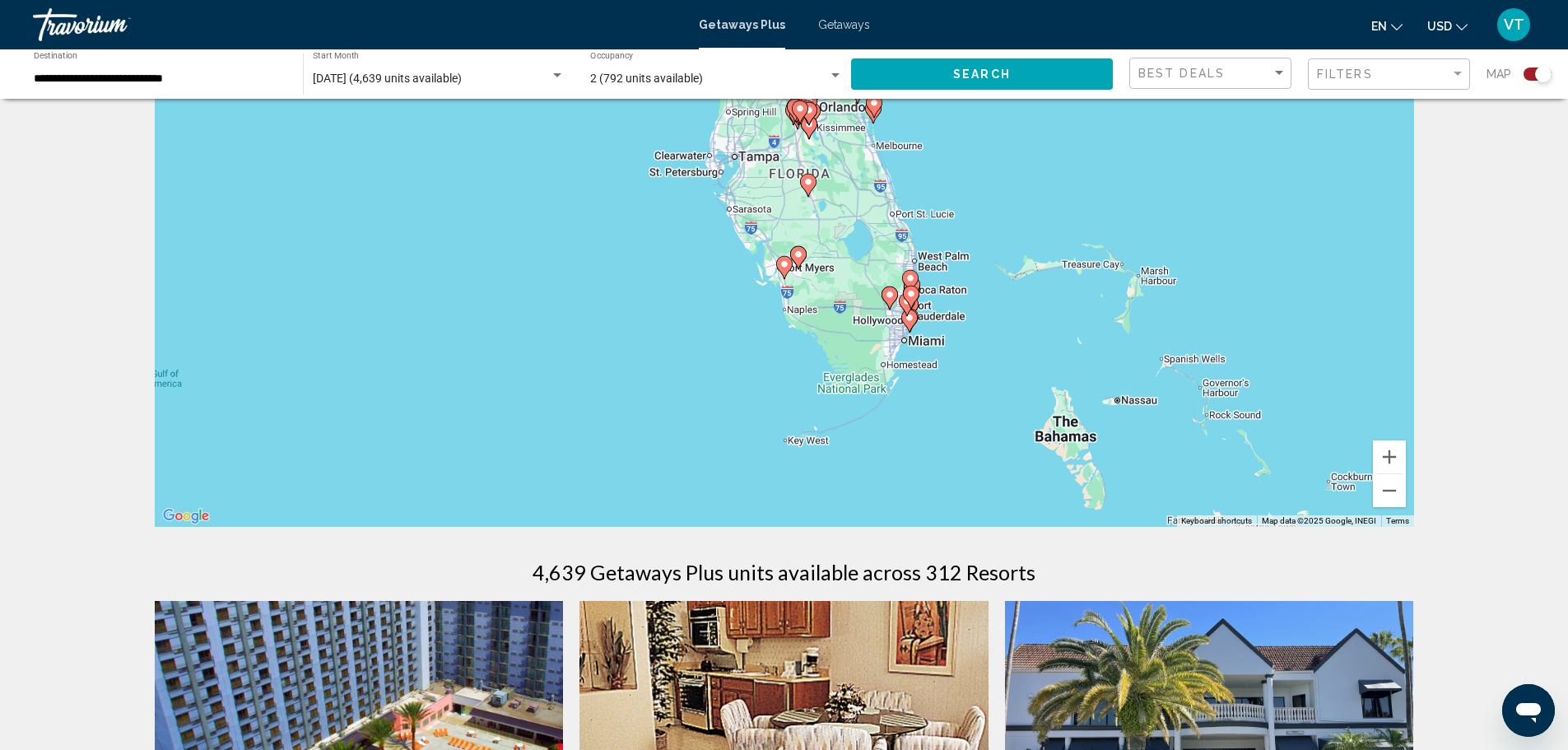
click at [784, 269] on icon "Main content" at bounding box center [783, 267] width 15 height 21
type input "**********"
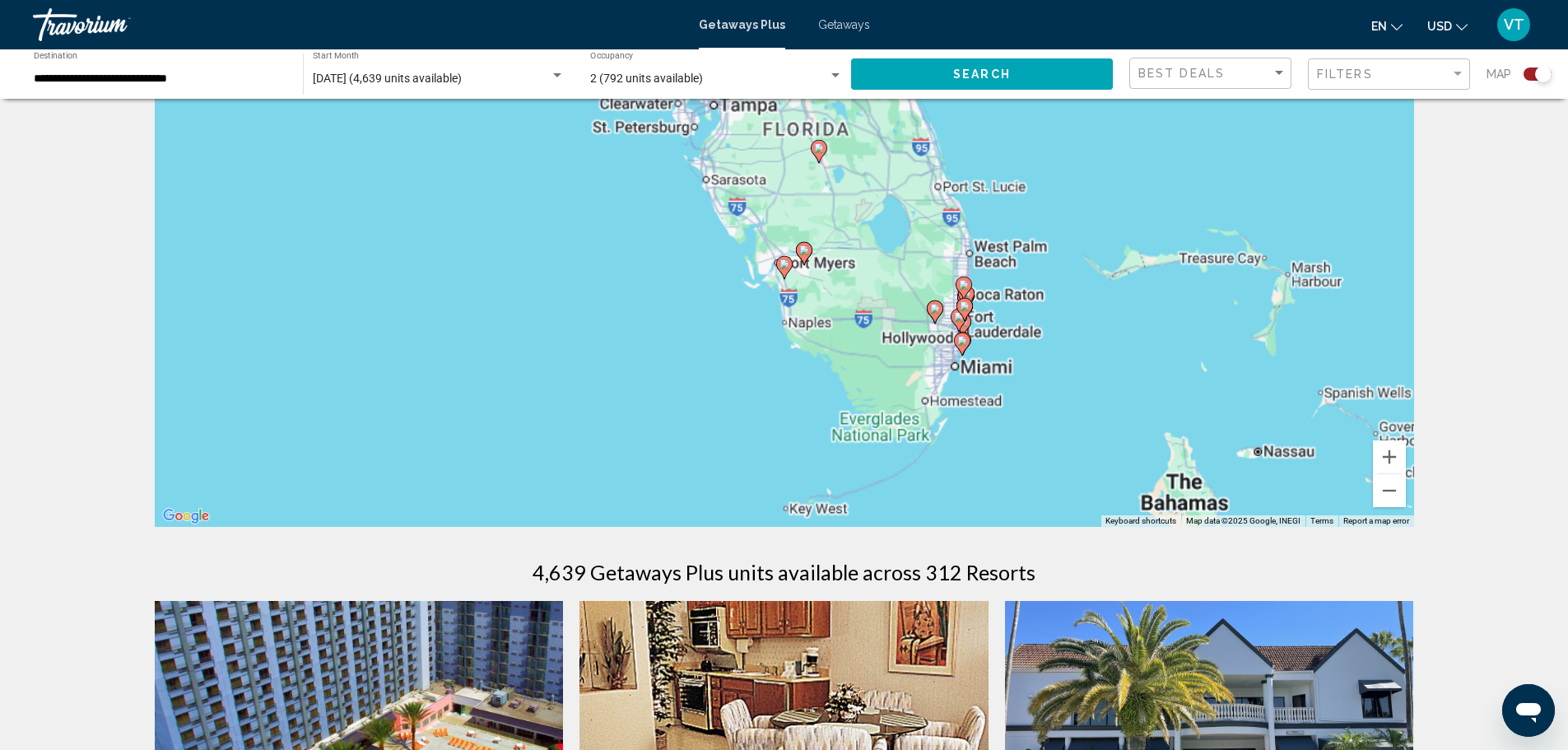
click at [784, 269] on icon "Main content" at bounding box center [783, 267] width 15 height 21
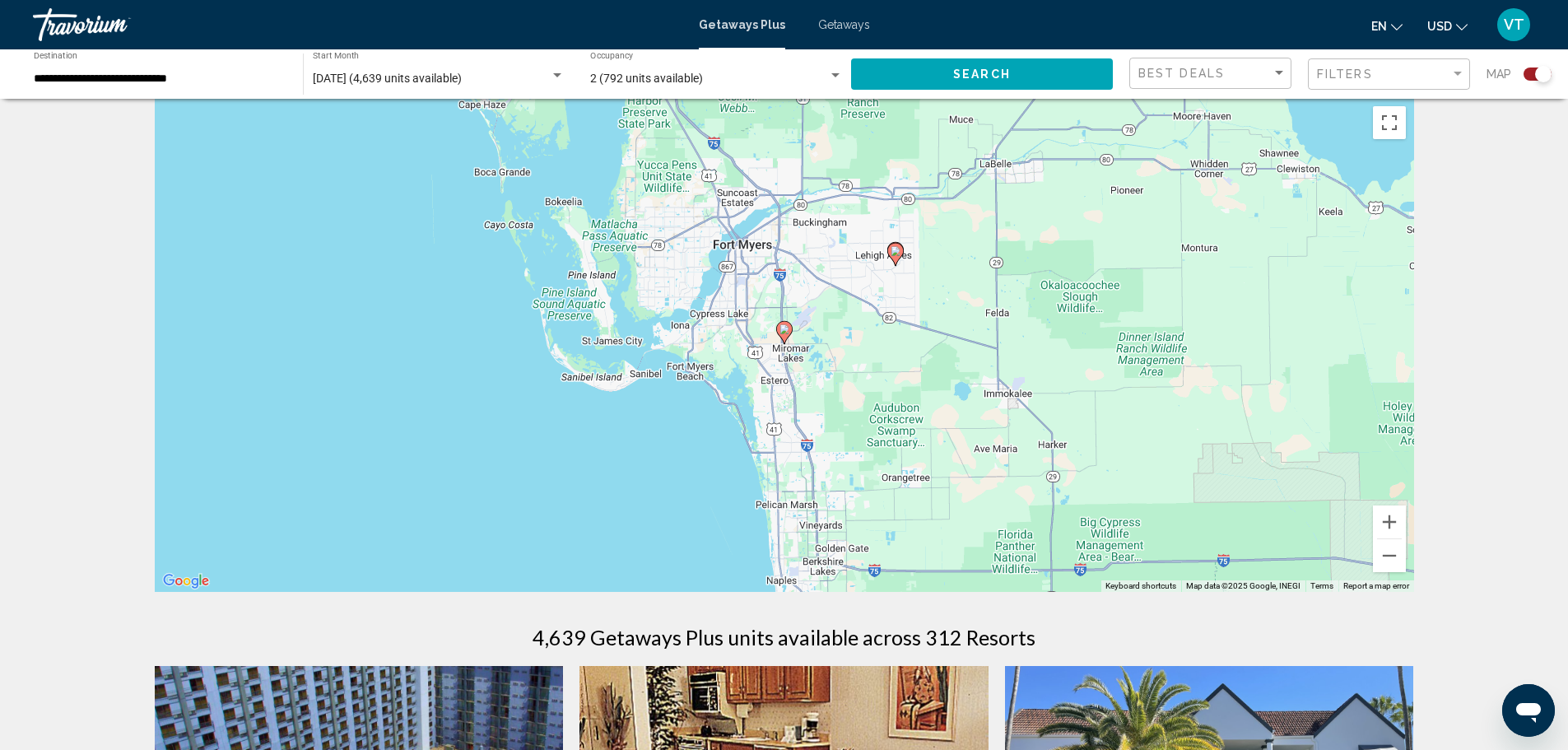
scroll to position [0, 0]
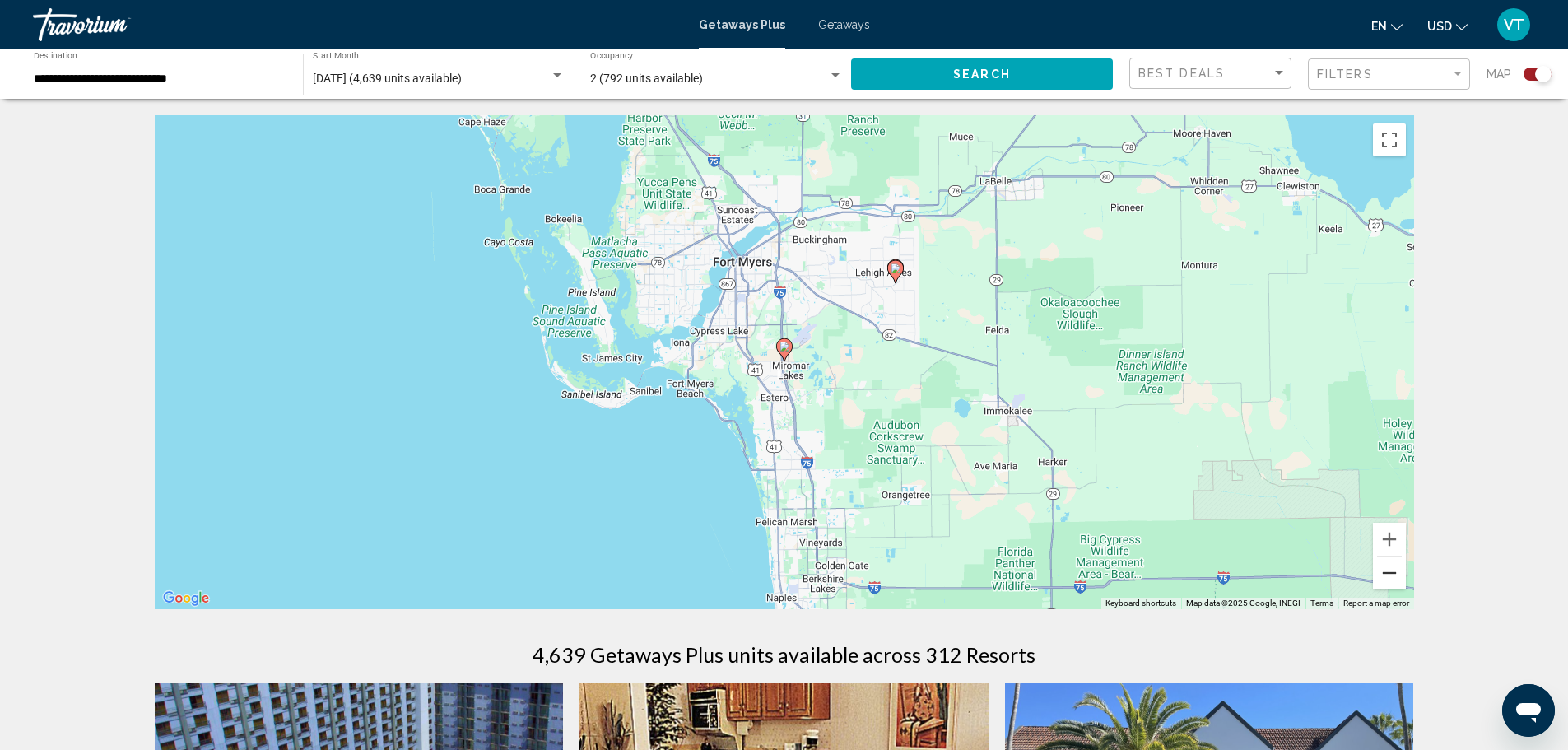
click at [1385, 571] on button "Zoom out" at bounding box center [1389, 573] width 33 height 33
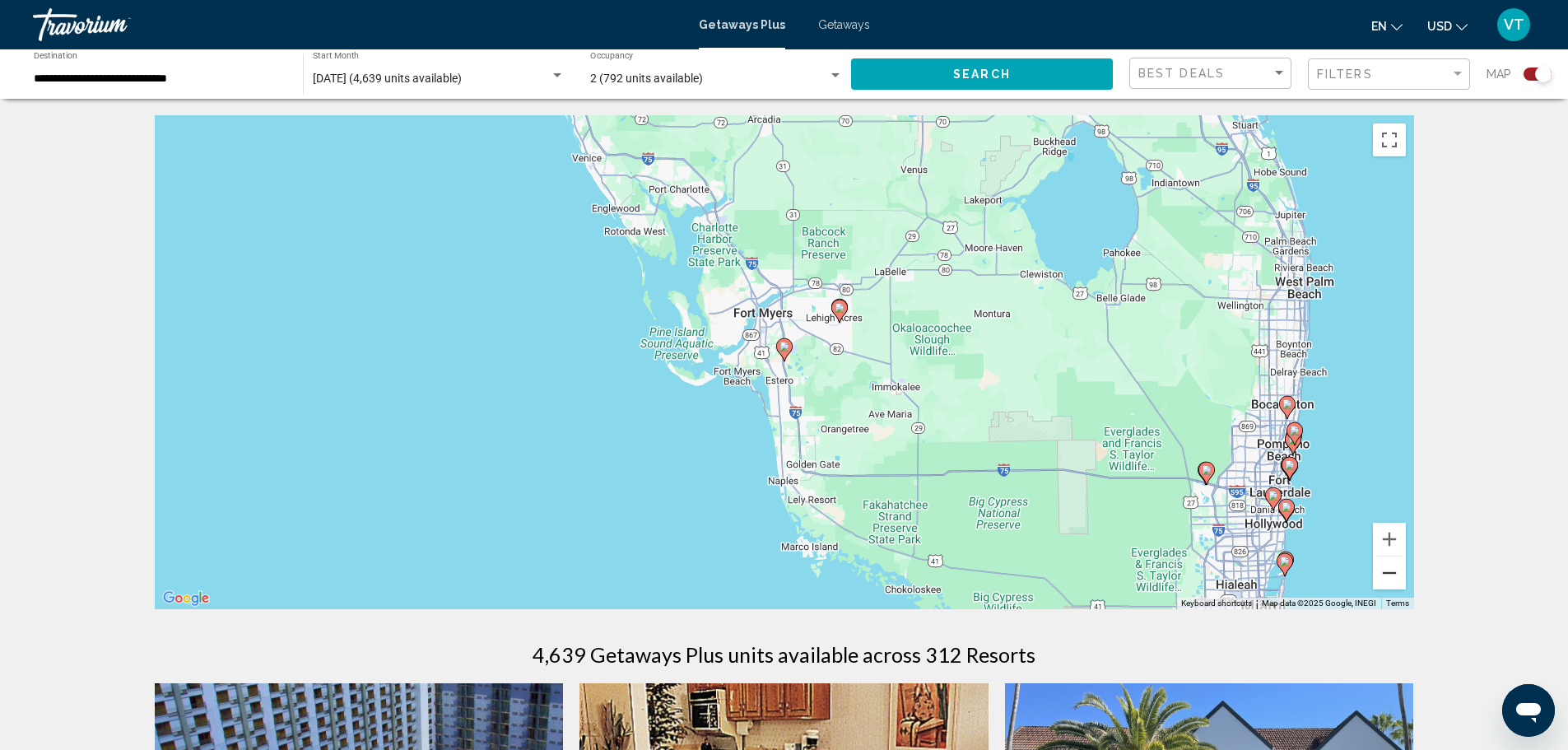
click at [1385, 571] on button "Zoom out" at bounding box center [1389, 573] width 33 height 33
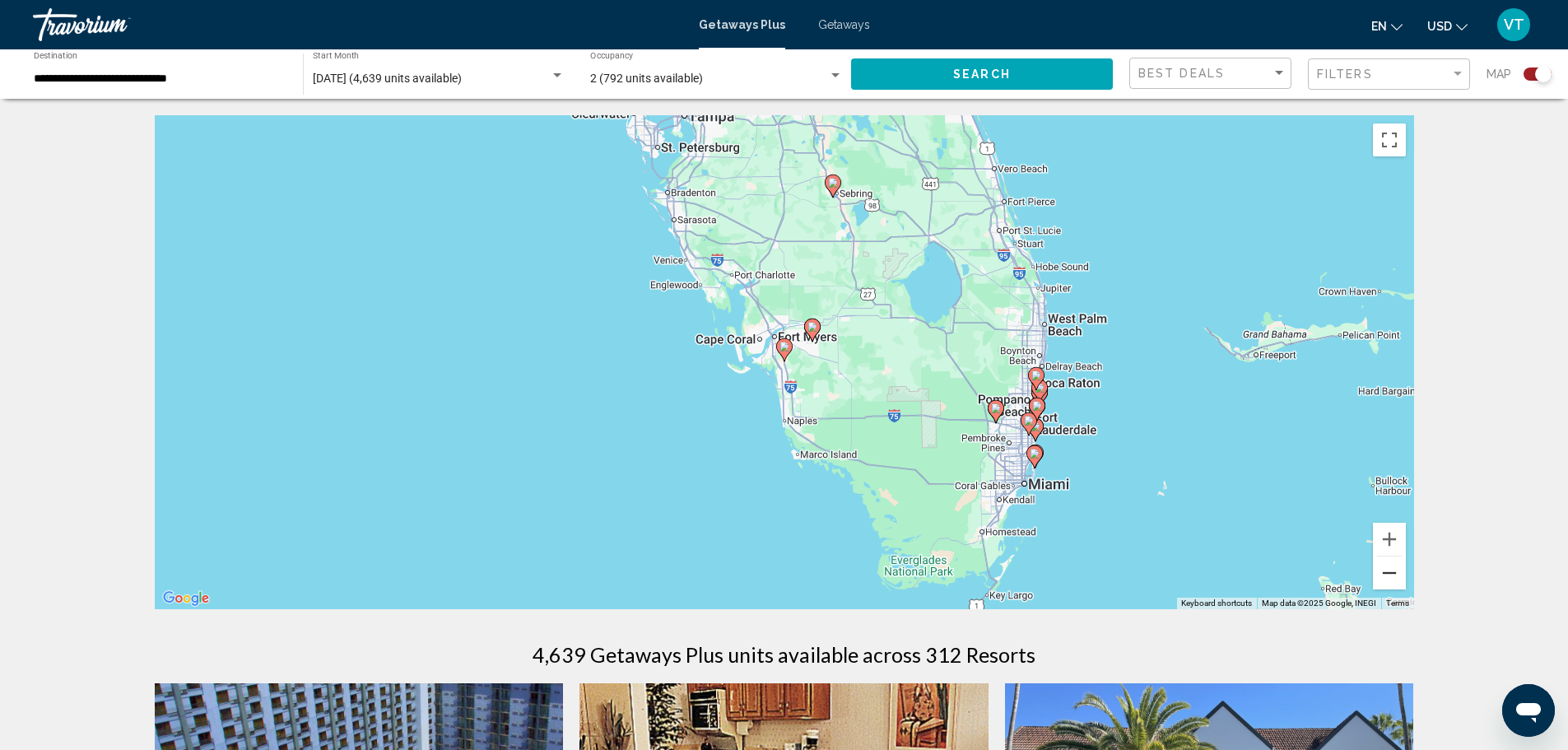
click at [1389, 574] on button "Zoom out" at bounding box center [1389, 573] width 33 height 33
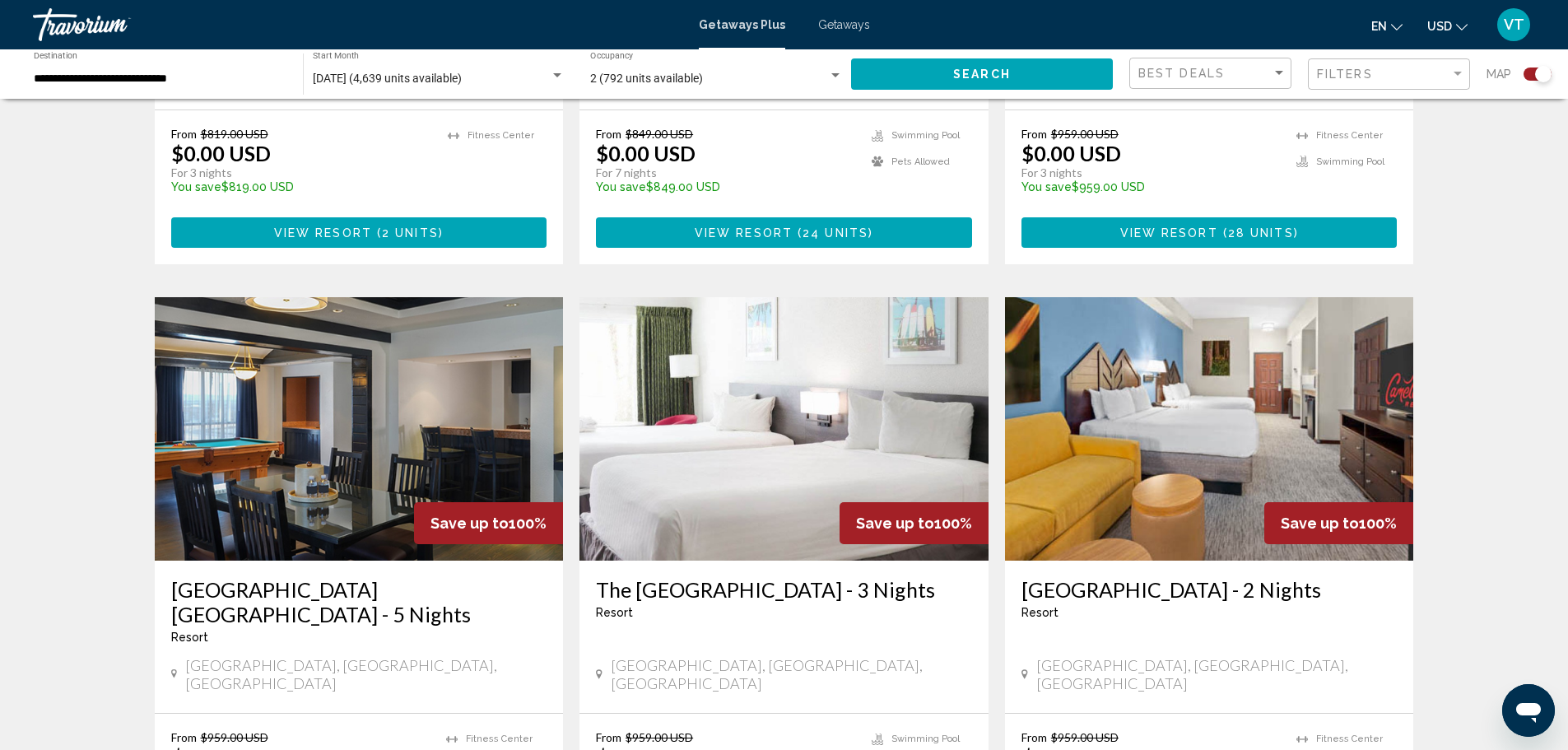
scroll to position [2279, 0]
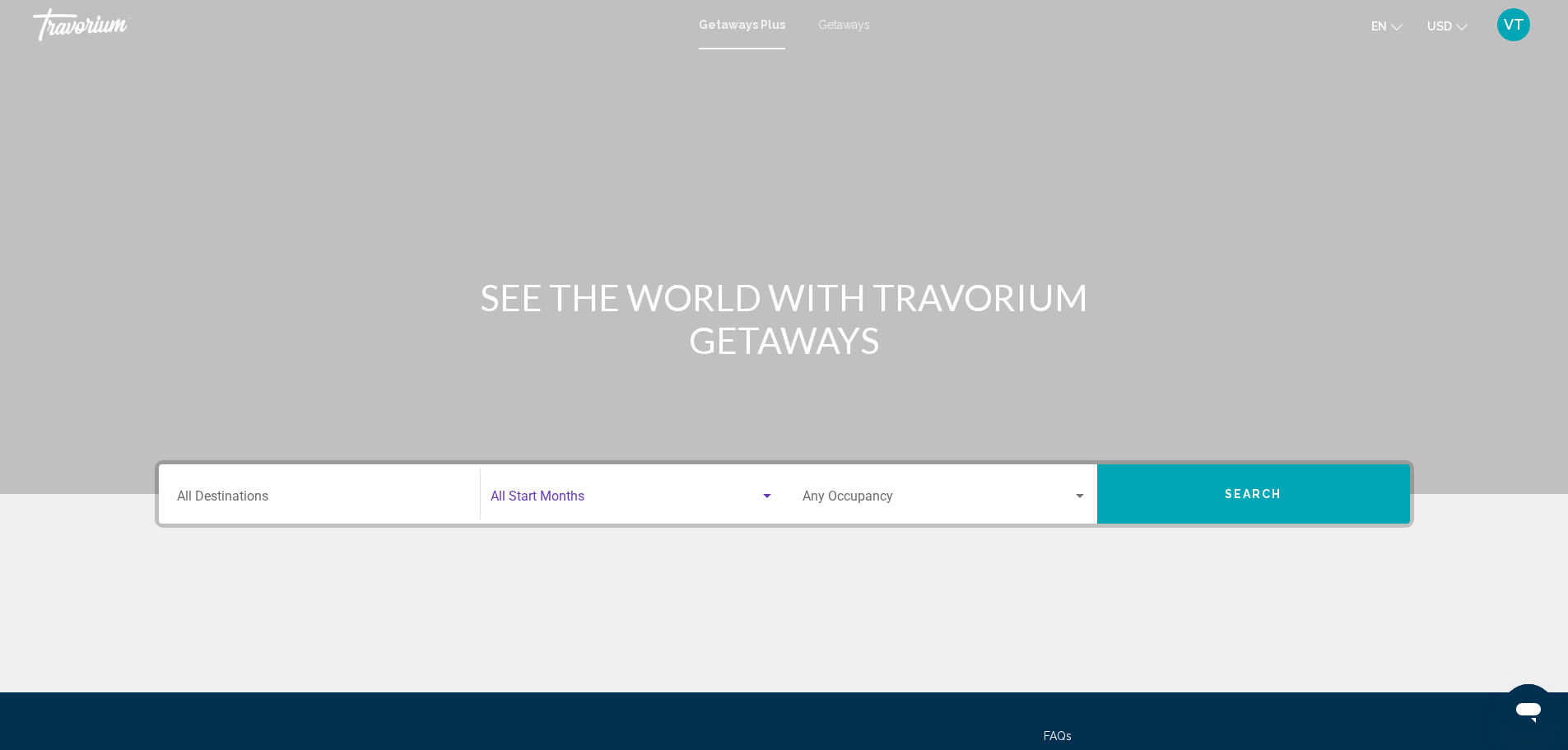
click at [767, 499] on div "Search widget" at bounding box center [767, 496] width 15 height 13
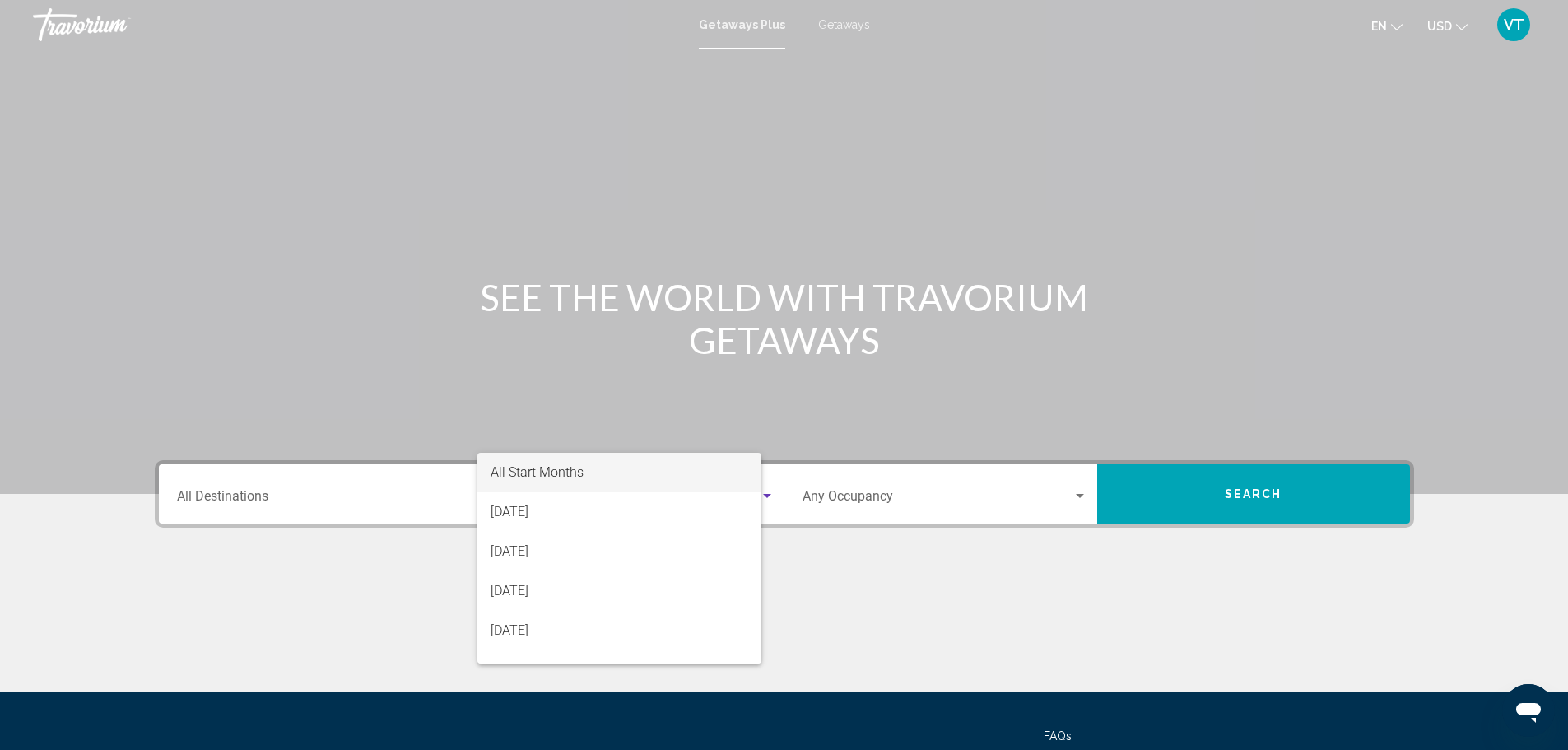
scroll to position [144, 0]
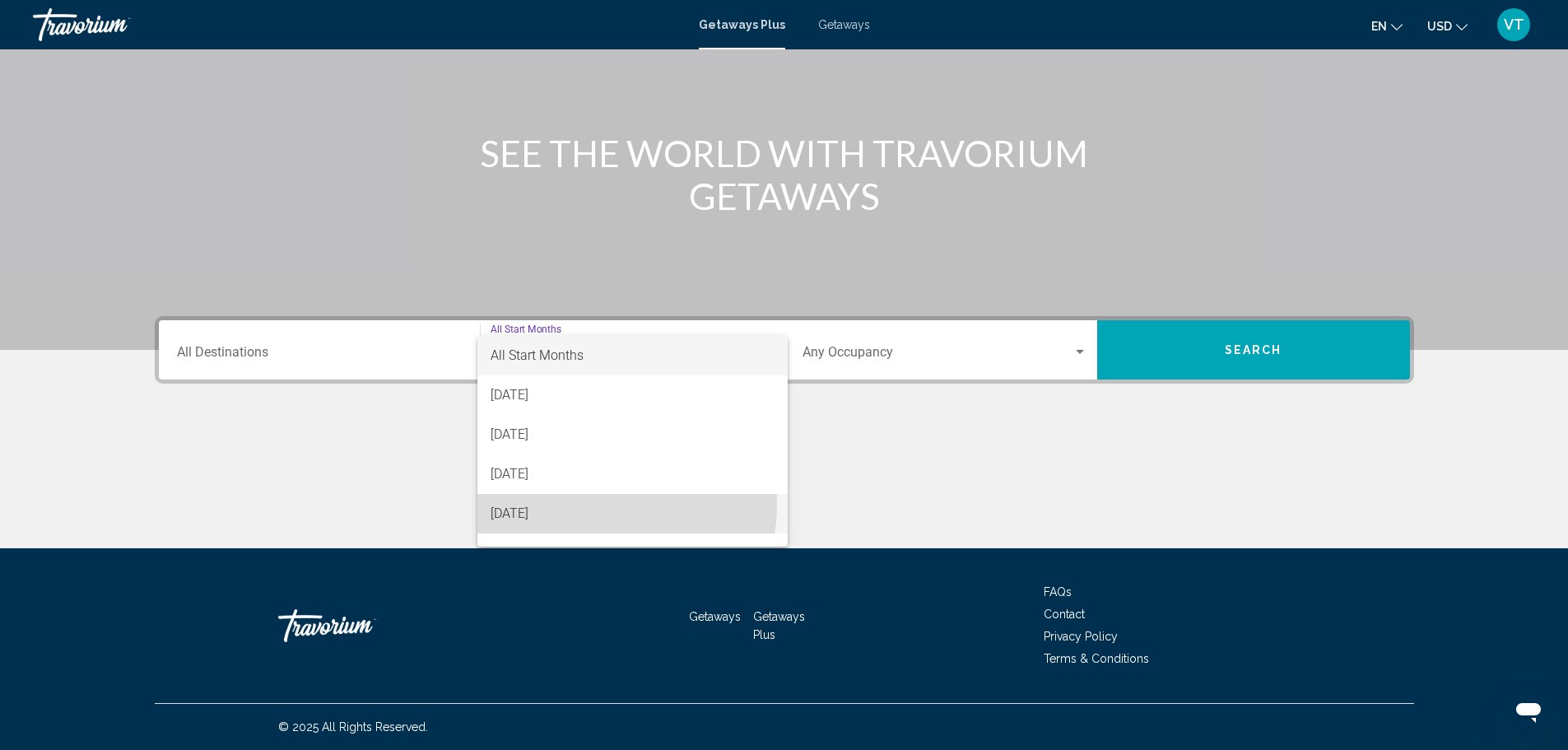
click at [588, 504] on span "[DATE]" at bounding box center [632, 513] width 284 height 40
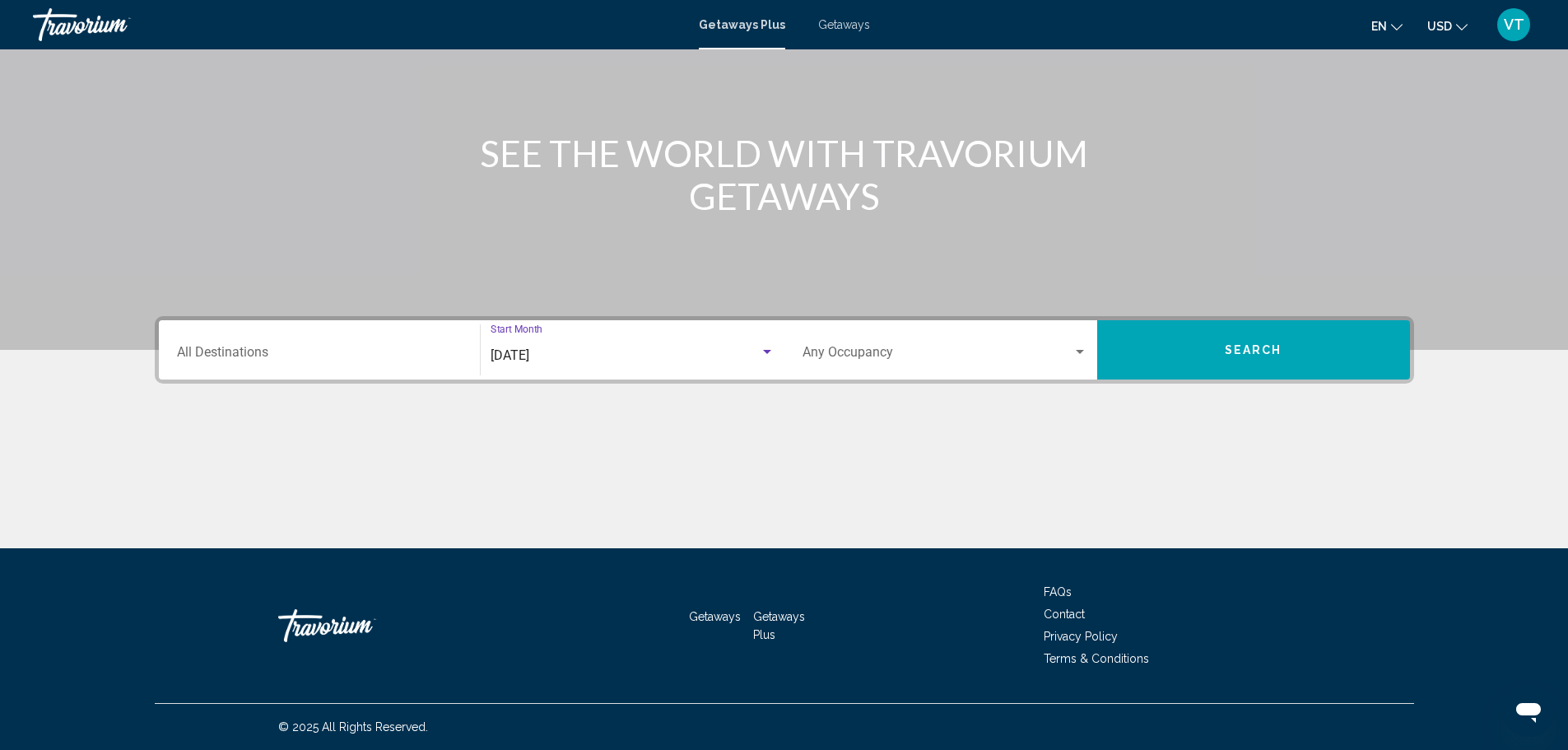
click at [767, 352] on div "Search widget" at bounding box center [767, 352] width 8 height 4
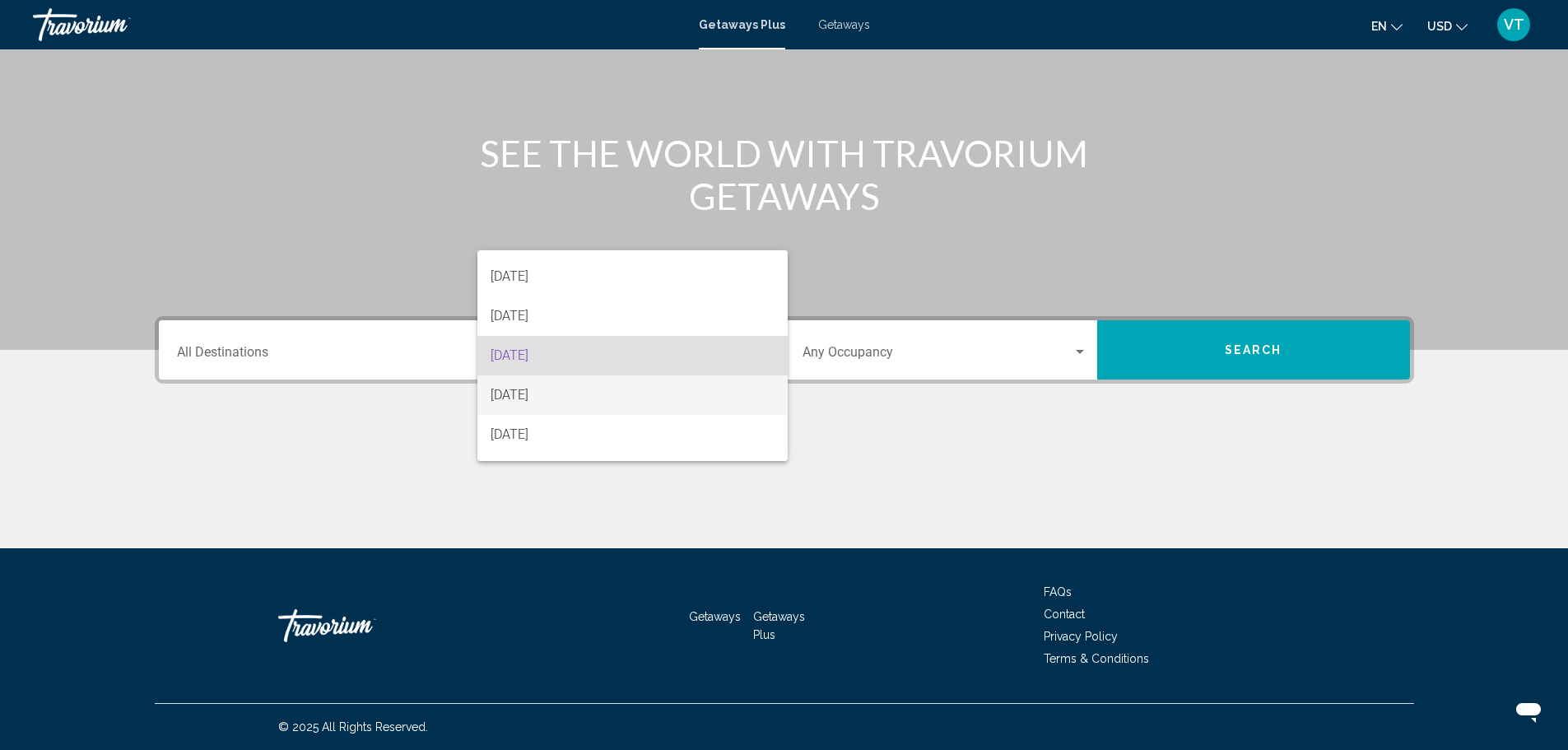
scroll to position [0, 0]
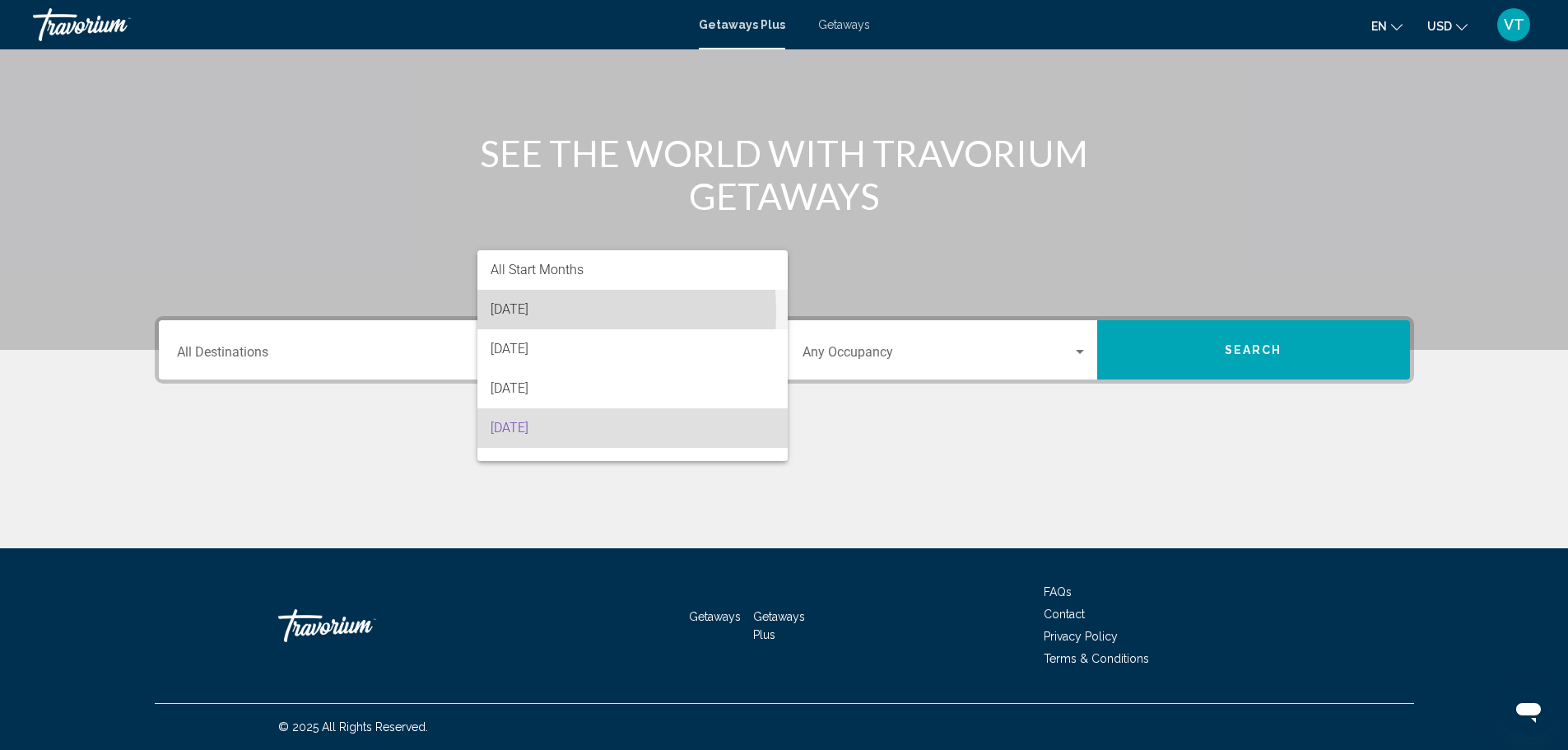
click at [506, 312] on span "[DATE]" at bounding box center [632, 309] width 284 height 40
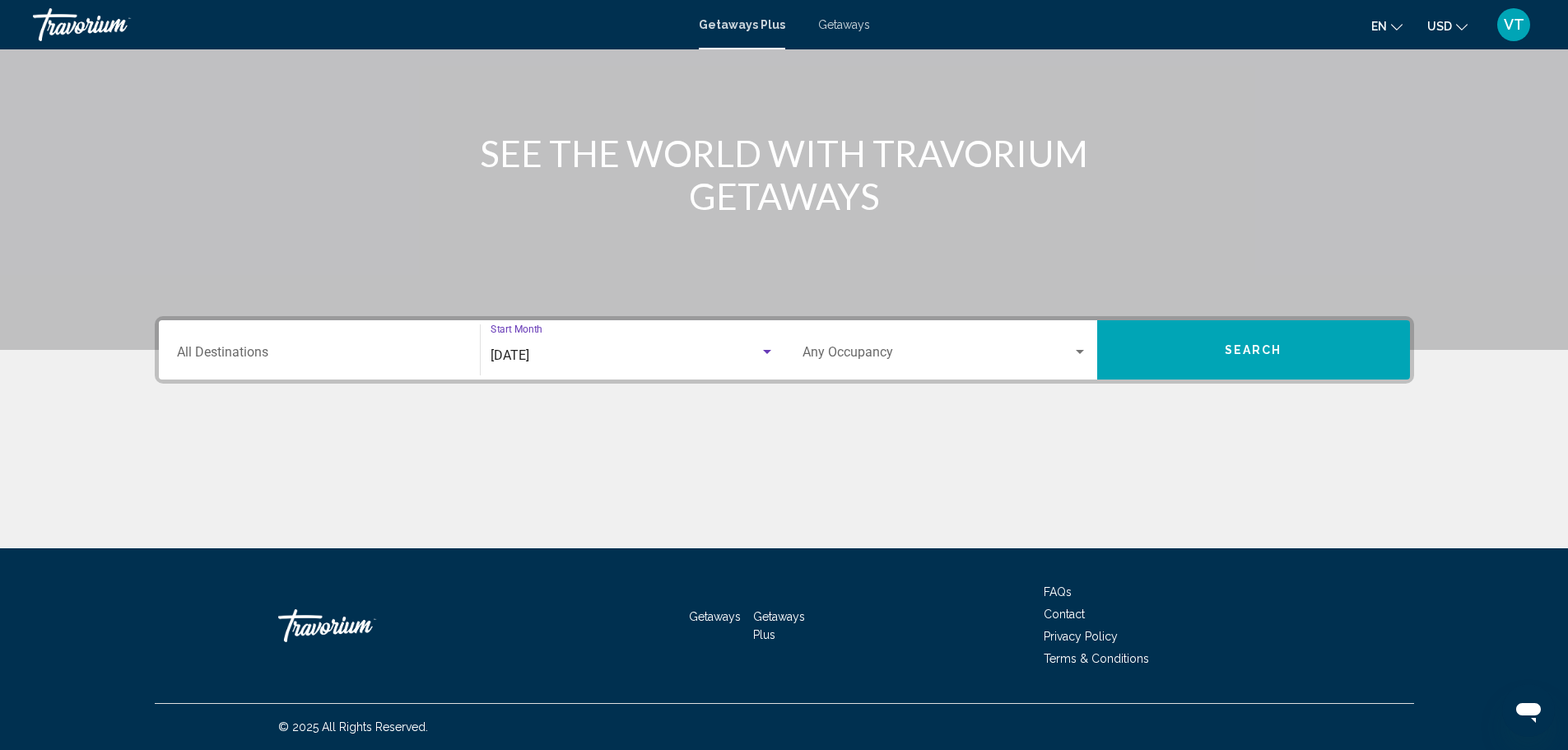
click at [1078, 352] on div "Search widget" at bounding box center [1079, 352] width 8 height 4
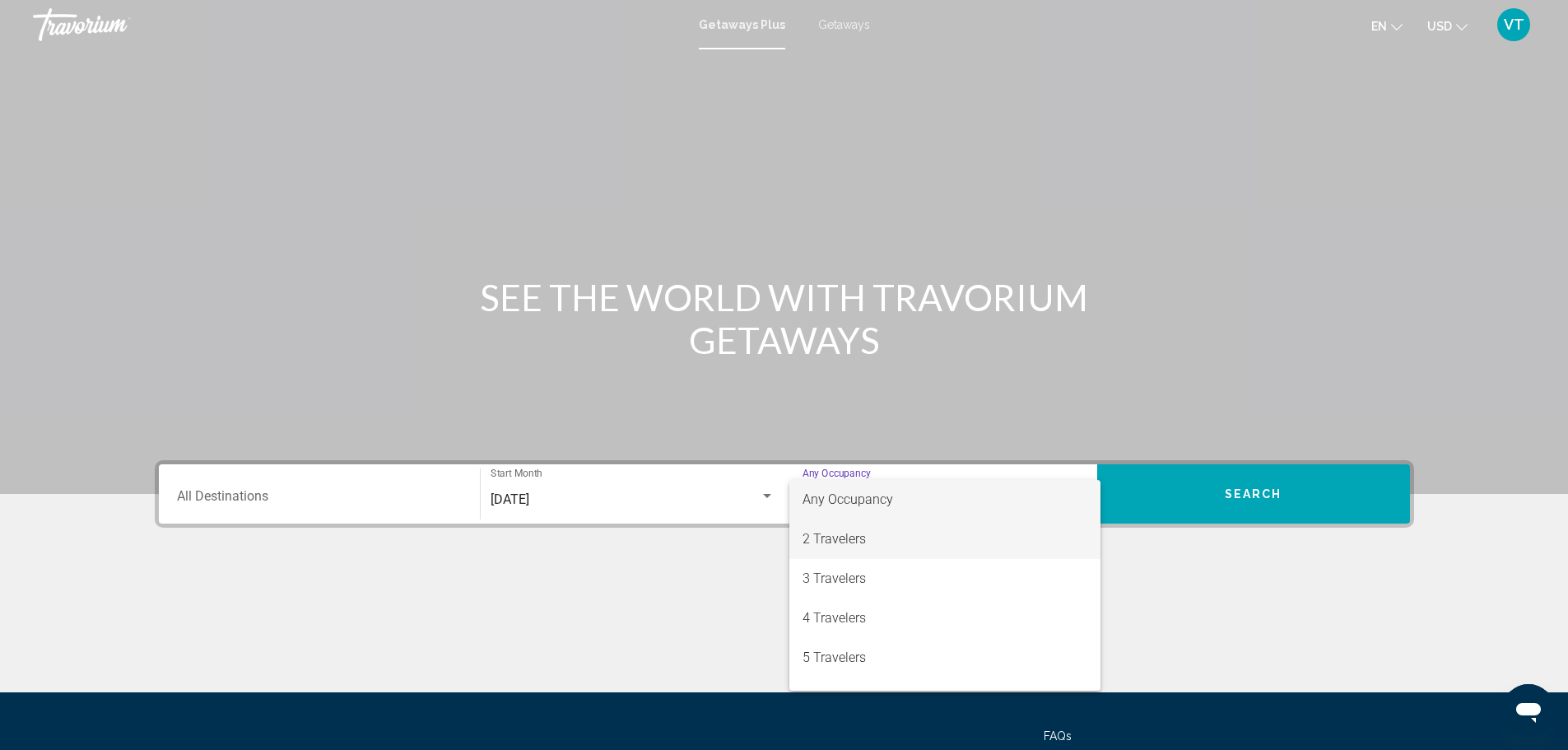
click at [827, 531] on span "2 Travelers" at bounding box center [944, 538] width 284 height 40
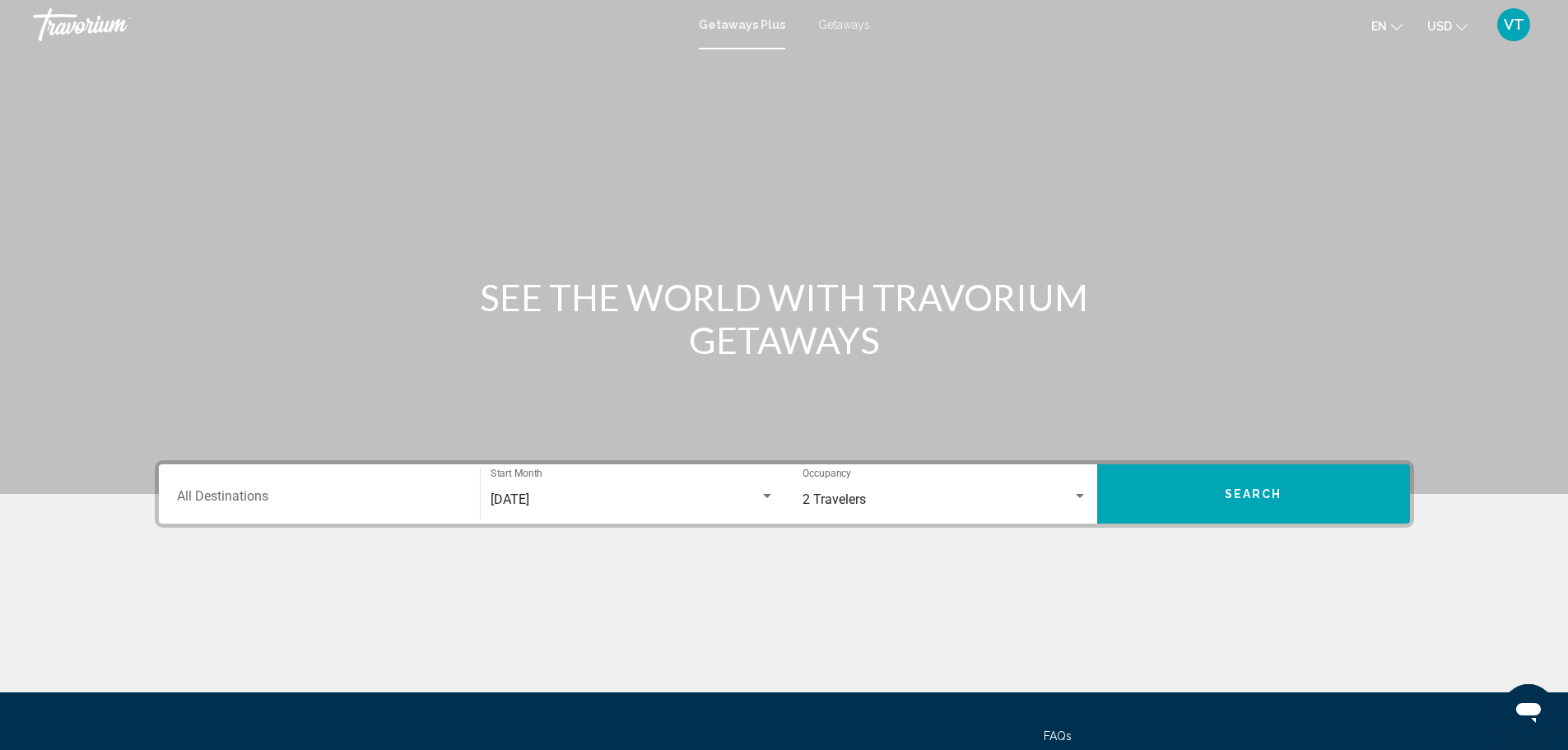
click at [333, 484] on div "Destination All Destinations" at bounding box center [318, 494] width 284 height 52
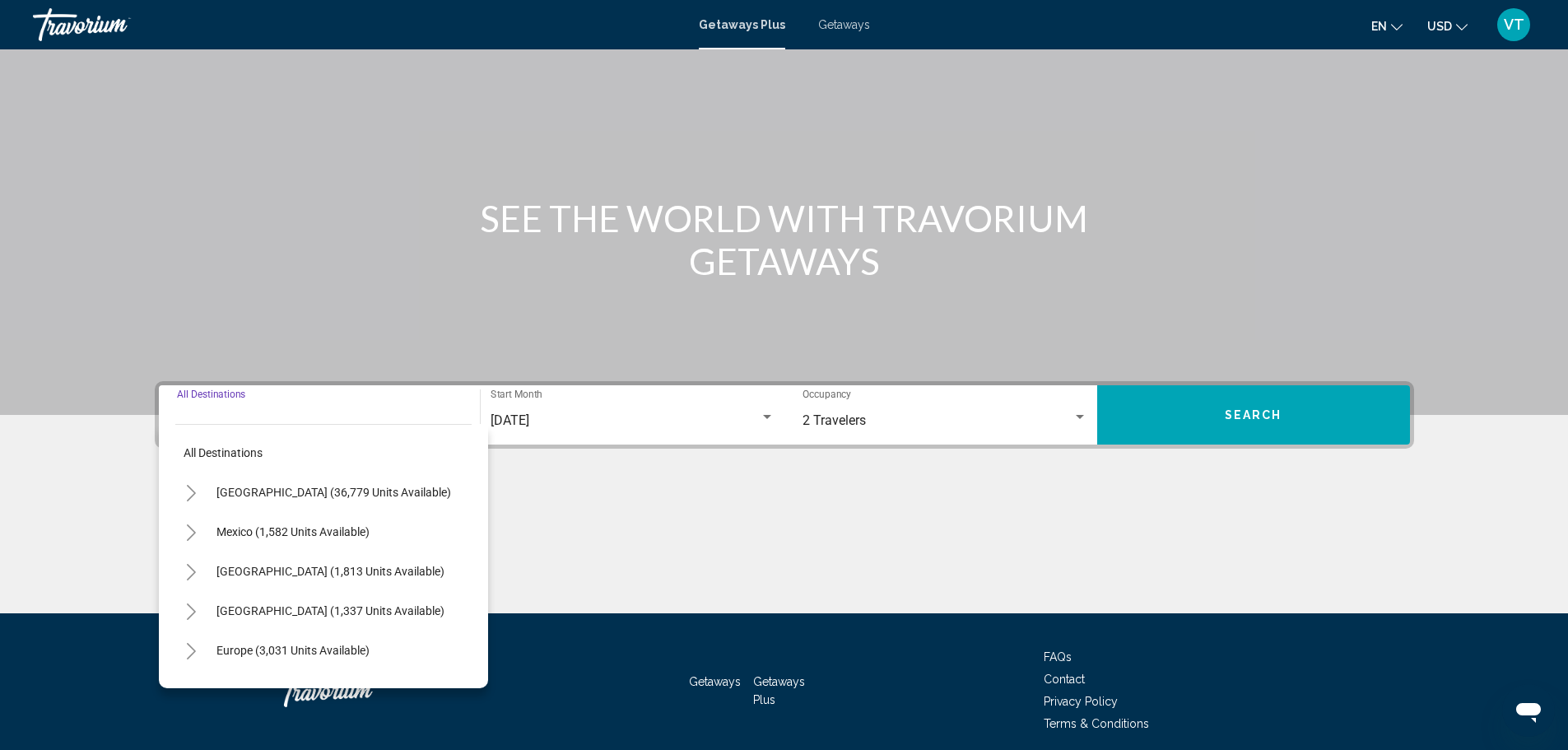
scroll to position [144, 0]
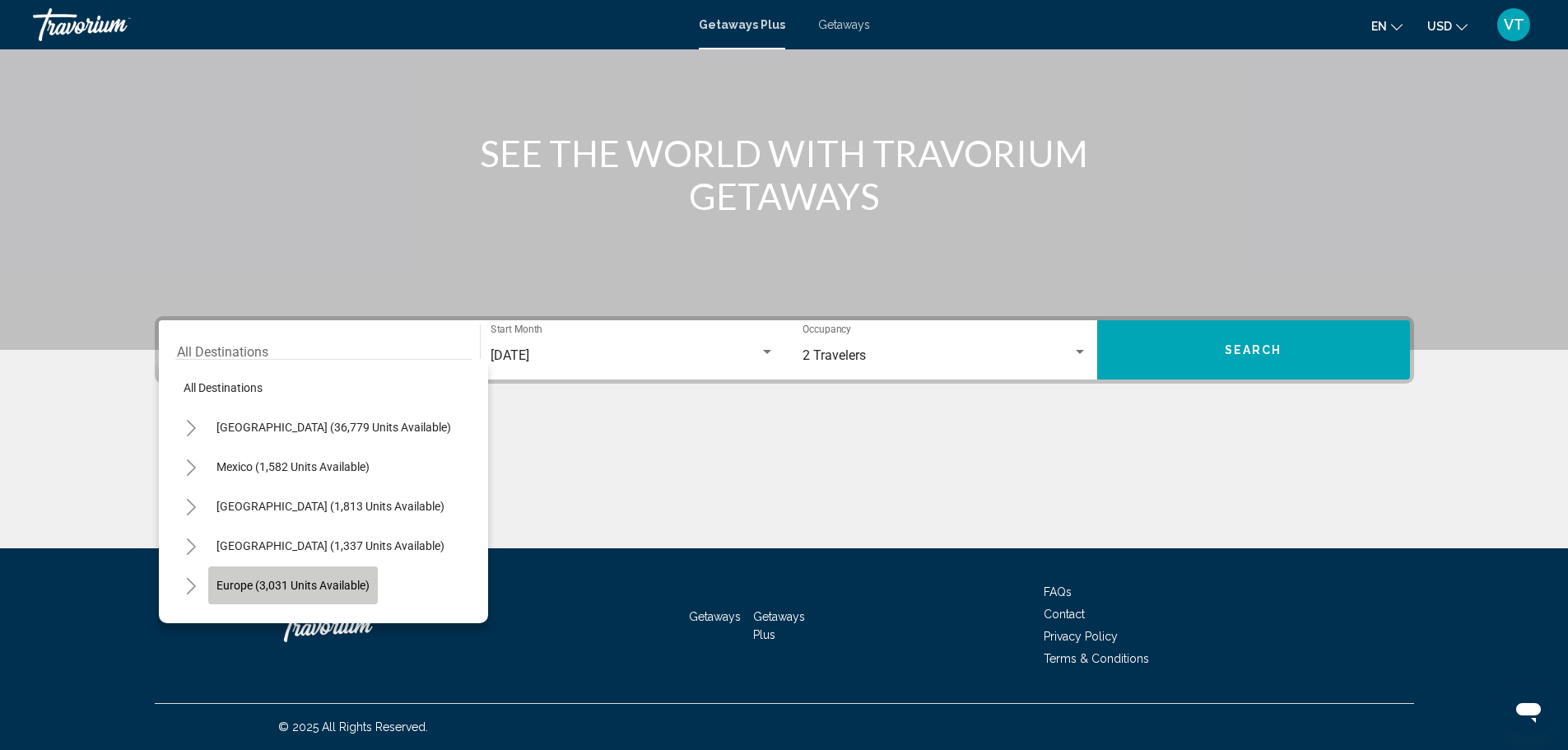
click at [326, 591] on span "Europe (3,031 units available)" at bounding box center [293, 585] width 153 height 13
type input "**********"
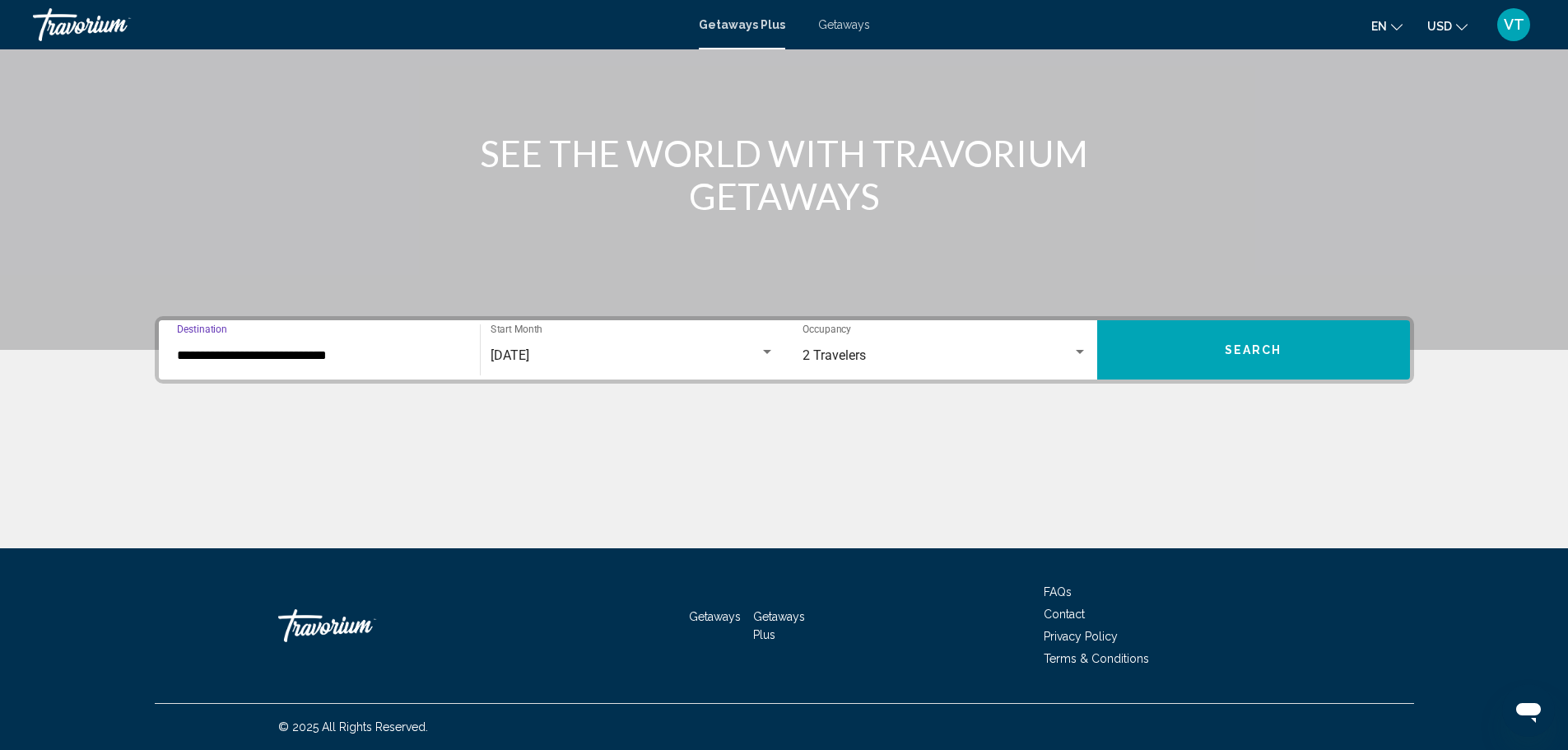
click at [1245, 350] on span "Search" at bounding box center [1253, 351] width 58 height 13
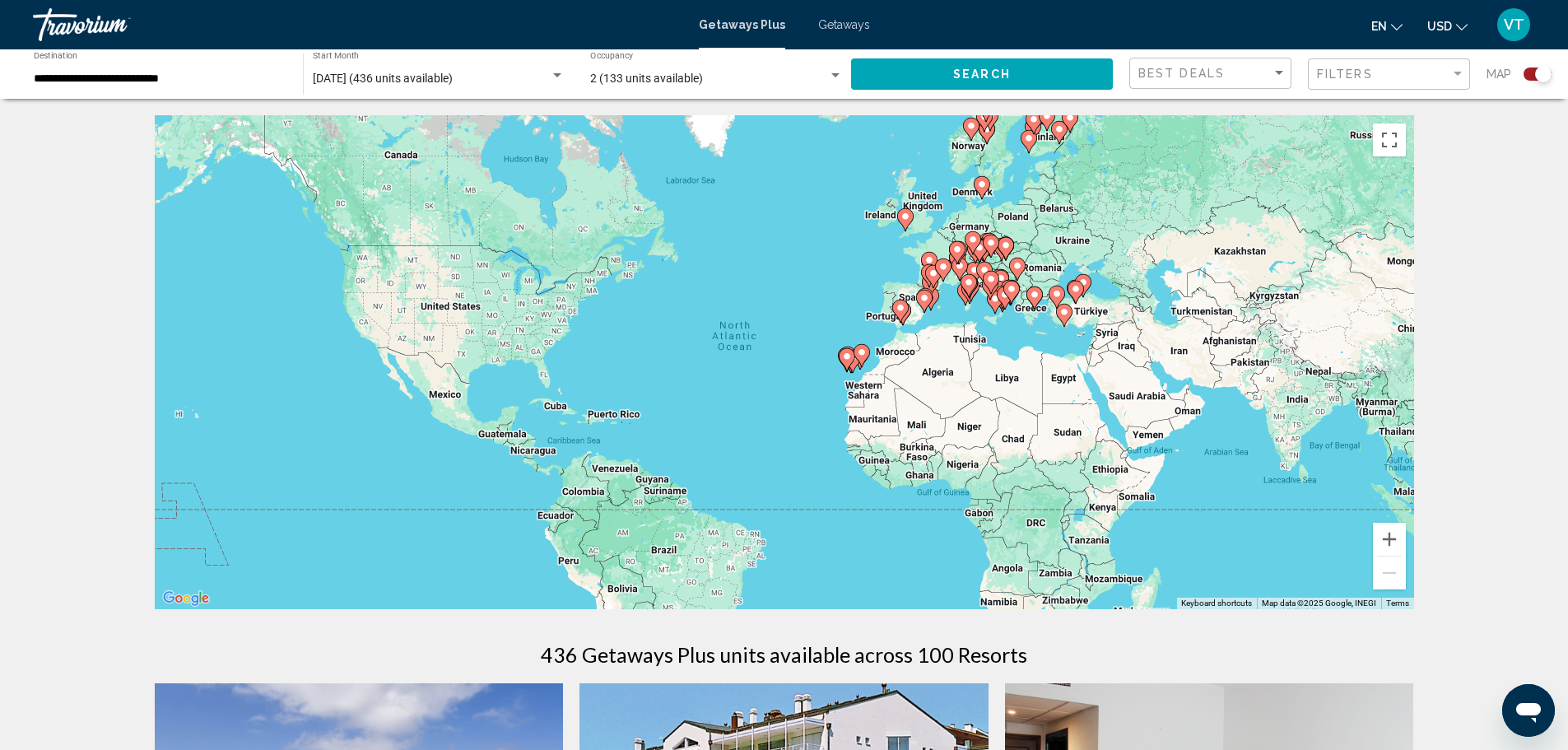
click at [996, 287] on gmp-advanced-marker "Main content" at bounding box center [991, 282] width 17 height 25
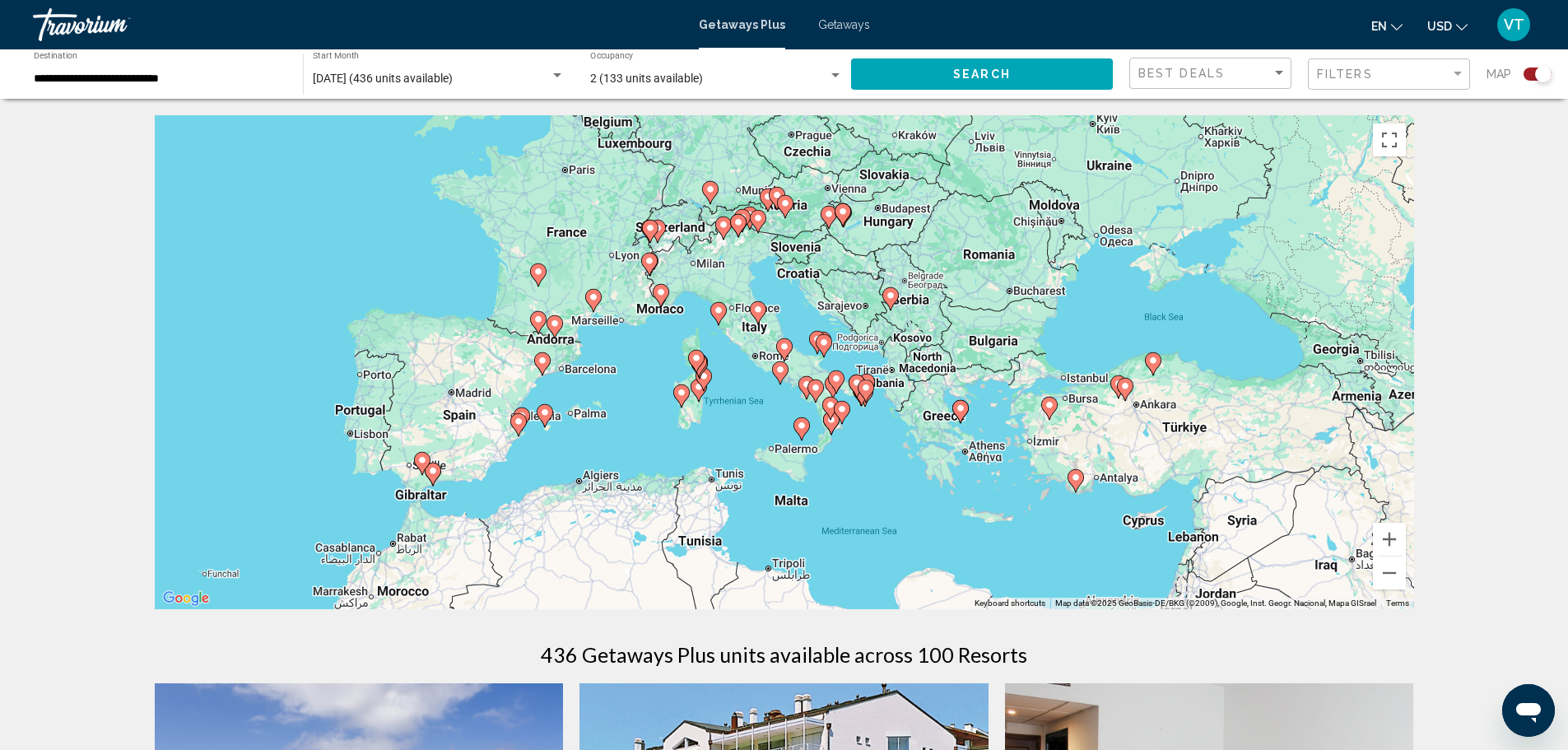
click at [782, 350] on image "Main content" at bounding box center [784, 346] width 10 height 10
type input "**********"
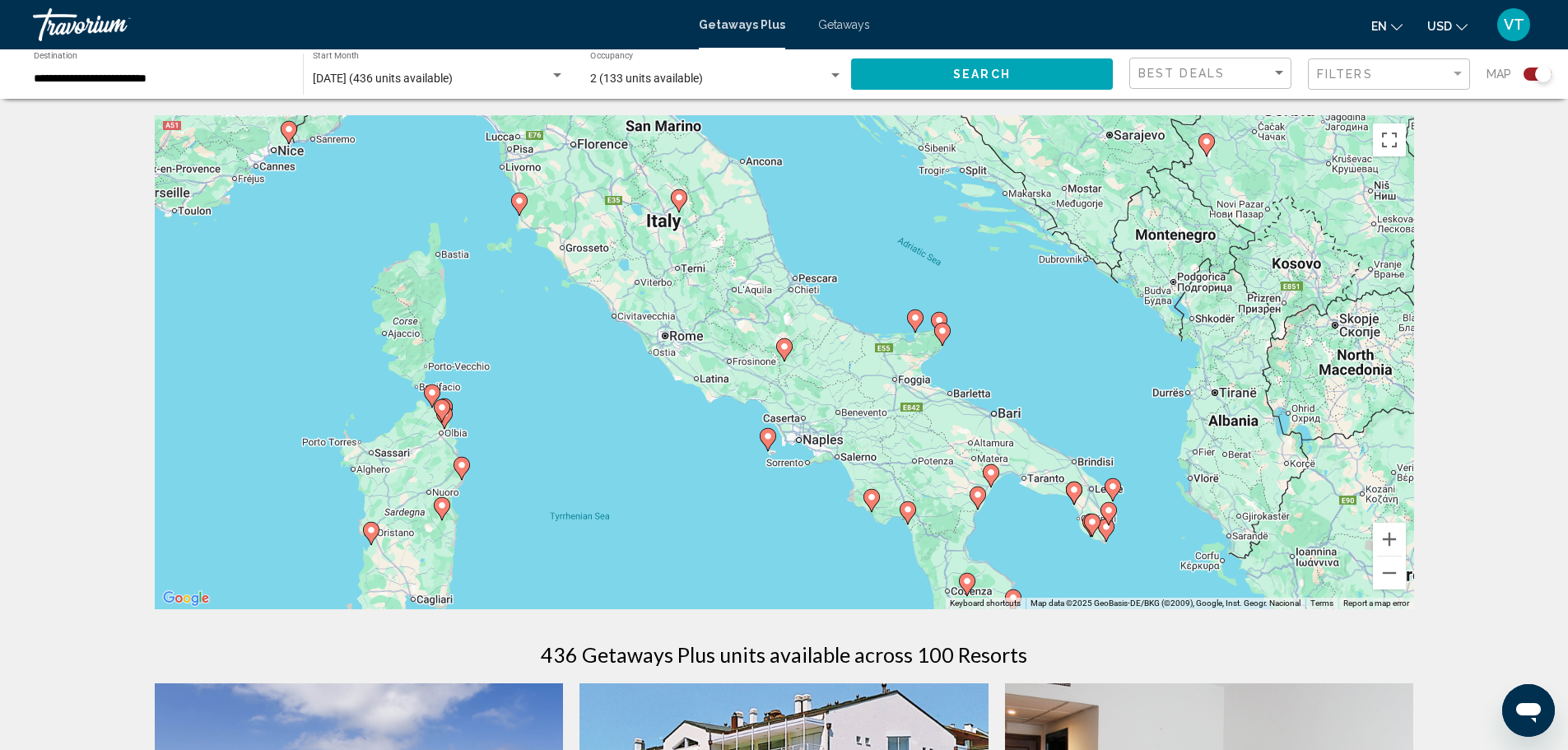
click at [677, 206] on icon "Main content" at bounding box center [678, 201] width 15 height 21
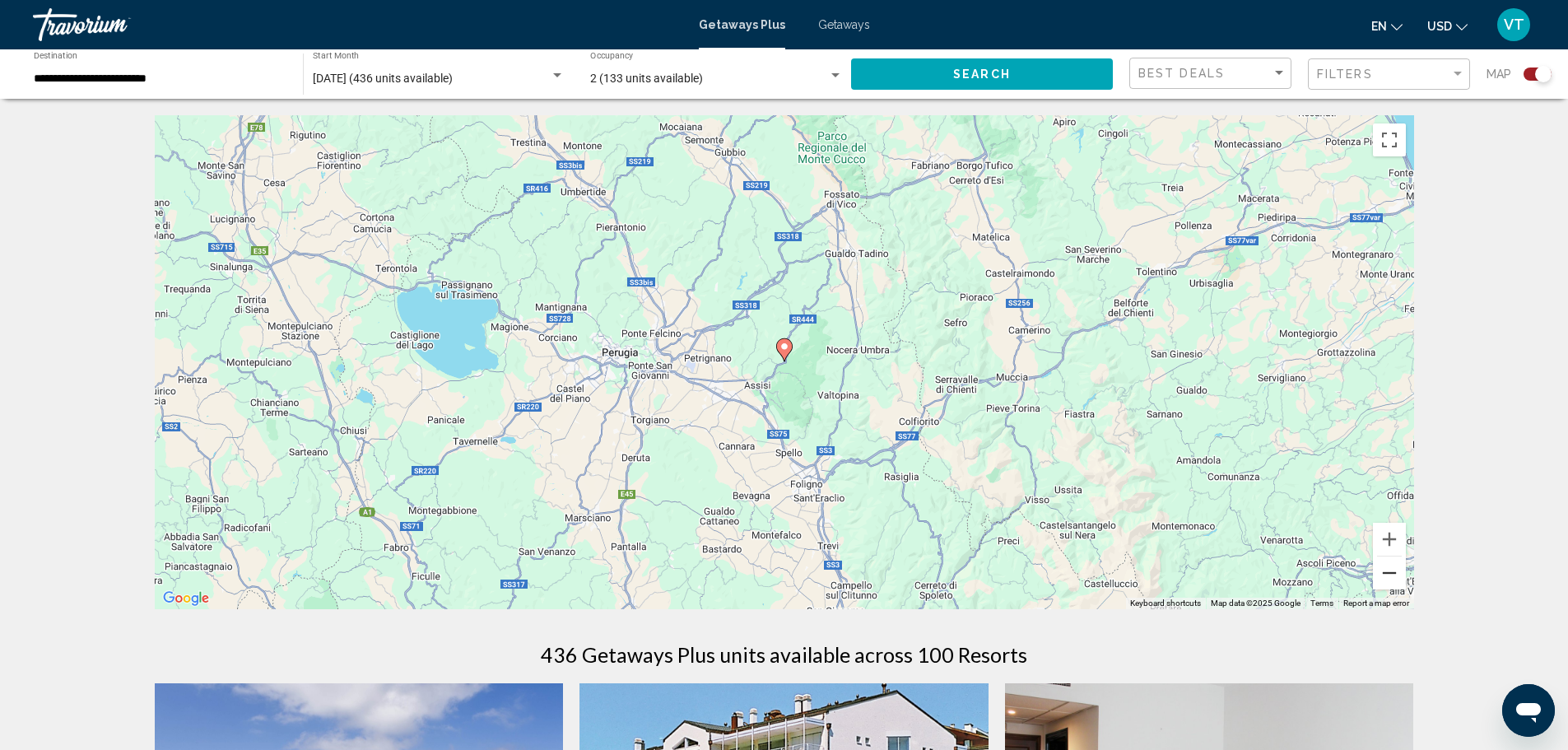
click at [1383, 572] on button "Zoom out" at bounding box center [1389, 573] width 33 height 33
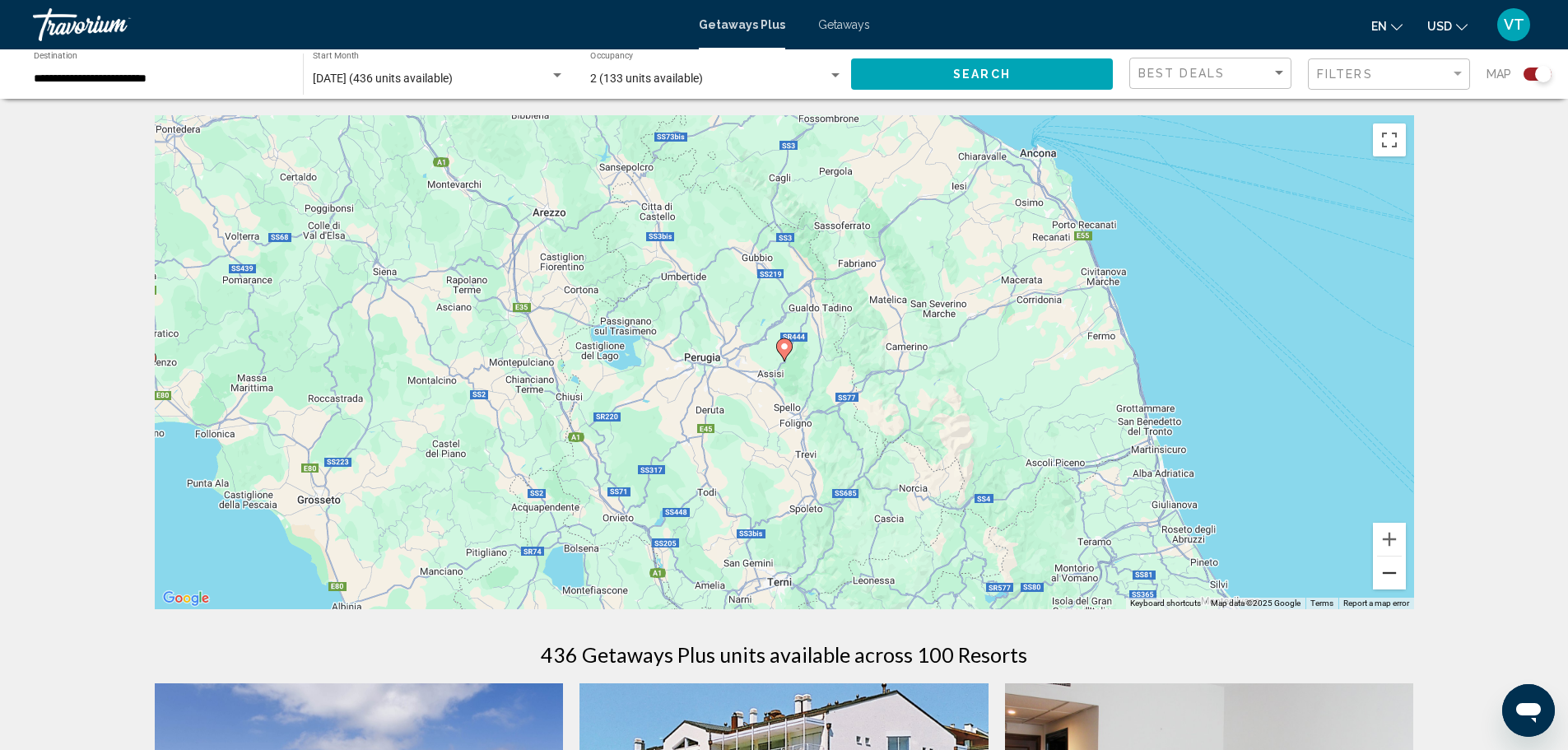
click at [1383, 572] on button "Zoom out" at bounding box center [1389, 573] width 33 height 33
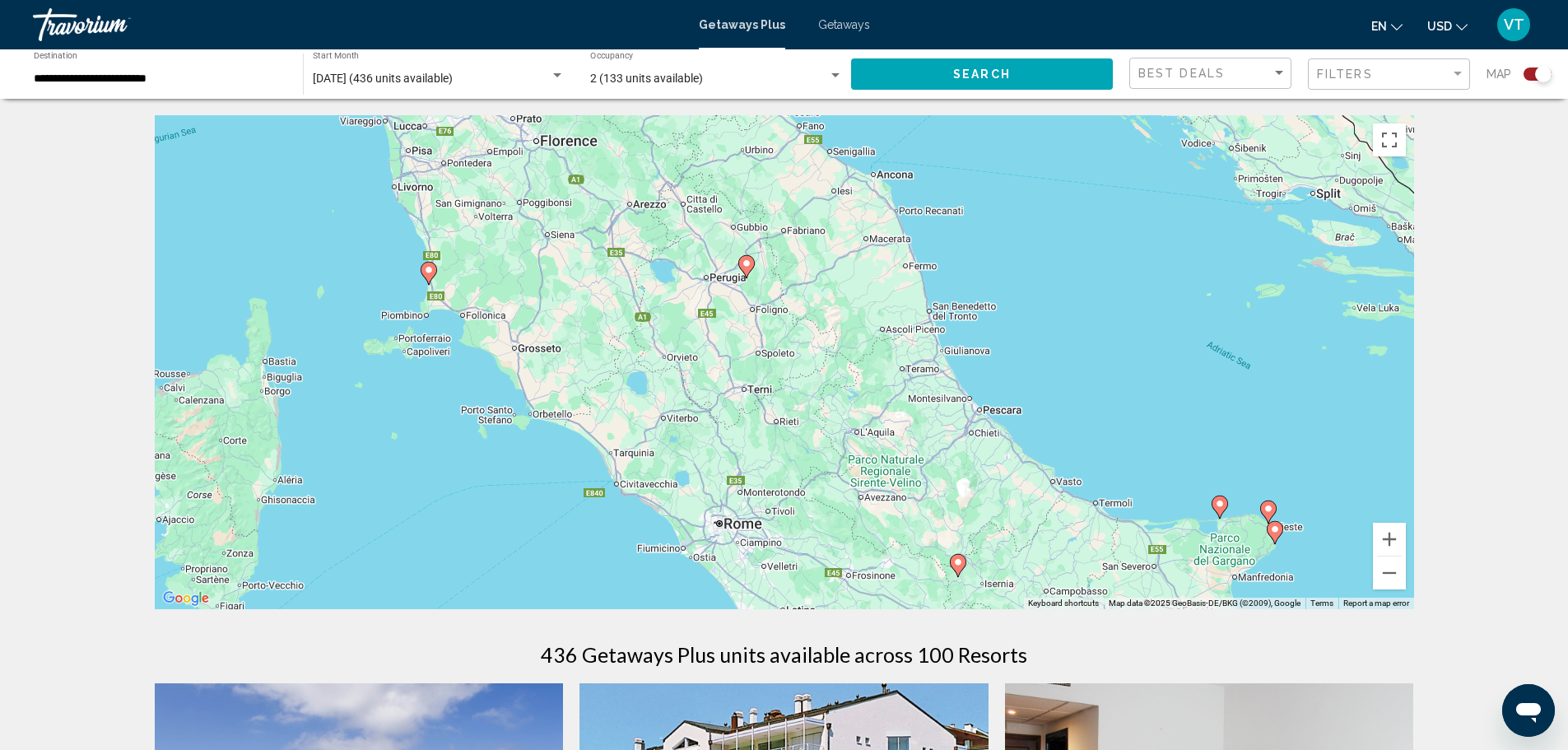
drag, startPoint x: 1278, startPoint y: 537, endPoint x: 1209, endPoint y: 435, distance: 123.1
click at [1224, 443] on div "To navigate, press the arrow keys. To activate drag with keyboard, press Alt + …" at bounding box center [784, 362] width 1259 height 494
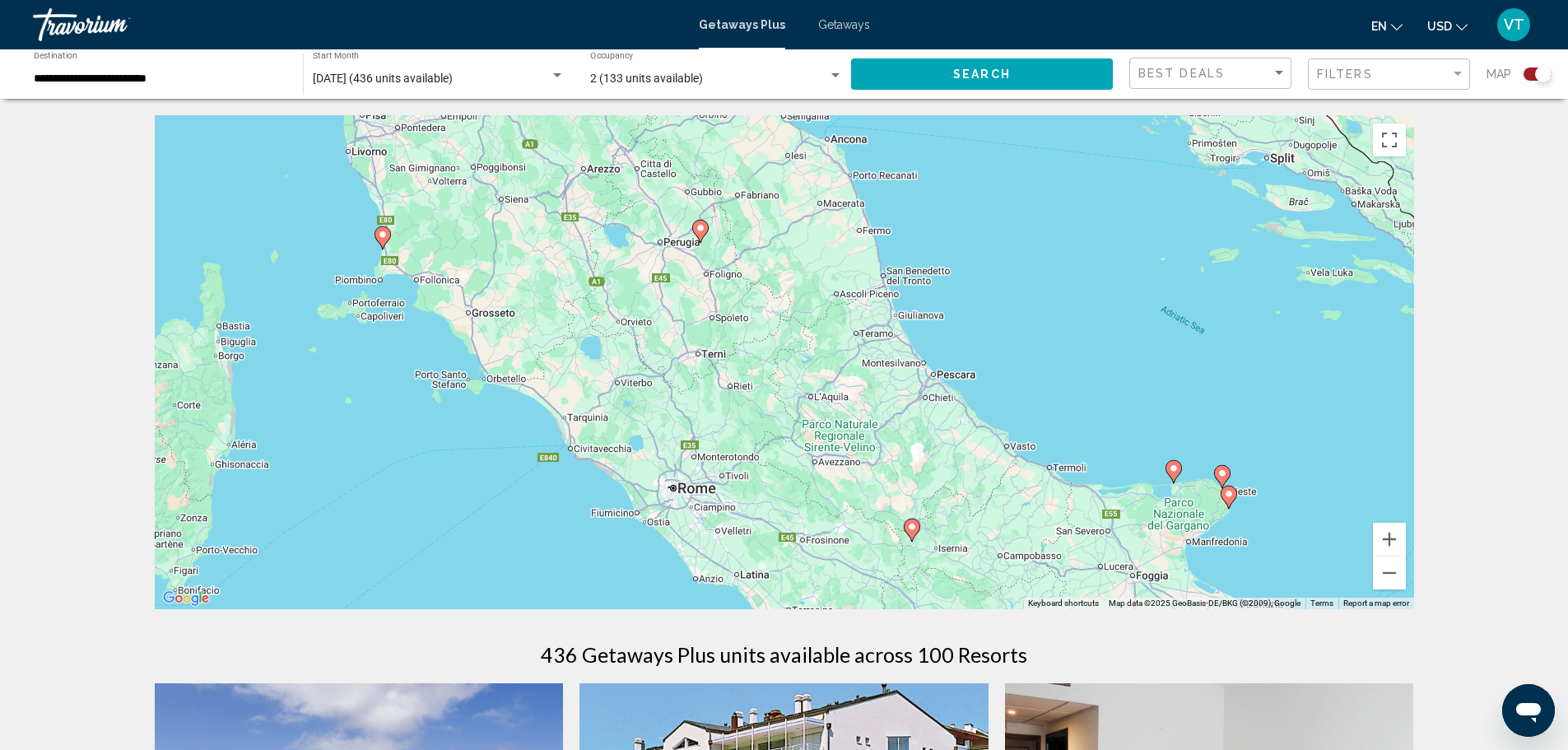
click at [1231, 506] on gmp-advanced-marker "Main content" at bounding box center [1228, 497] width 17 height 25
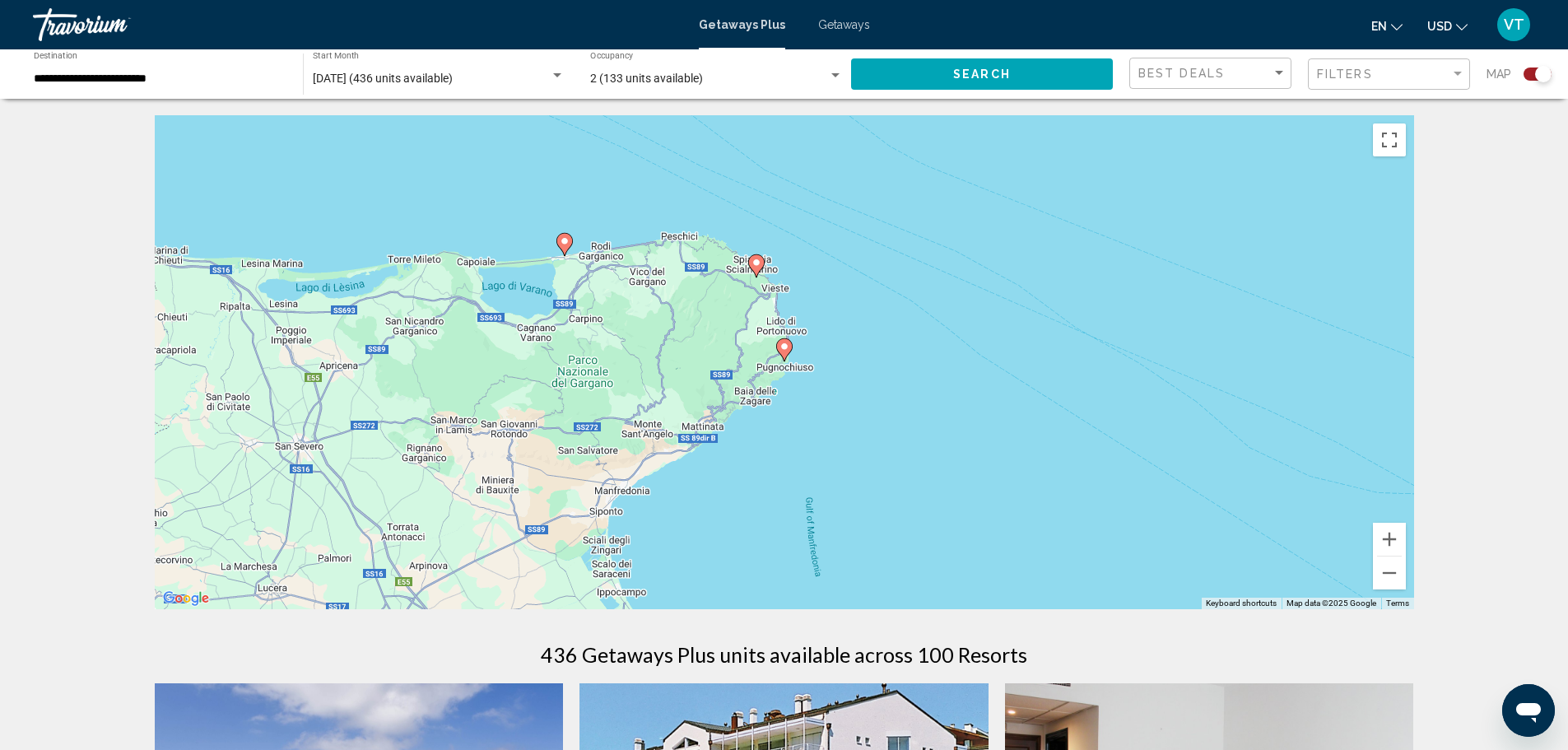
click at [785, 349] on image "Main content" at bounding box center [784, 346] width 10 height 10
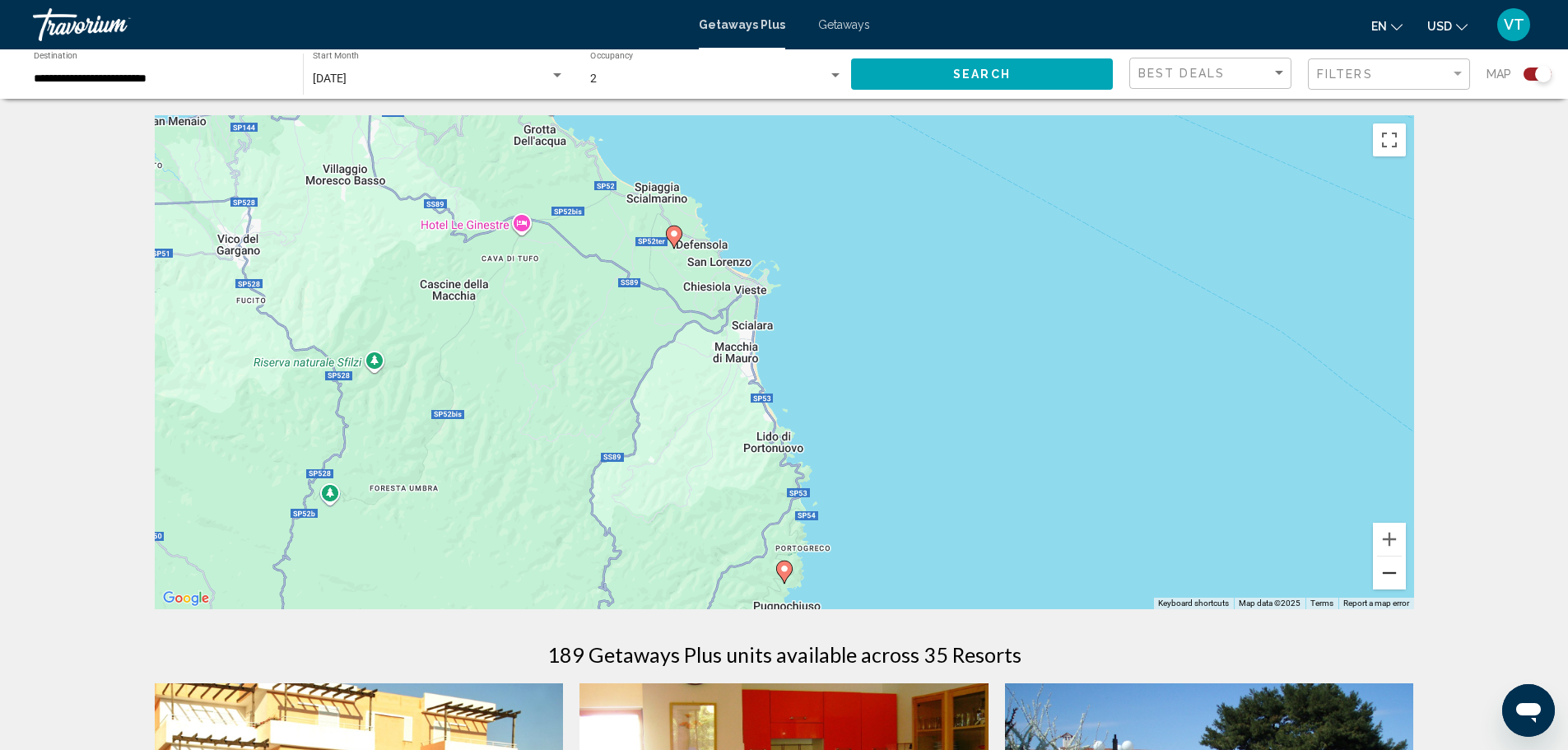
click at [1395, 578] on button "Zoom out" at bounding box center [1389, 573] width 33 height 33
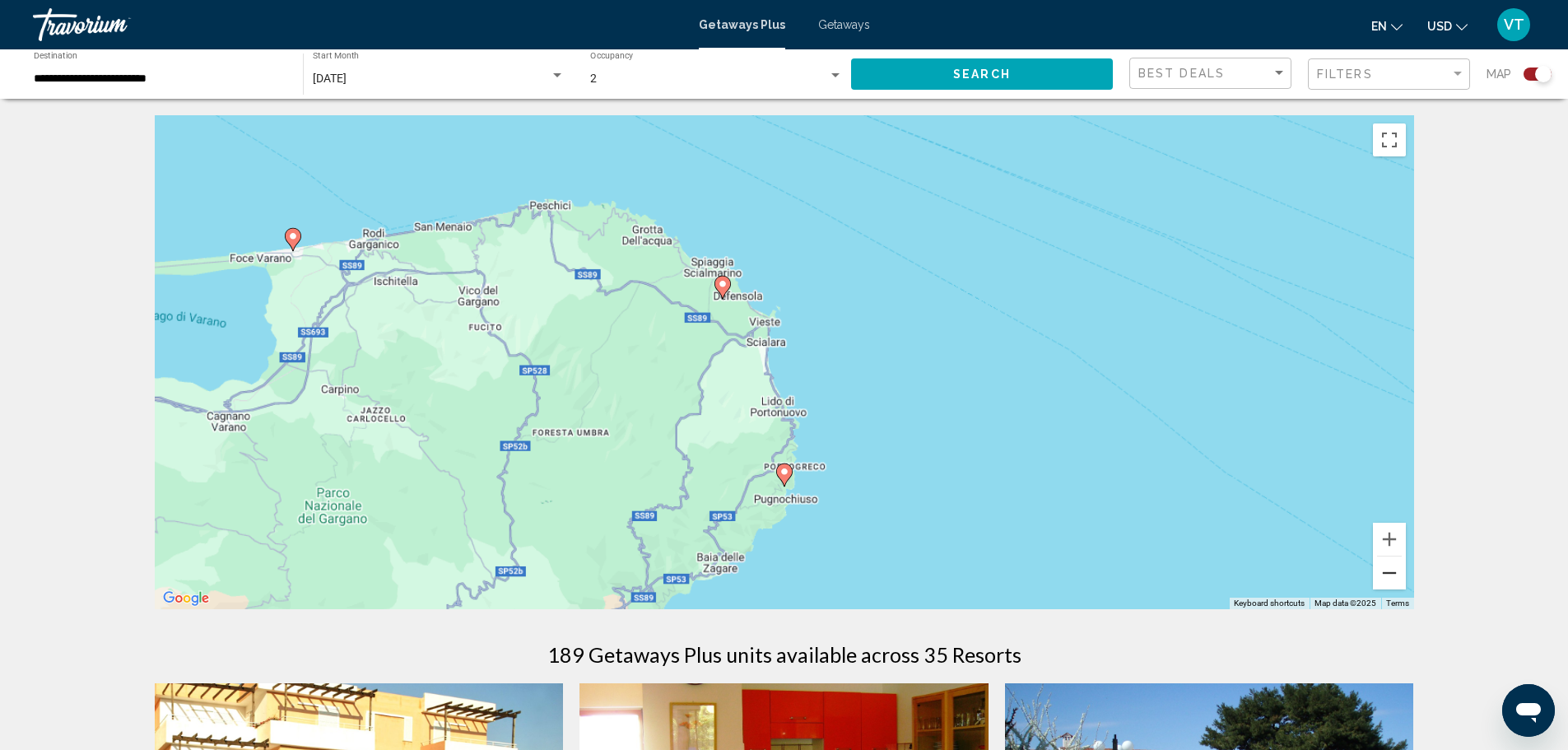
click at [1395, 578] on button "Zoom out" at bounding box center [1389, 573] width 33 height 33
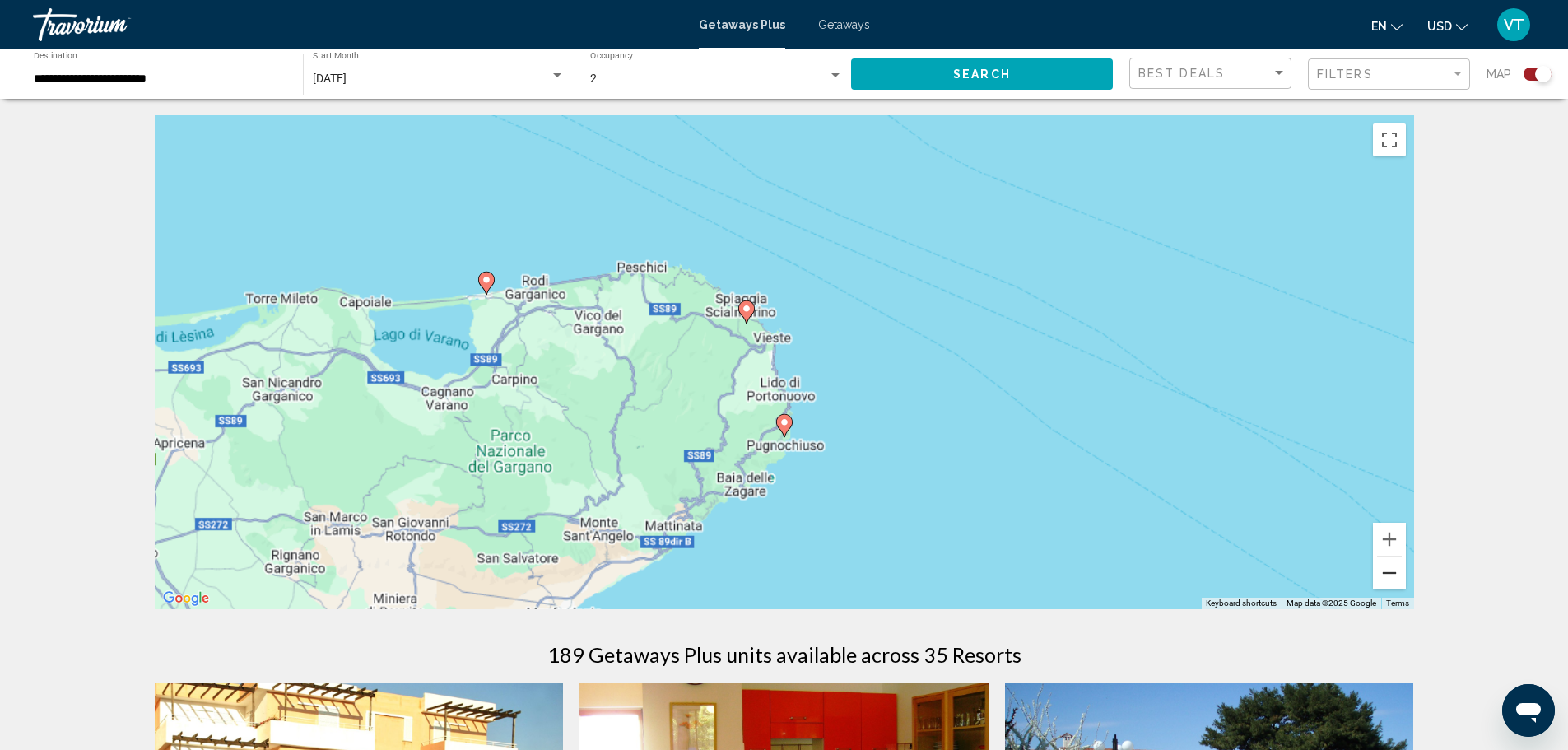
click at [1395, 578] on button "Zoom out" at bounding box center [1389, 573] width 33 height 33
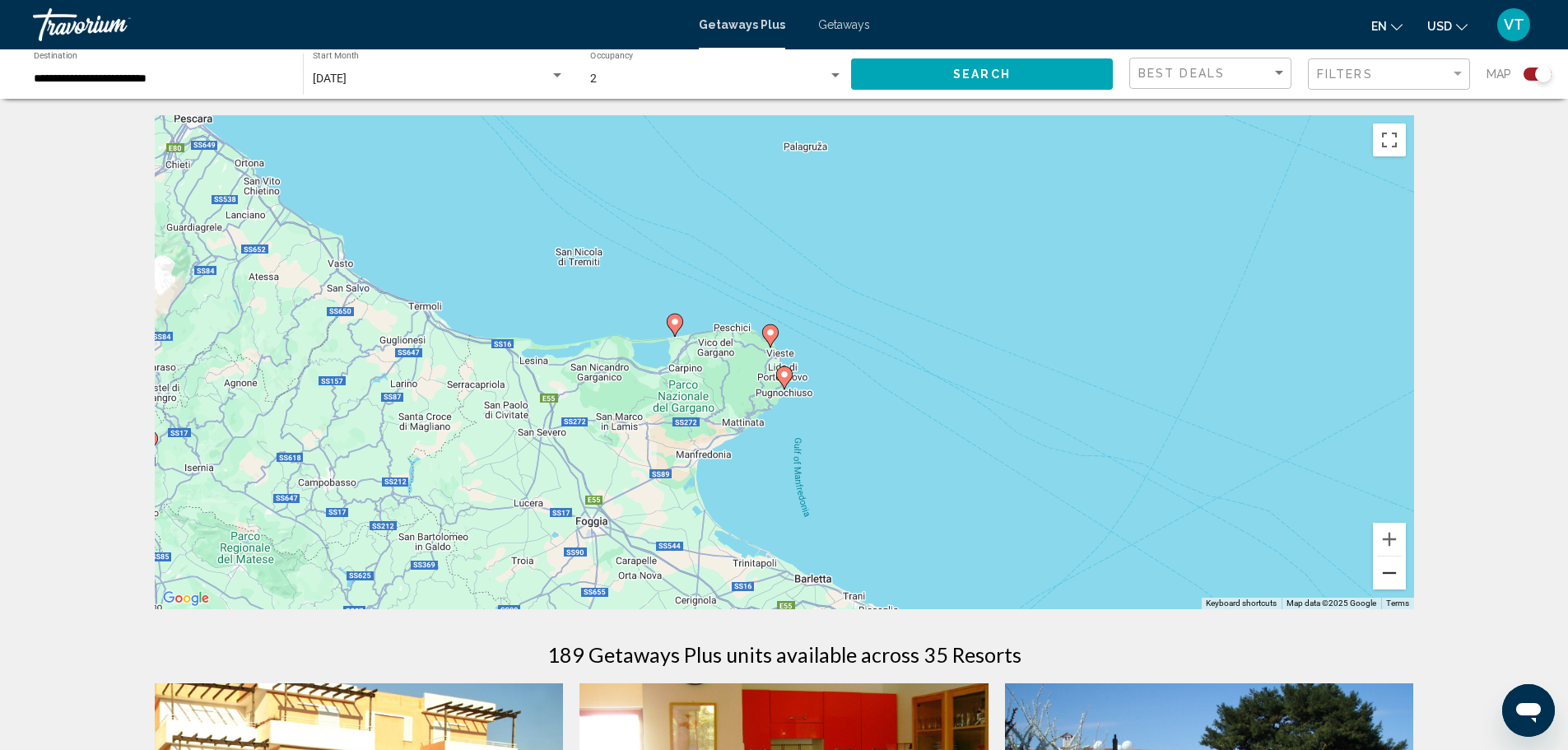
click at [1389, 576] on button "Zoom out" at bounding box center [1389, 573] width 33 height 33
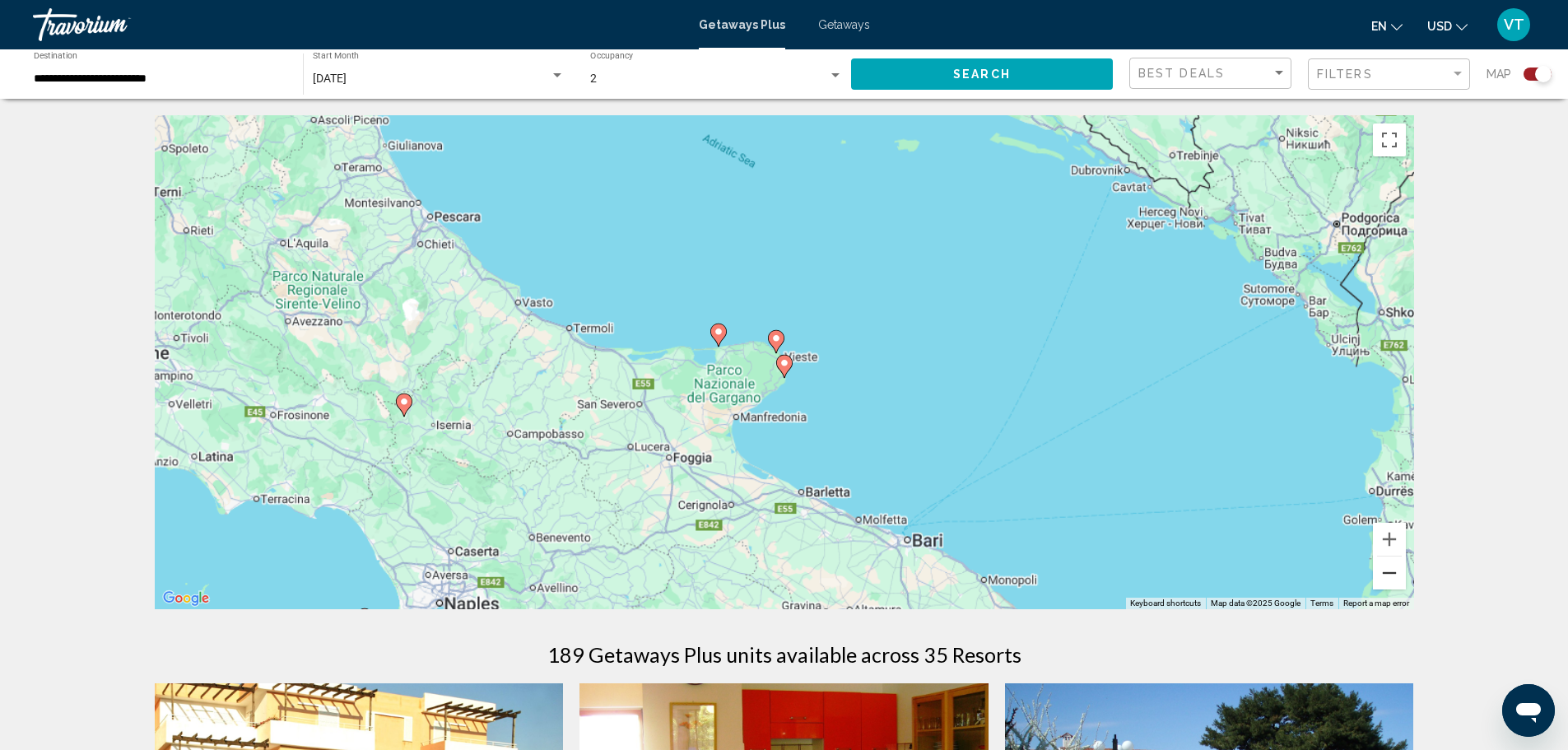
click at [1389, 576] on button "Zoom out" at bounding box center [1389, 573] width 33 height 33
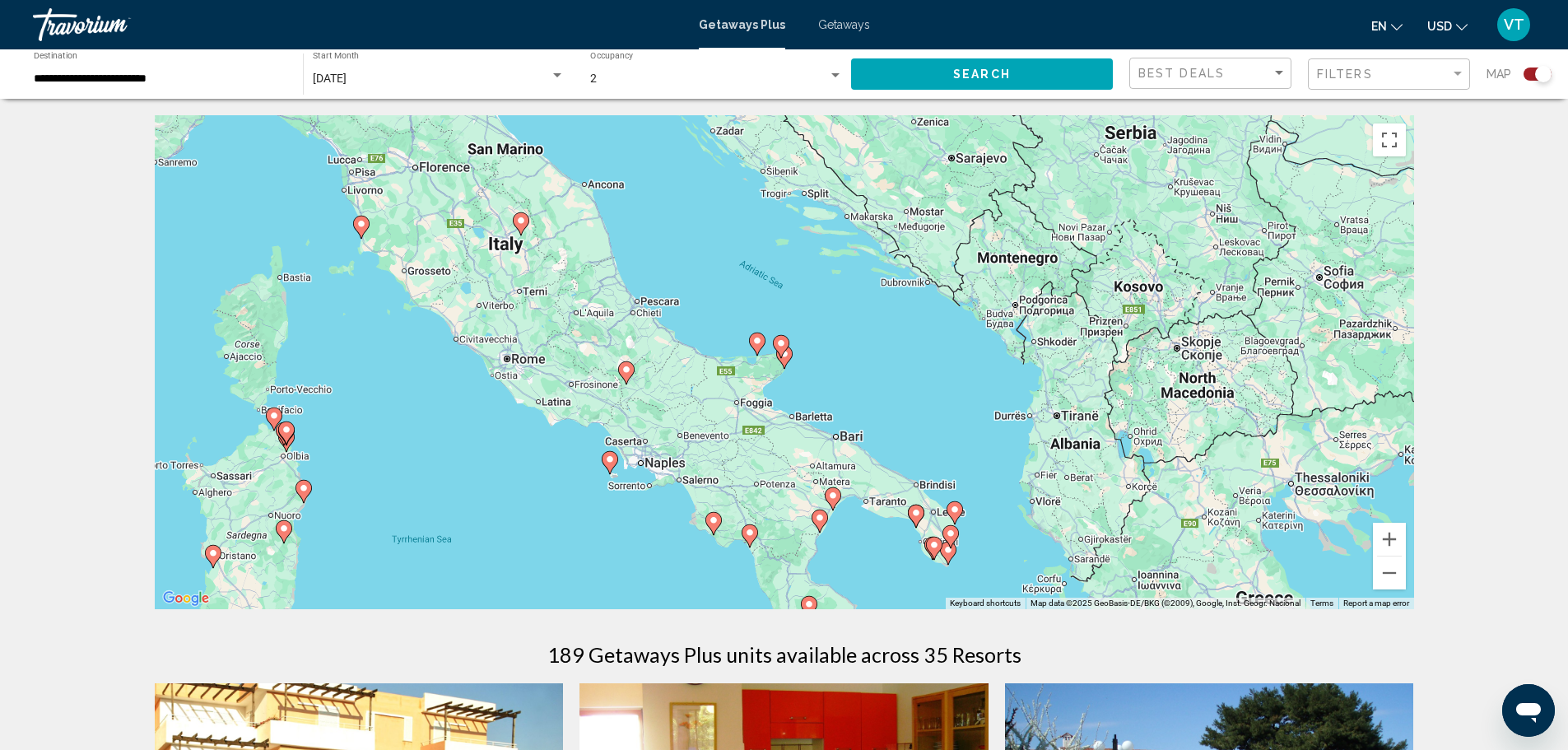
click at [358, 227] on image "Main content" at bounding box center [361, 224] width 10 height 10
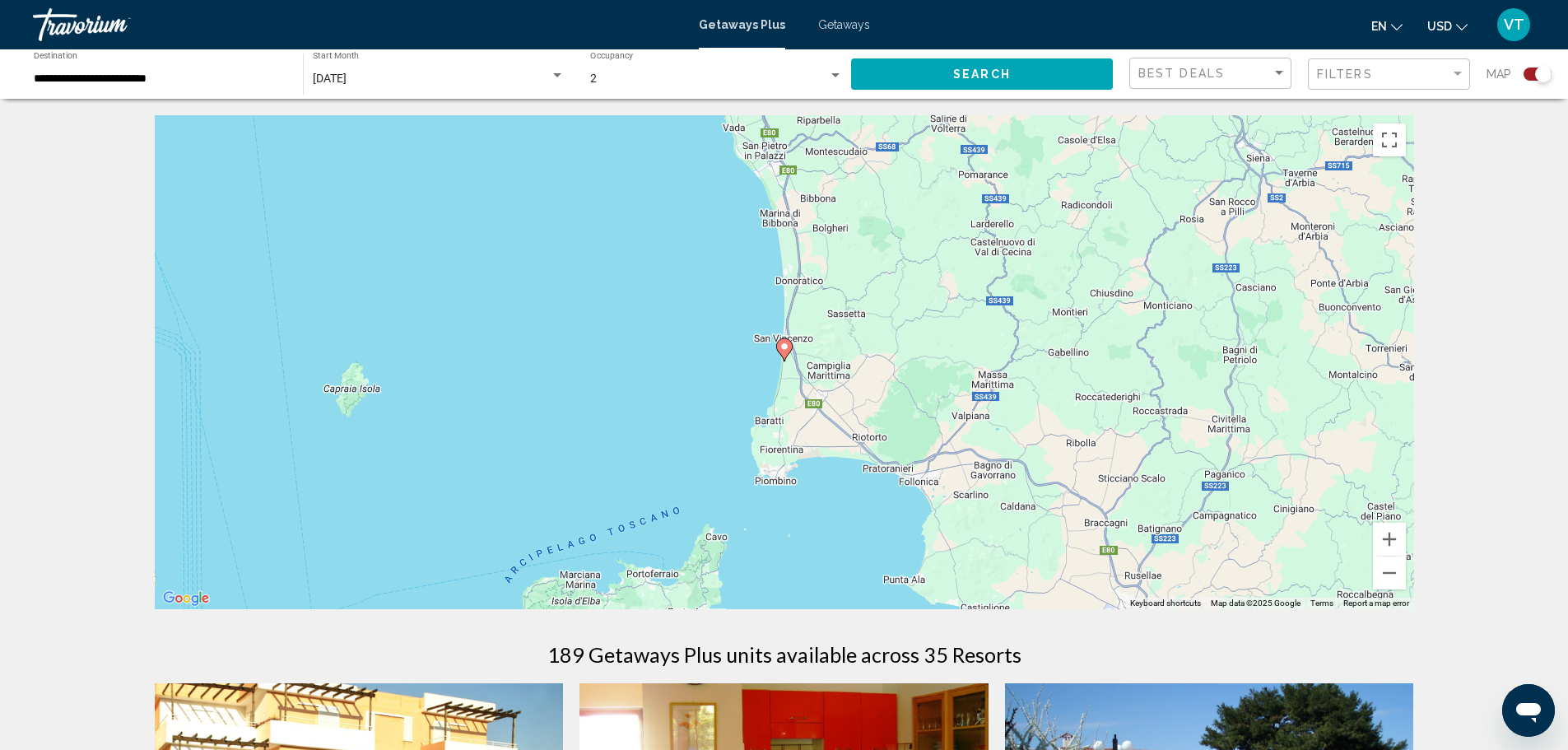
click at [784, 351] on image "Main content" at bounding box center [784, 346] width 10 height 10
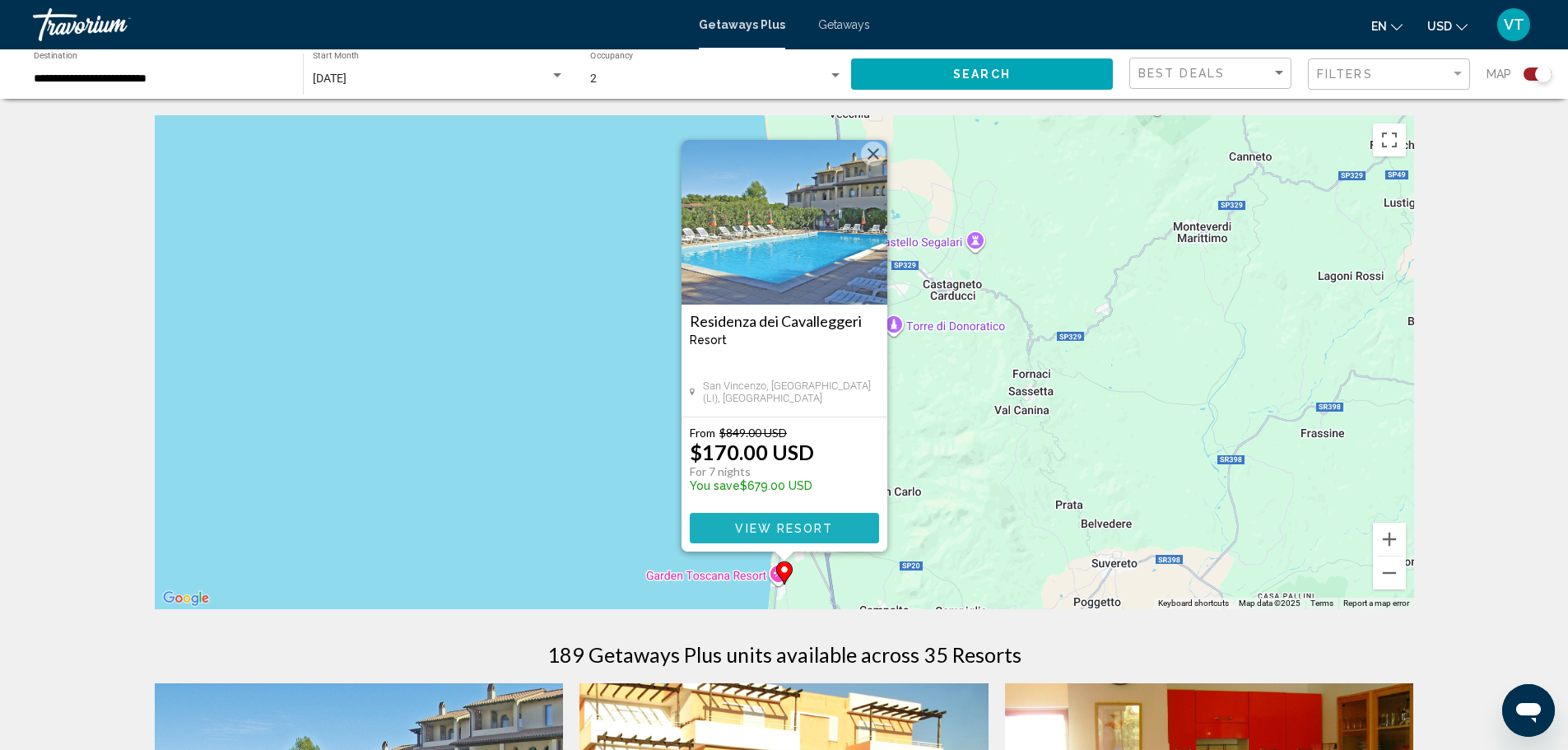
click at [794, 524] on span "View Resort" at bounding box center [784, 528] width 98 height 13
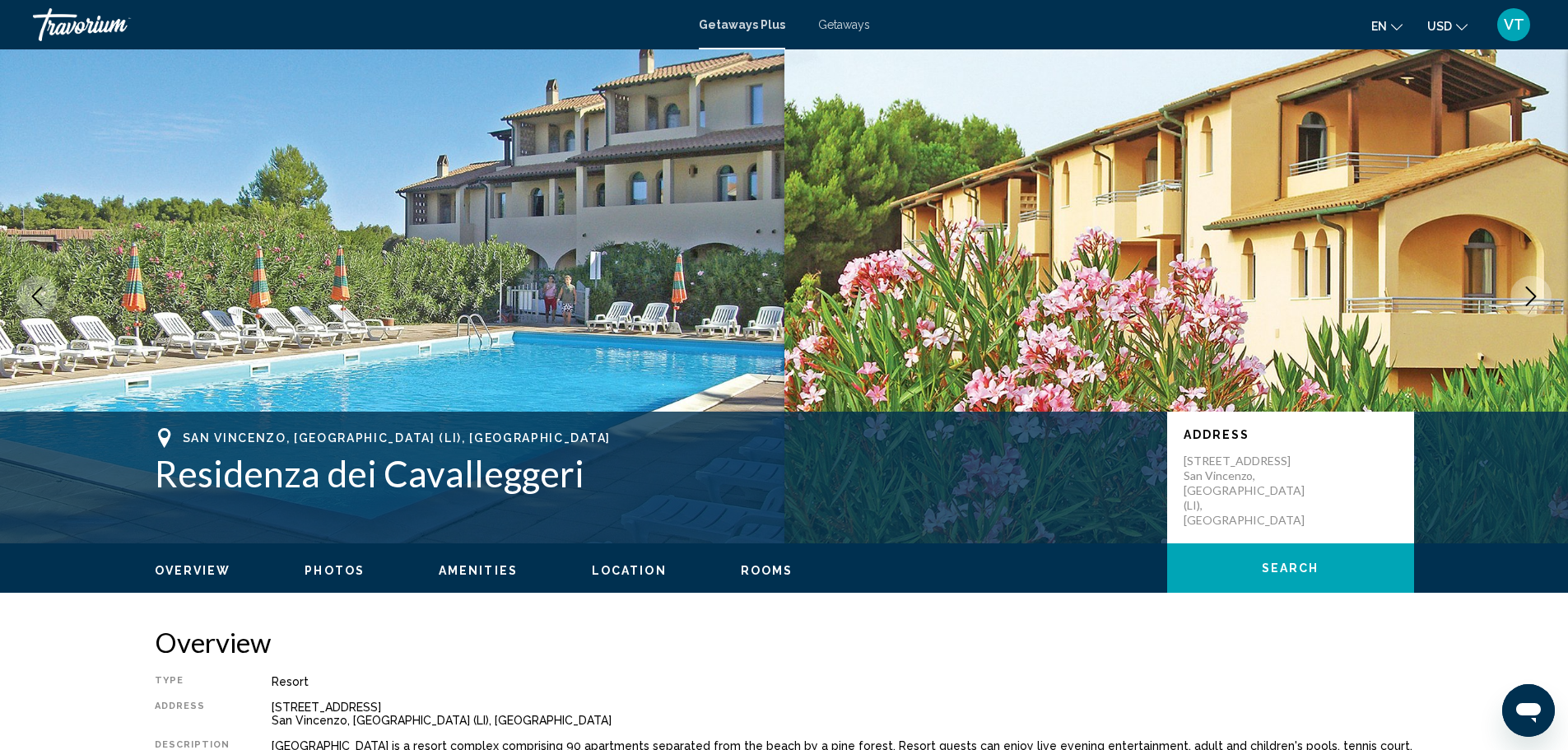
click at [1539, 290] on icon "Next image" at bounding box center [1530, 295] width 19 height 19
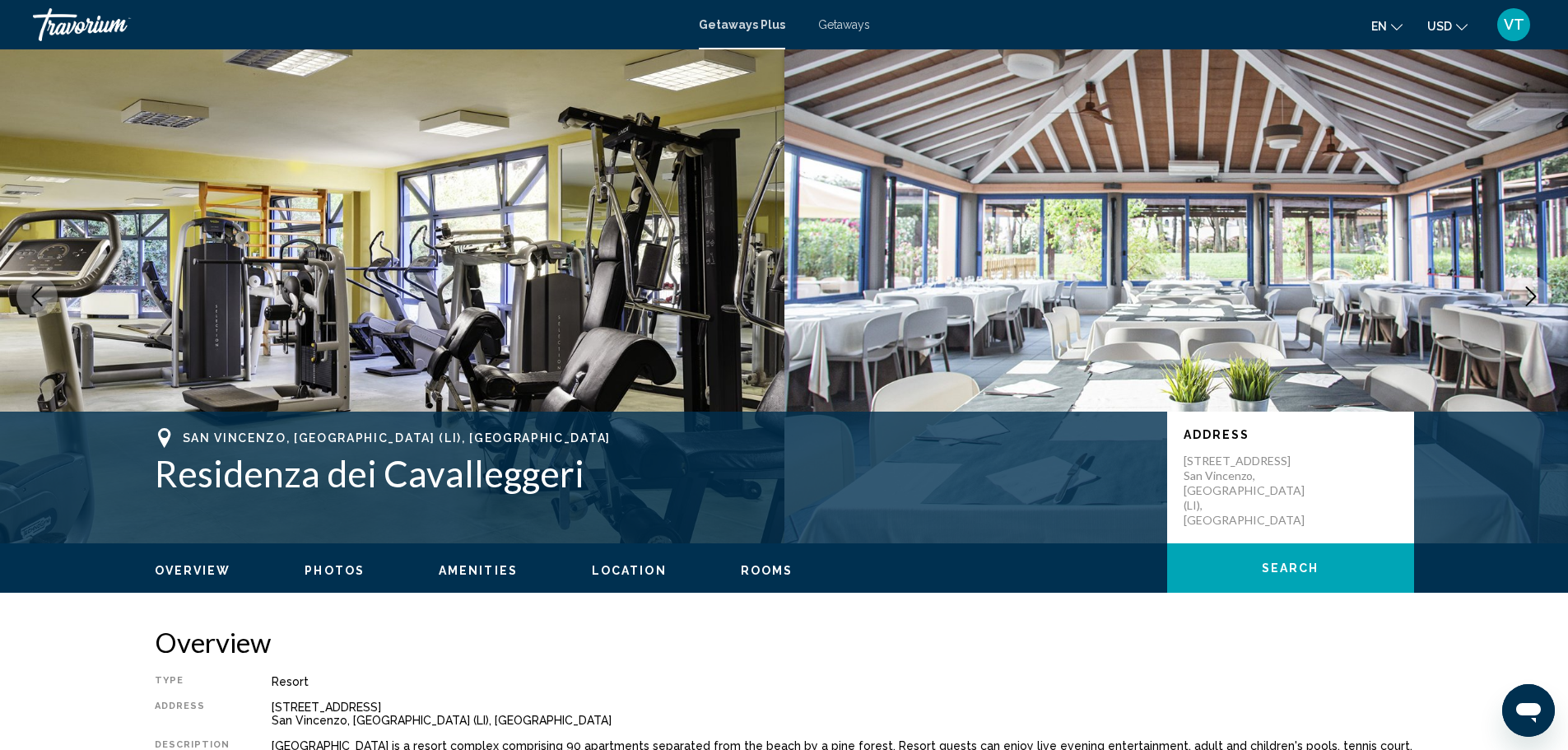
click at [1539, 290] on icon "Next image" at bounding box center [1530, 295] width 19 height 19
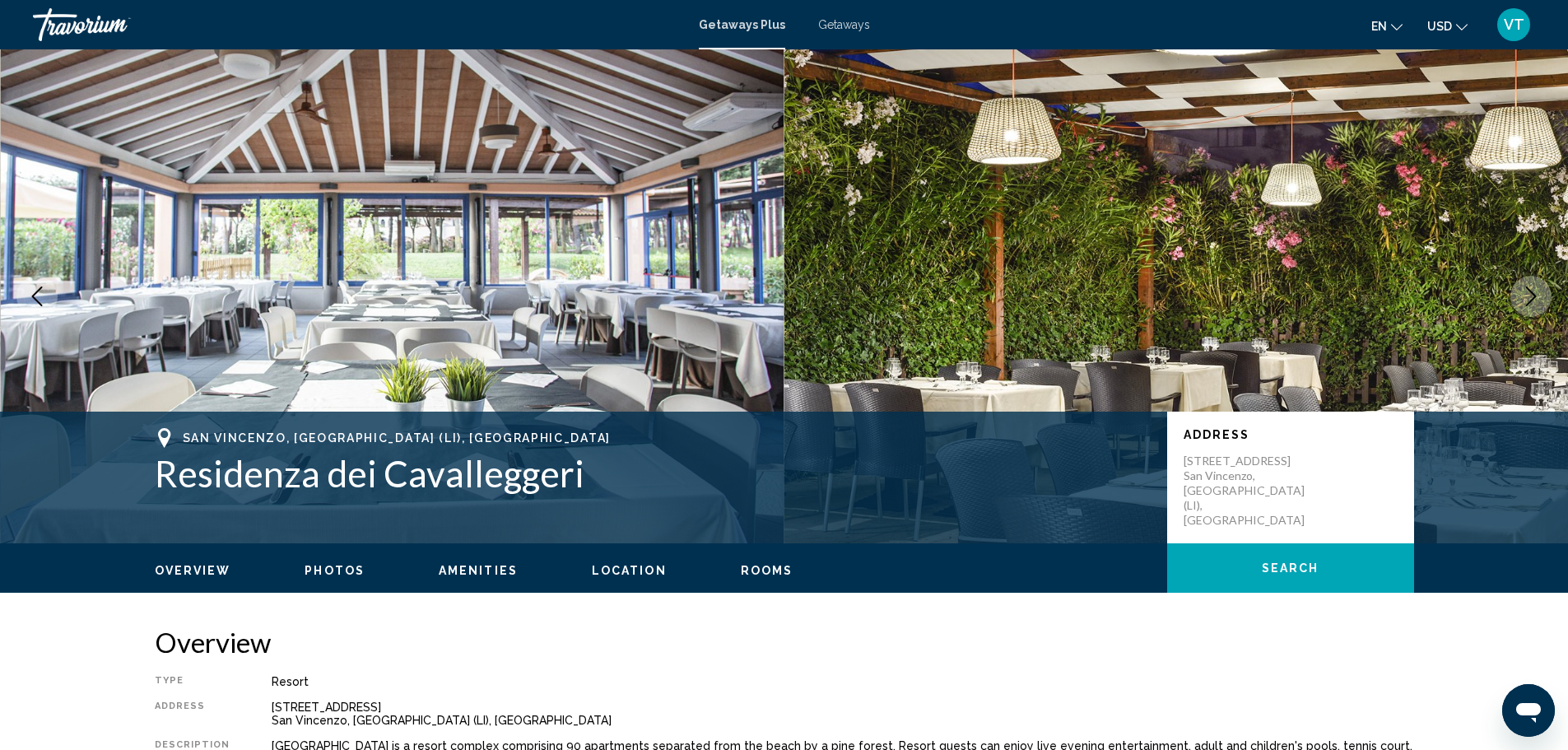
click at [1535, 296] on icon "Next image" at bounding box center [1531, 295] width 11 height 19
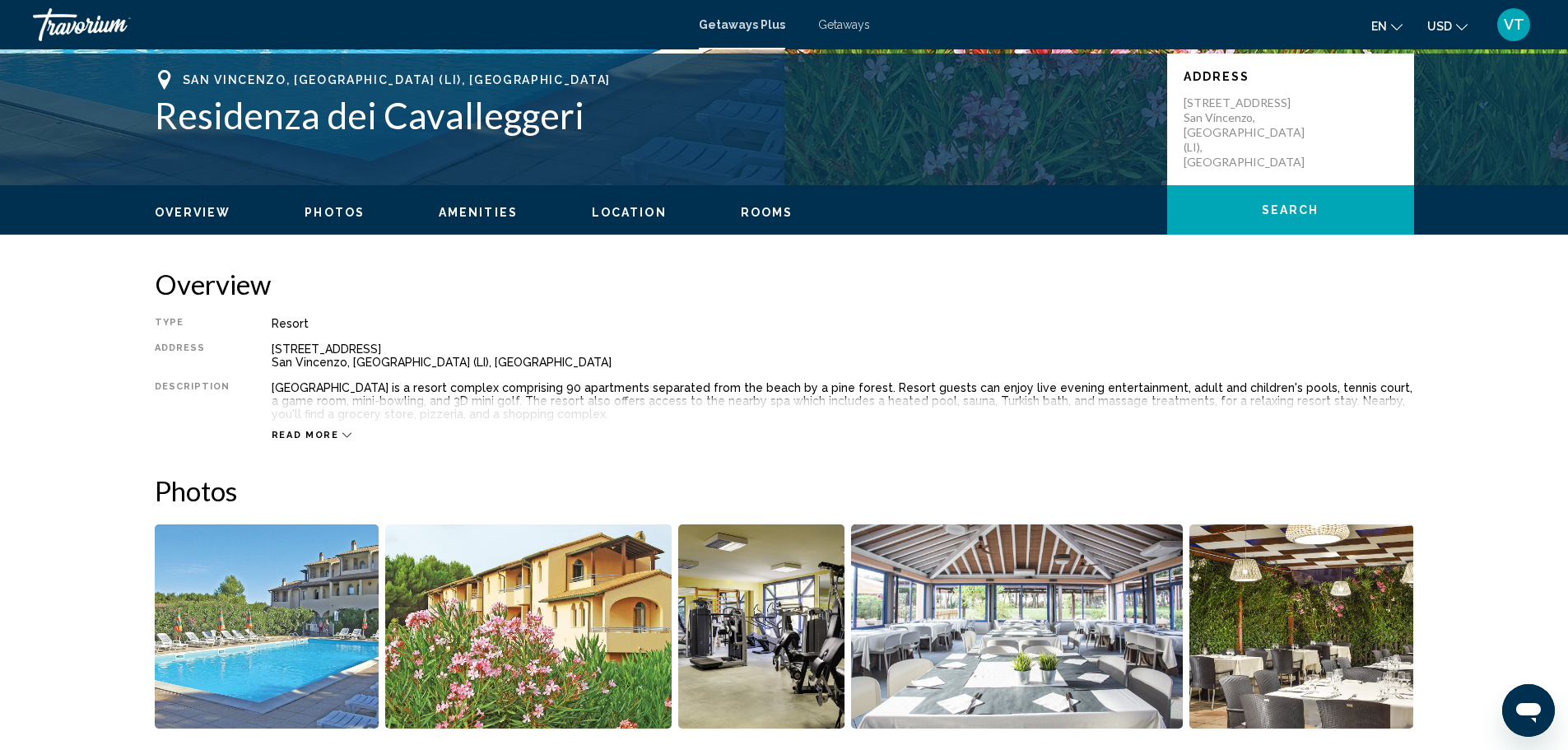
scroll to position [329, 0]
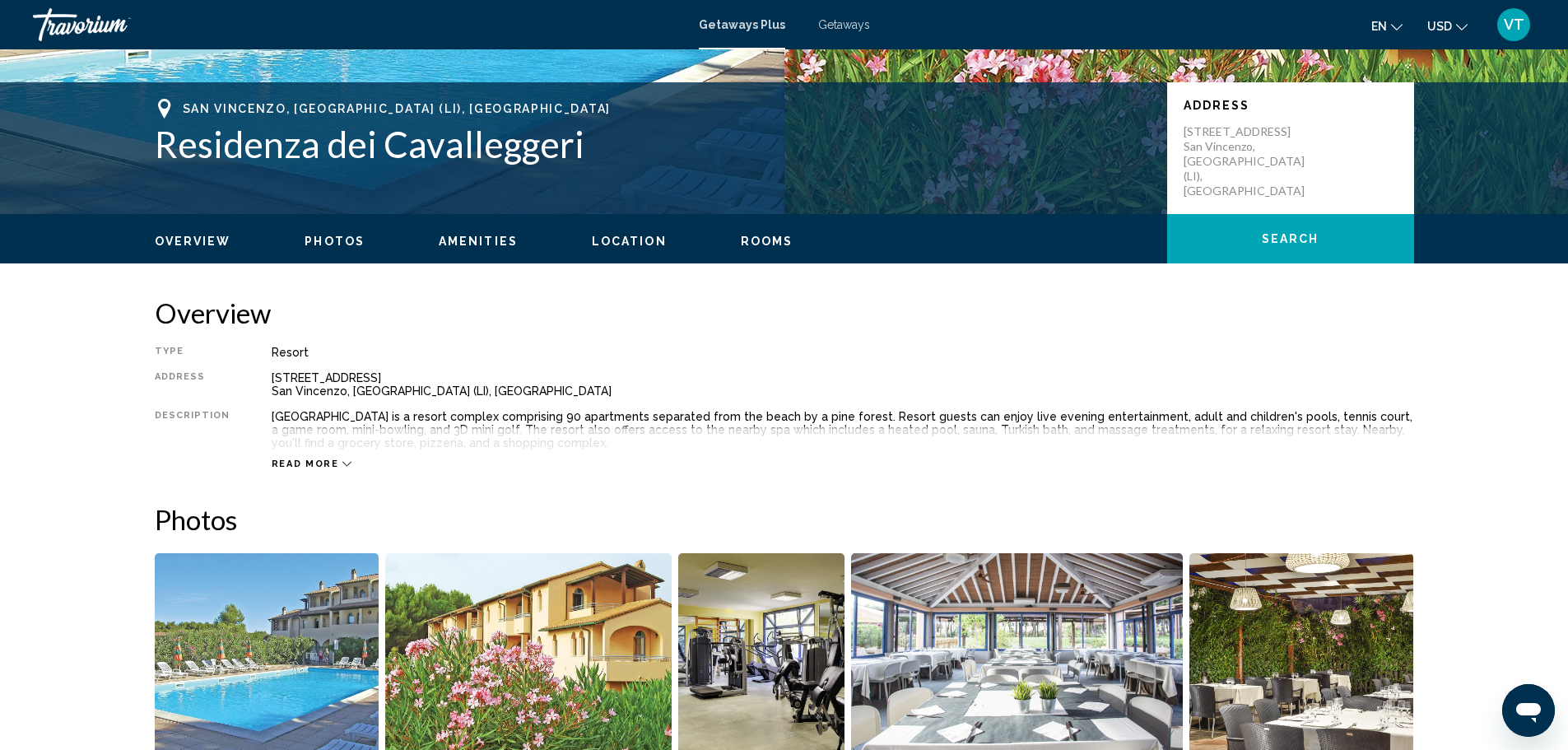
click at [342, 463] on icon "Main content" at bounding box center [347, 464] width 9 height 5
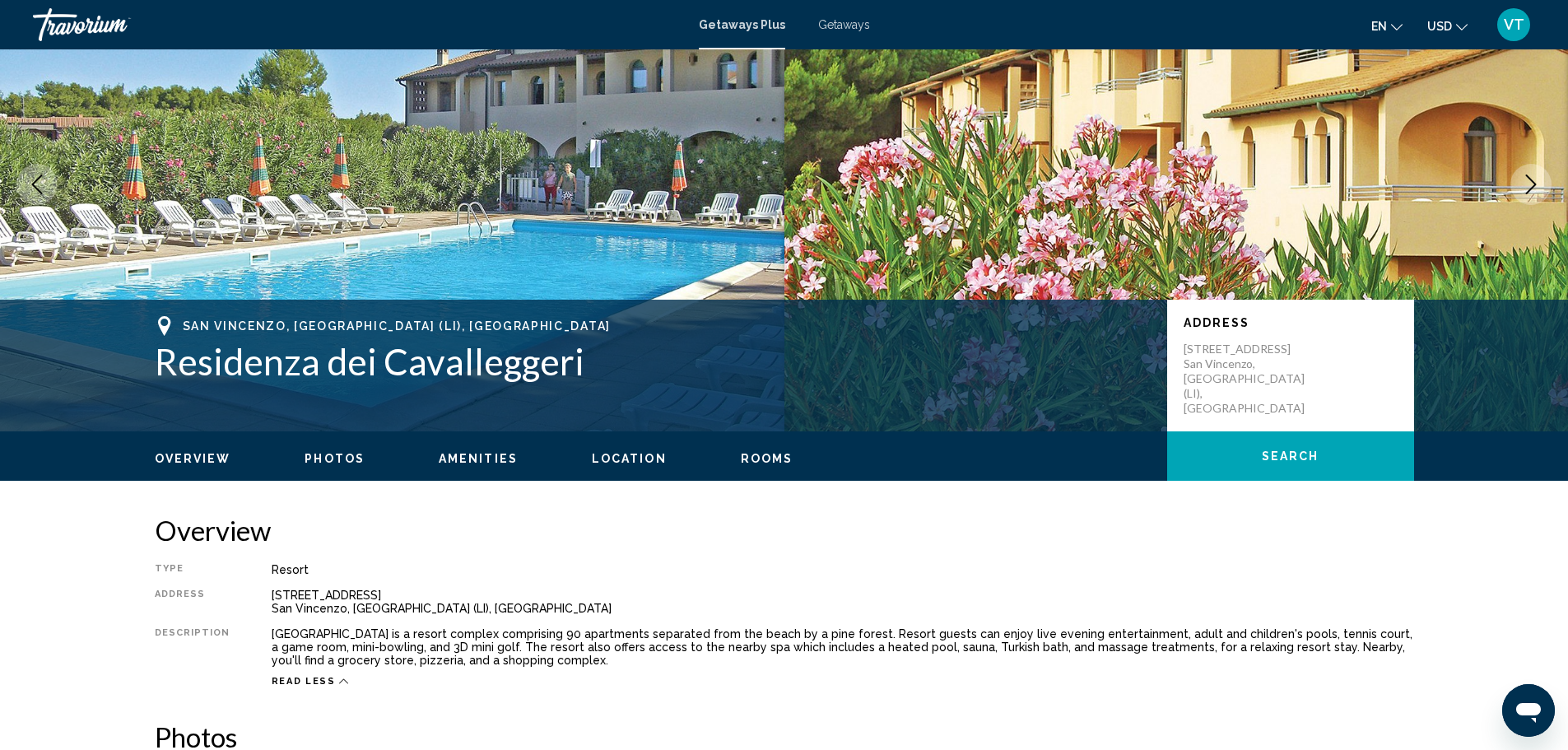
scroll to position [0, 0]
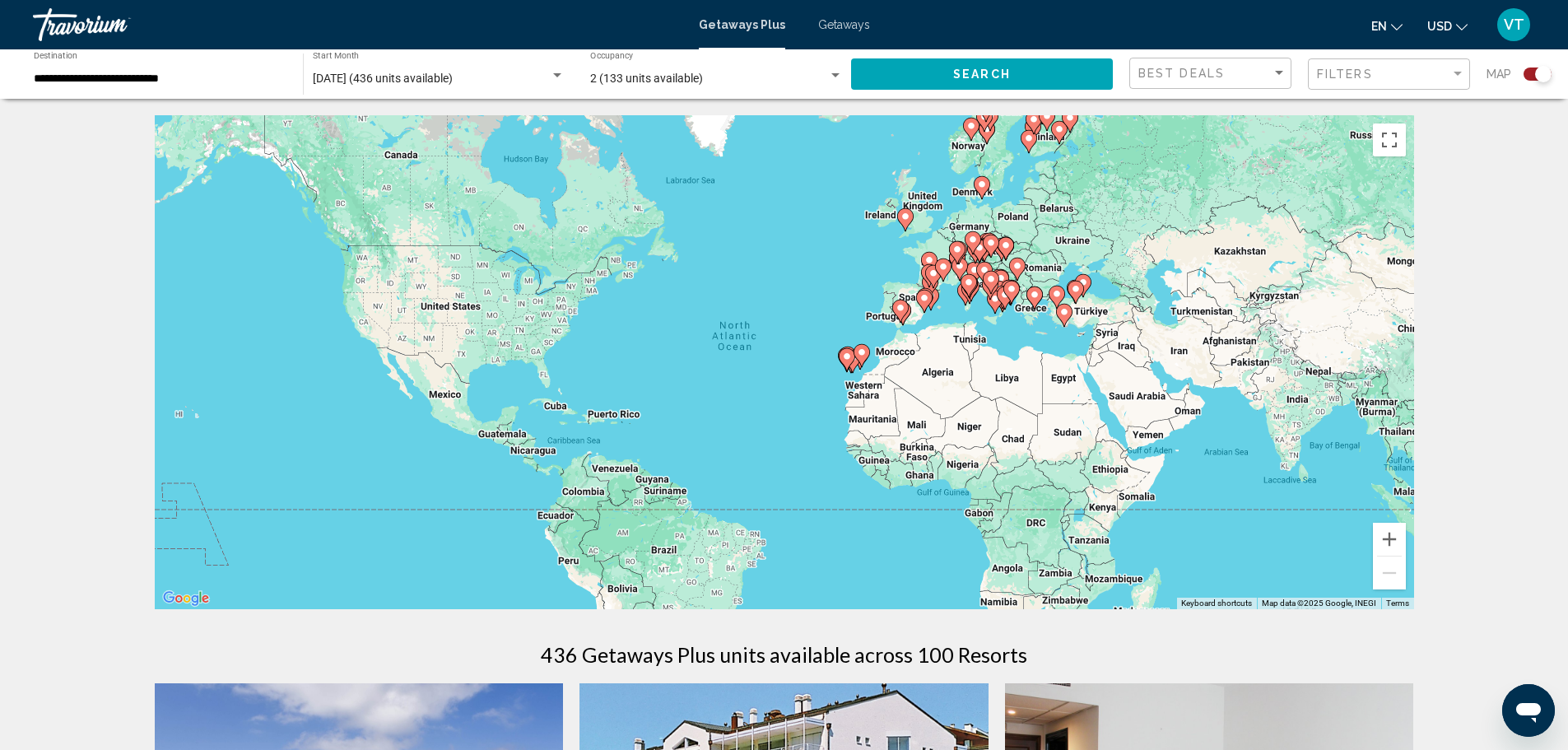
click at [535, 351] on div "To activate drag with keyboard, press Alt + Enter. Once in keyboard drag state,…" at bounding box center [784, 362] width 1259 height 494
click at [905, 222] on icon "Main content" at bounding box center [905, 219] width 15 height 21
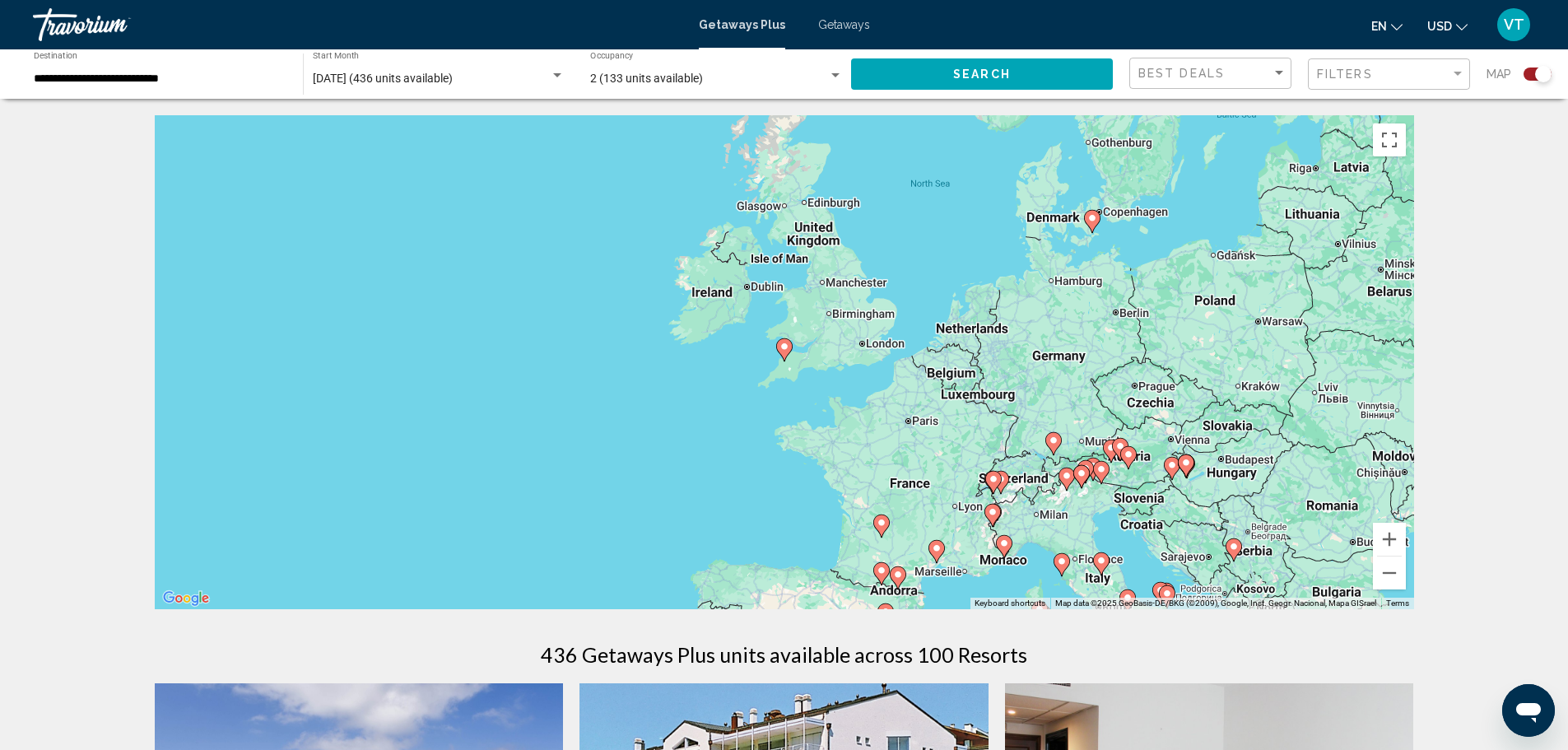
click at [862, 351] on div "To activate drag with keyboard, press Alt + Enter. Once in keyboard drag state,…" at bounding box center [784, 362] width 1259 height 494
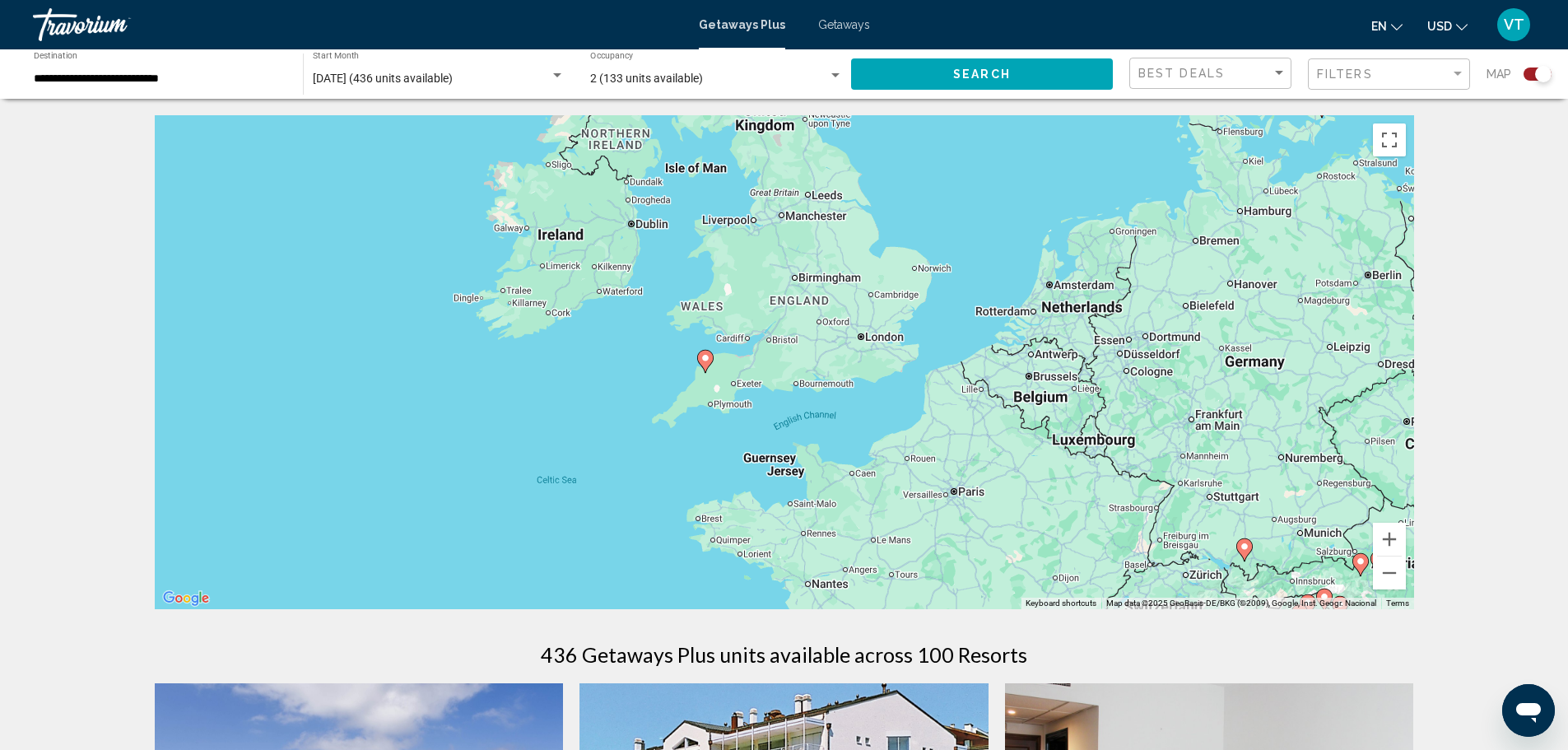
click at [868, 341] on div "To activate drag with keyboard, press Alt + Enter. Once in keyboard drag state,…" at bounding box center [784, 362] width 1259 height 494
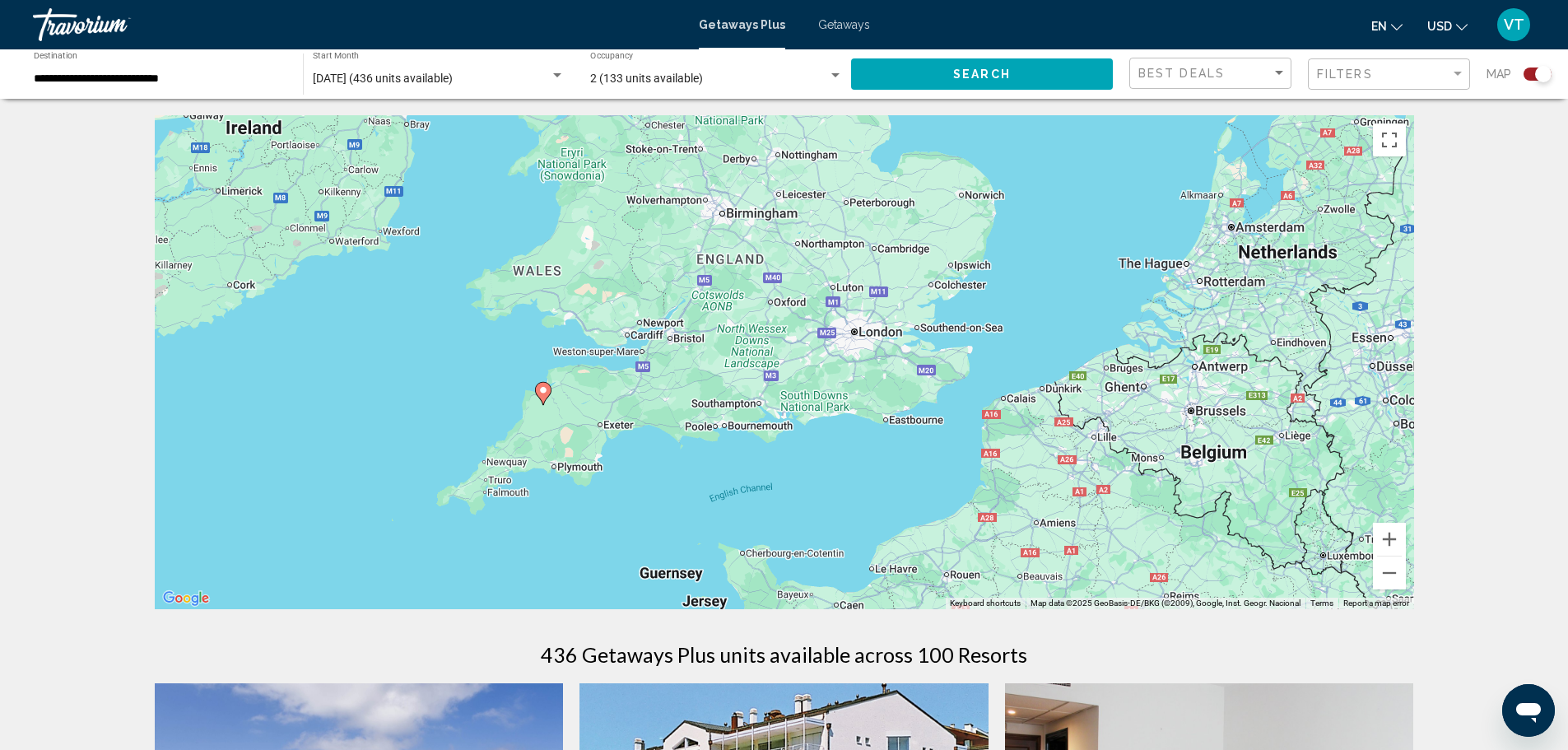
click at [868, 341] on div "To activate drag with keyboard, press Alt + Enter. Once in keyboard drag state,…" at bounding box center [784, 362] width 1259 height 494
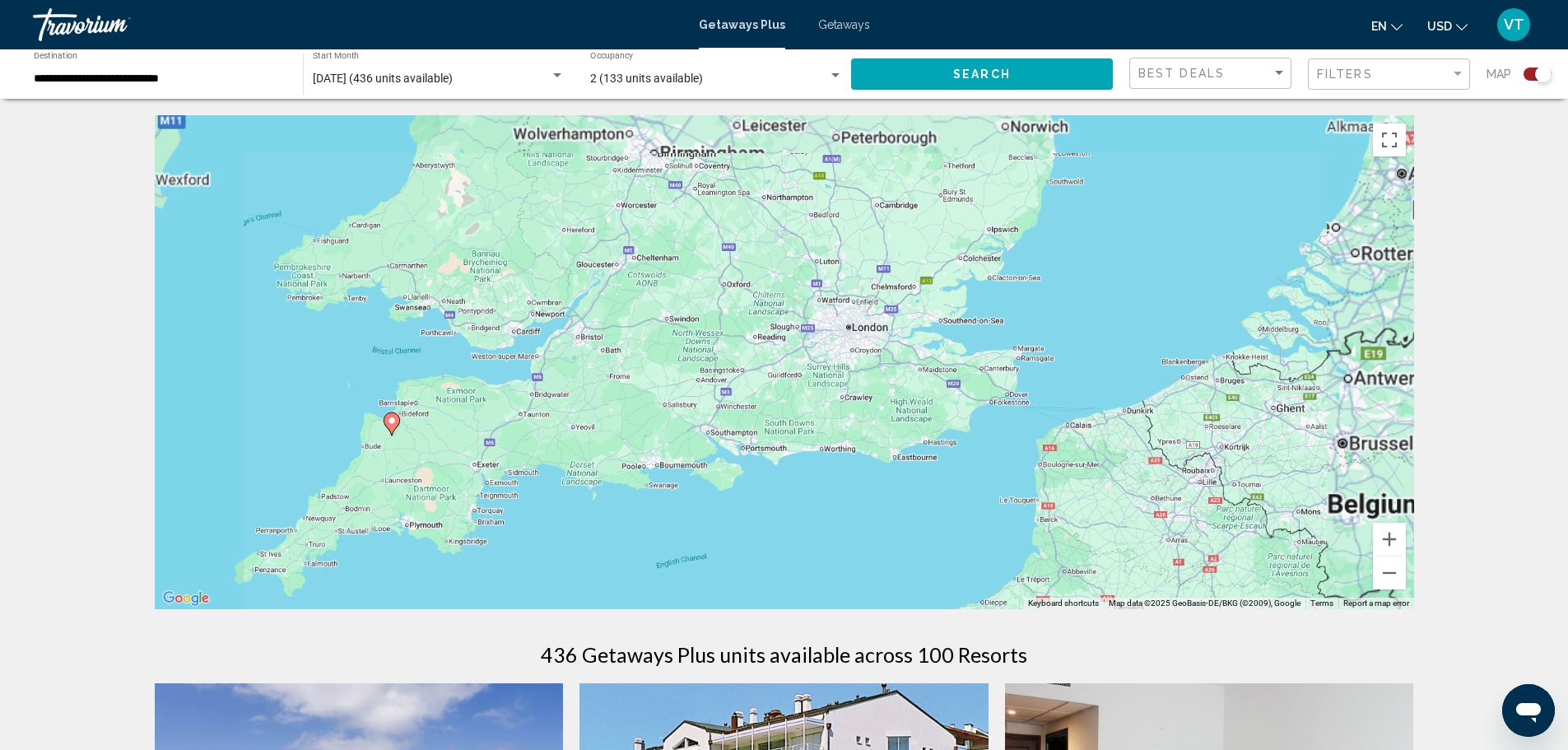
click at [868, 341] on div "To activate drag with keyboard, press Alt + Enter. Once in keyboard drag state,…" at bounding box center [784, 362] width 1259 height 494
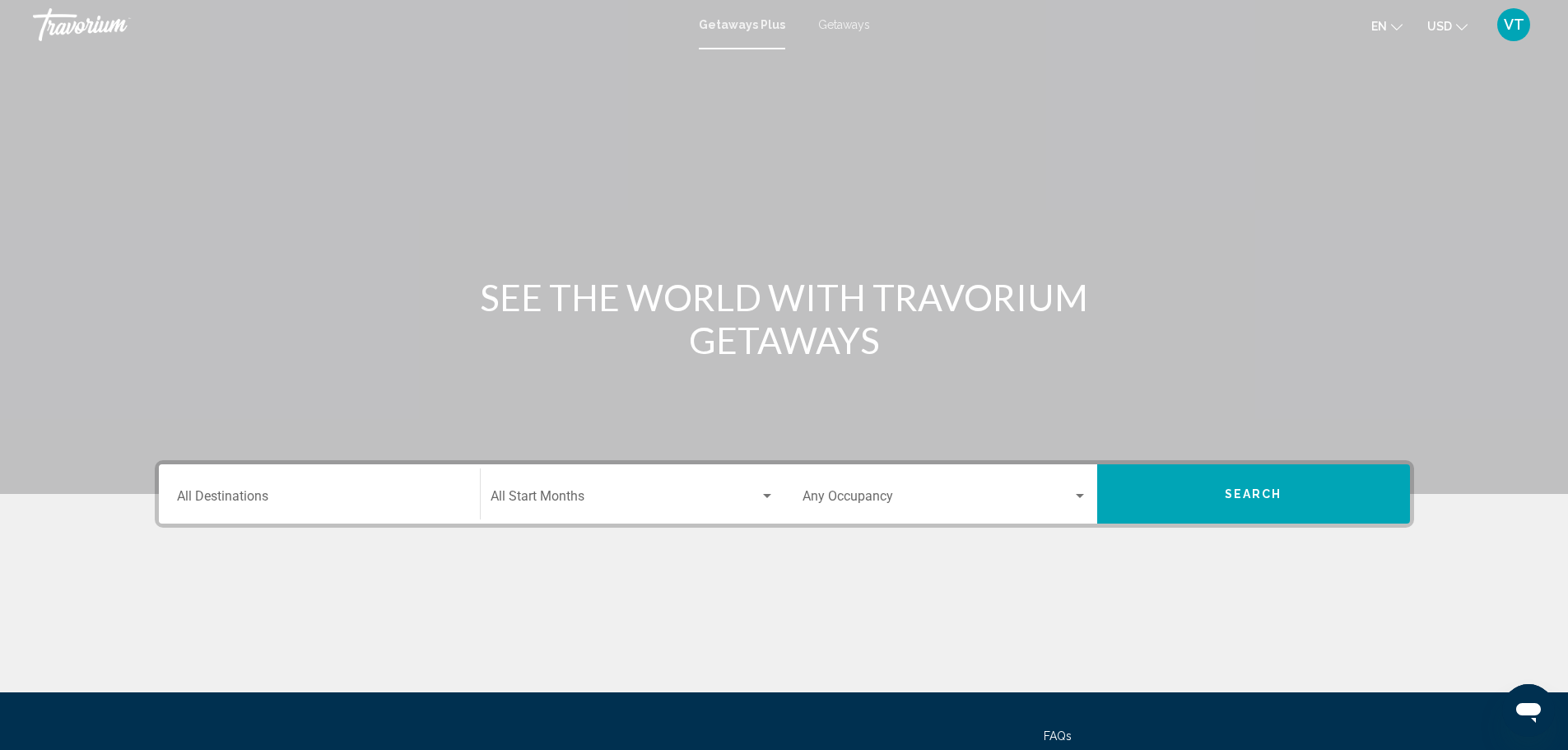
click at [767, 496] on div "Search widget" at bounding box center [767, 496] width 8 height 4
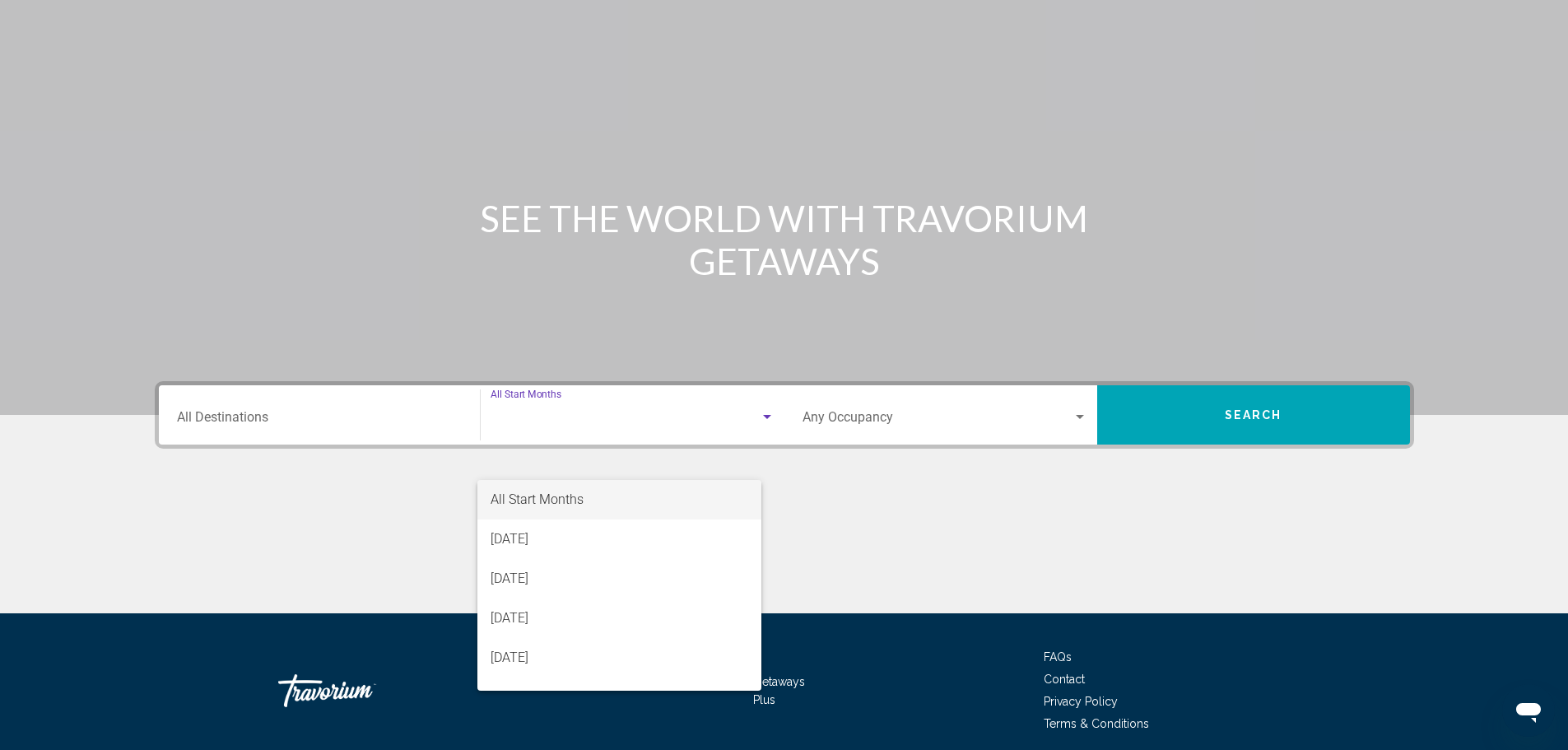
scroll to position [144, 0]
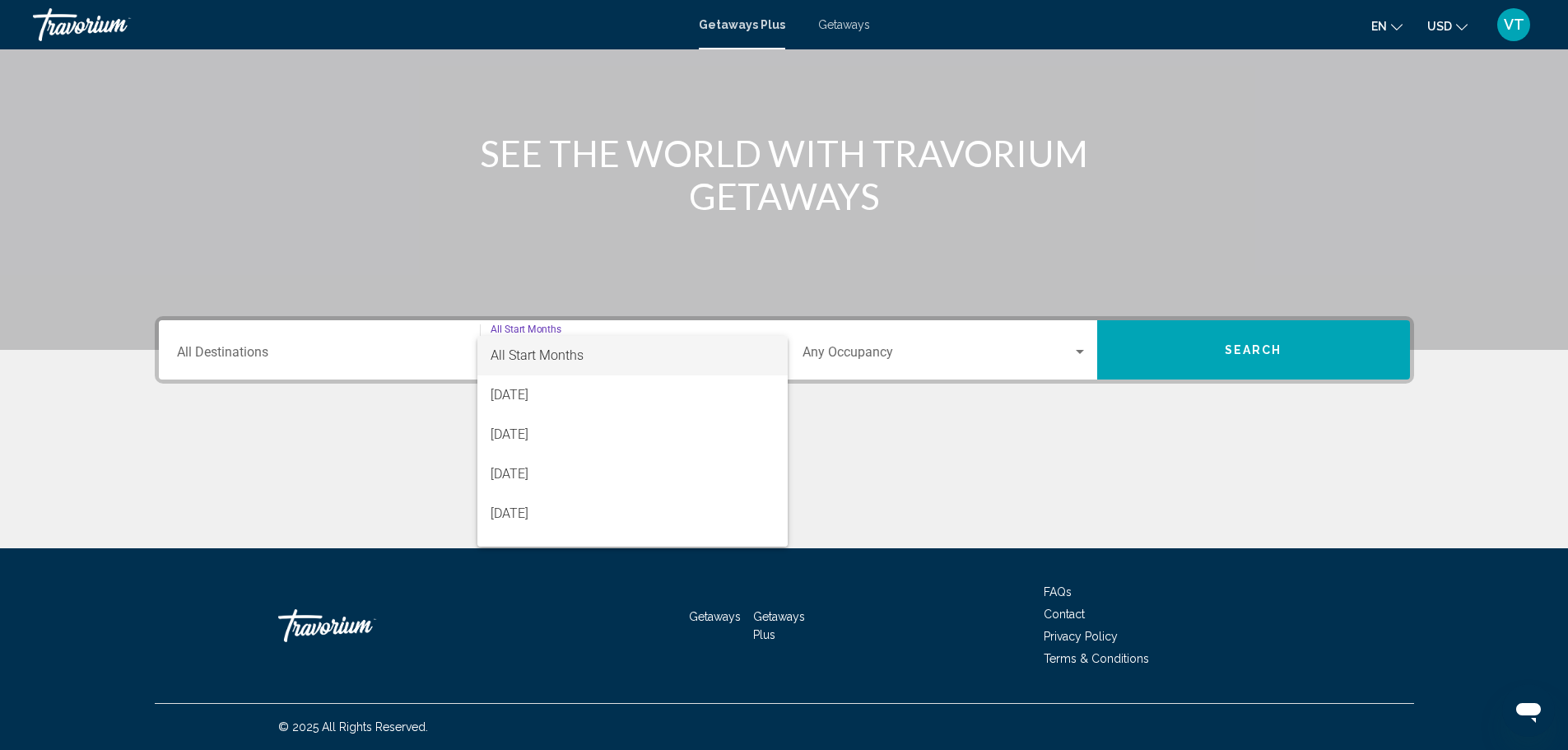
click at [1037, 468] on div at bounding box center [784, 375] width 1568 height 750
